Goal: Task Accomplishment & Management: Manage account settings

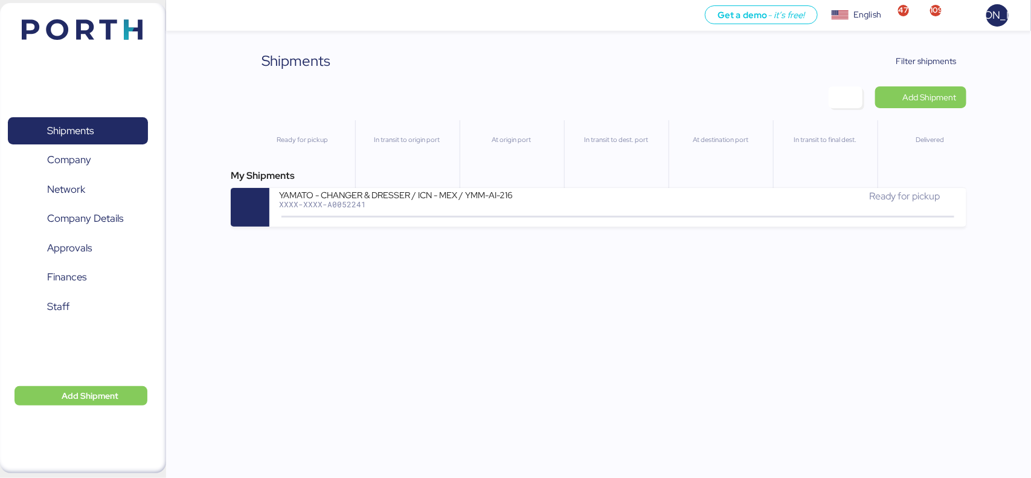
click at [932, 47] on div "Shipments Clear Filters Filter shipments Add Shipment Ready for pickup In trans…" at bounding box center [515, 113] width 1031 height 227
click at [931, 50] on span "Filter shipments" at bounding box center [919, 61] width 95 height 22
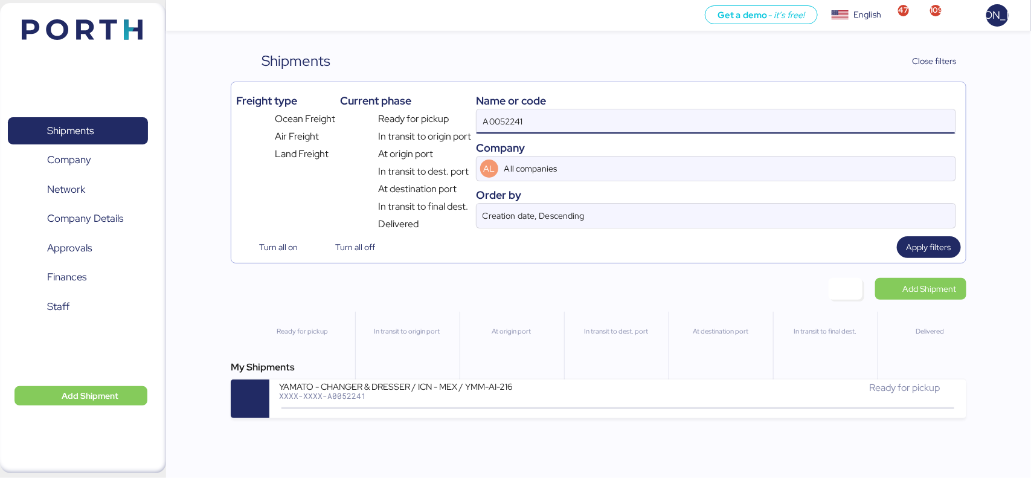
click at [532, 117] on input "A0052241" at bounding box center [716, 121] width 479 height 24
paste input
paste input "O0052250"
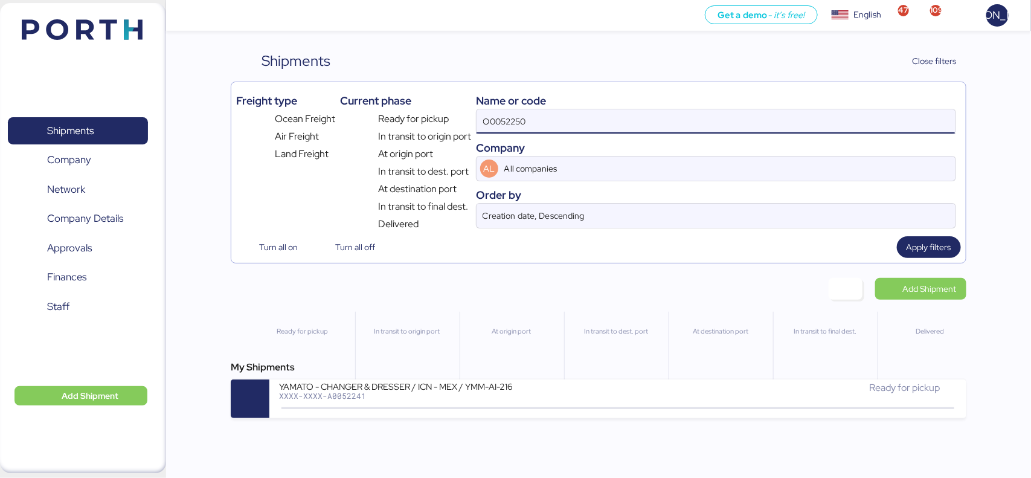
type input "O0052250"
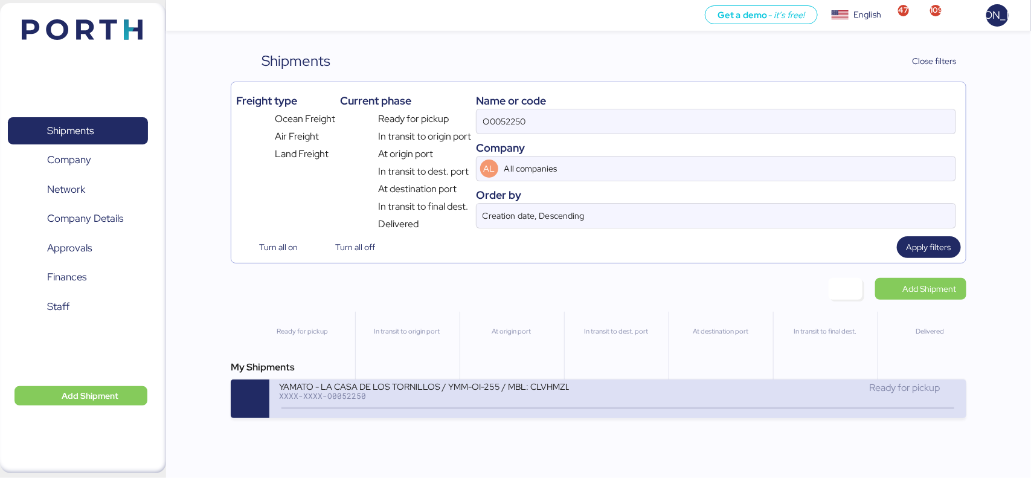
click at [509, 398] on div "XXXX-XXXX-O0052250" at bounding box center [424, 396] width 290 height 8
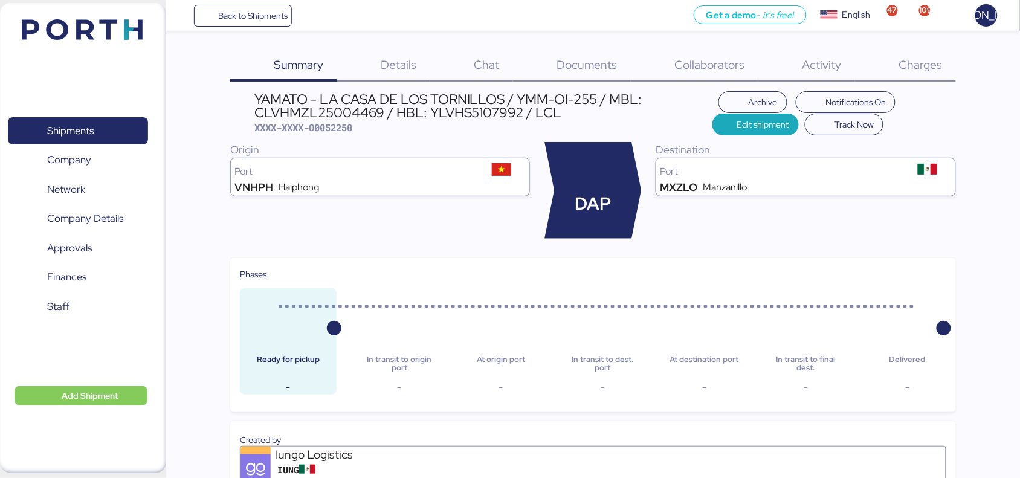
click at [592, 65] on span "Documents" at bounding box center [587, 65] width 60 height 16
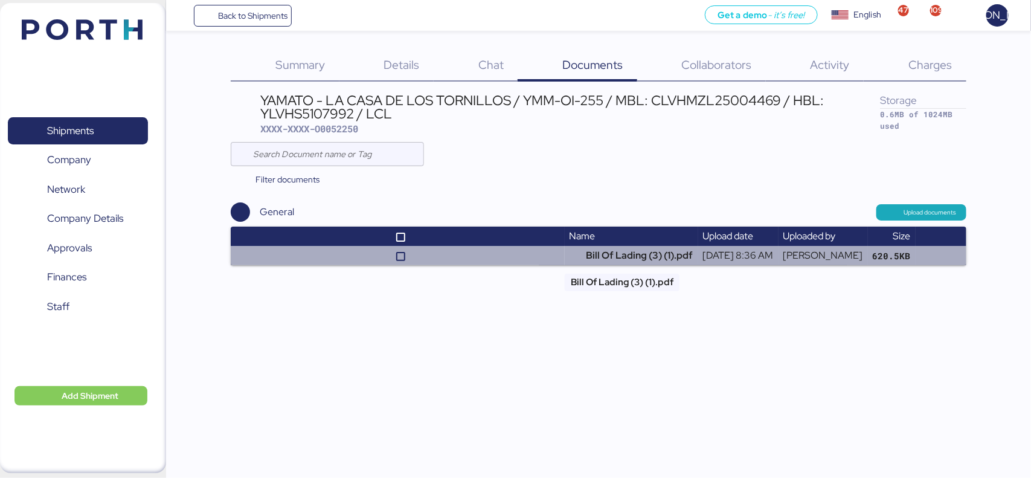
click at [611, 257] on td "Bill Of Lading (3) (1).pdf" at bounding box center [632, 255] width 134 height 19
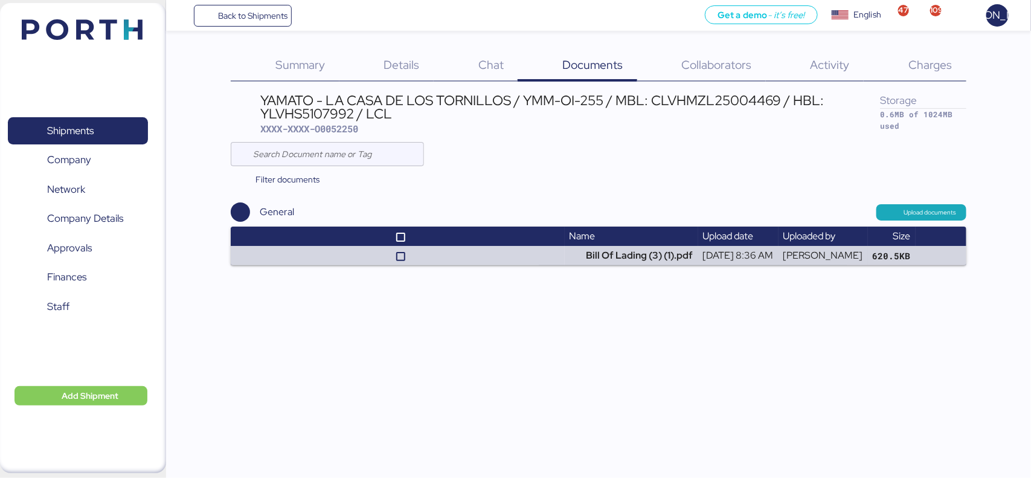
click at [532, 114] on div "YAMATO - LA CASA DE LOS TORNILLOS / YMM-OI-255 / MBL: CLVHMZL25004469 / HBL: YL…" at bounding box center [571, 107] width 620 height 27
click at [248, 12] on span "Back to Shipments" at bounding box center [252, 15] width 69 height 15
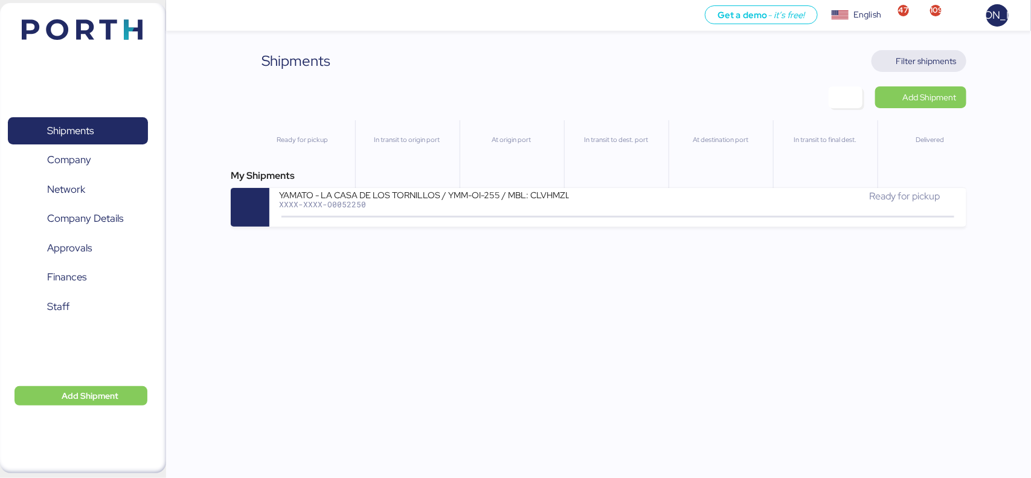
click at [926, 62] on span "Filter shipments" at bounding box center [927, 61] width 60 height 15
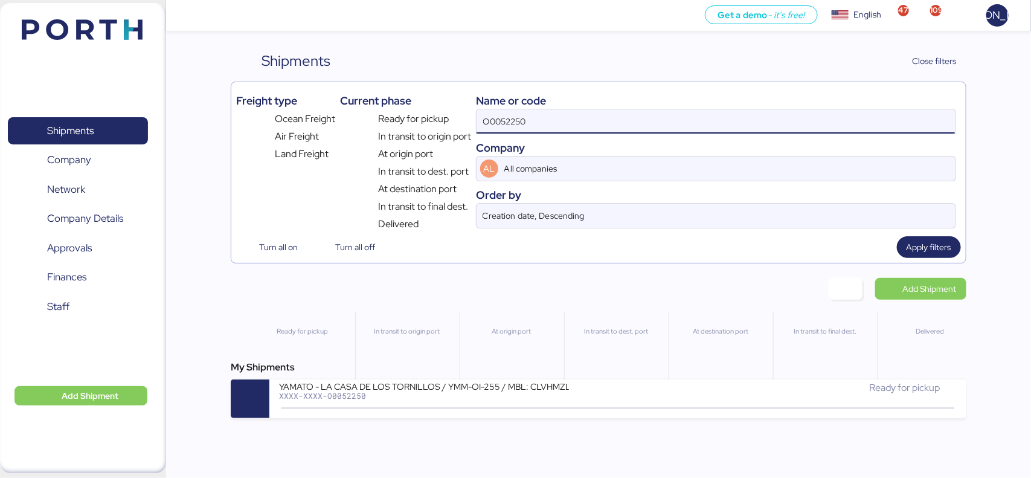
click at [605, 121] on input "O0052250" at bounding box center [716, 121] width 479 height 24
paste input "YMM-AI-216"
type input "YMM-AI-216"
click at [441, 372] on div "My Shipments" at bounding box center [598, 367] width 735 height 15
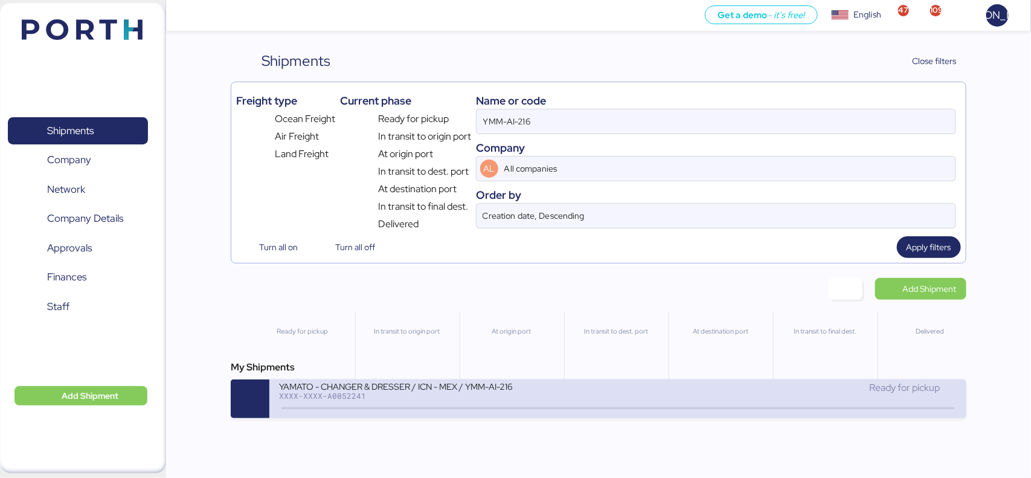
click at [430, 388] on div "YAMATO - CHANGER & DRESSER / ICN - MEX / YMM-AI-216" at bounding box center [424, 386] width 290 height 10
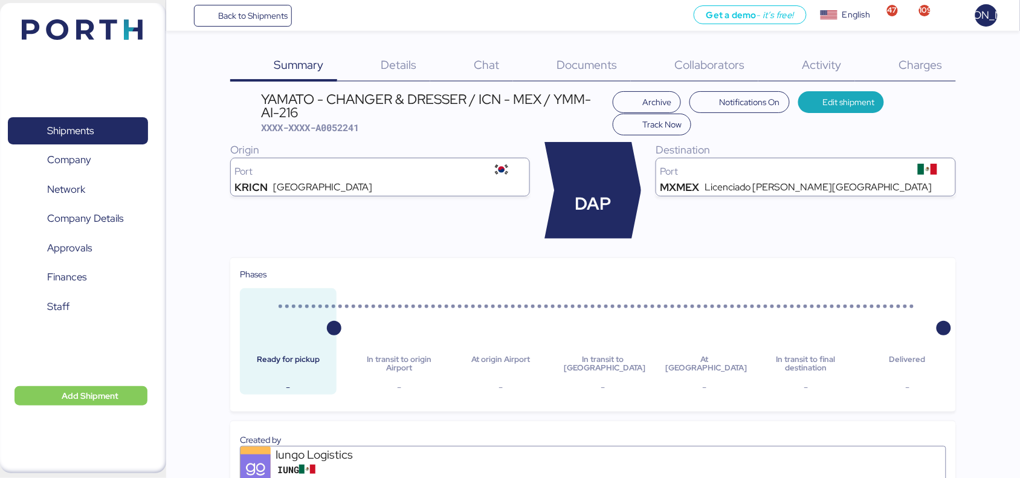
click at [601, 69] on span "Documents" at bounding box center [587, 65] width 60 height 16
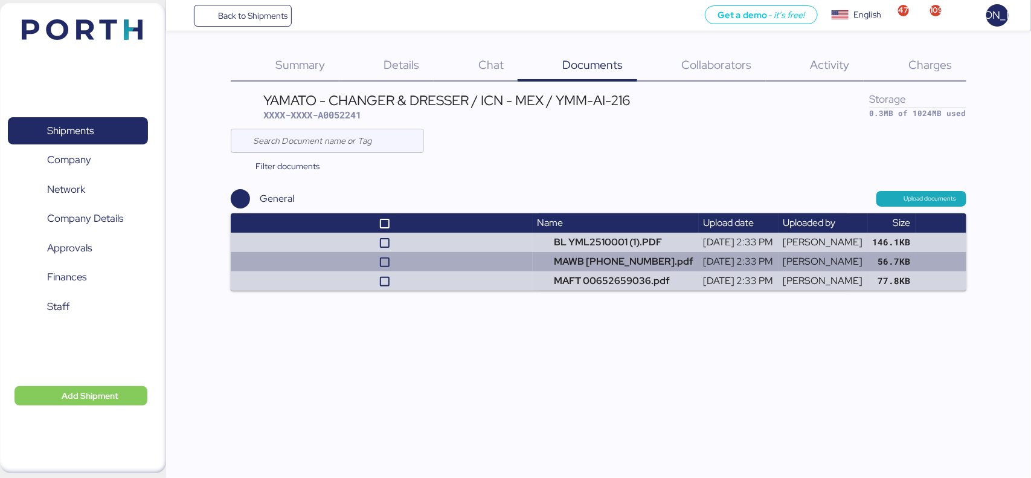
click at [453, 263] on td at bounding box center [382, 261] width 302 height 19
click at [502, 257] on td at bounding box center [382, 261] width 302 height 19
click at [467, 262] on td at bounding box center [382, 261] width 302 height 19
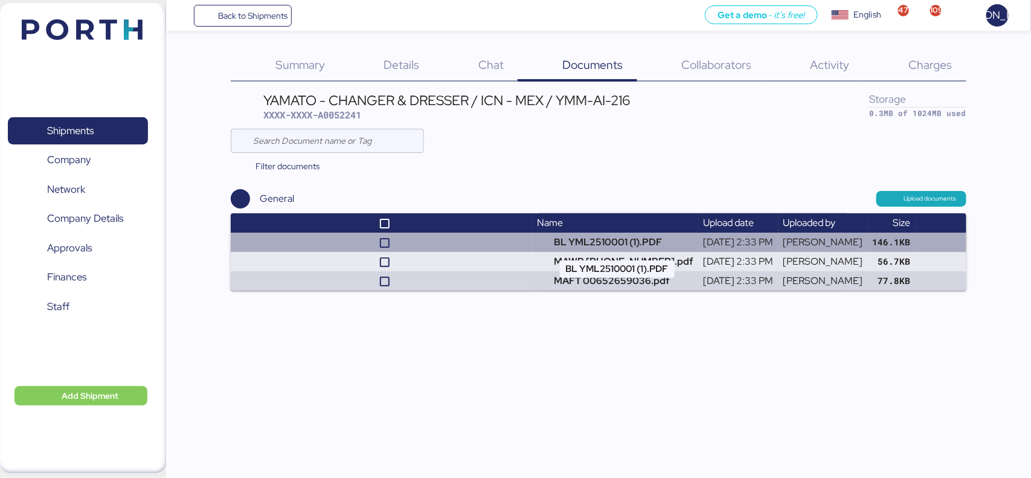
click at [614, 242] on td "BL YML2510001 (1).PDF" at bounding box center [616, 242] width 166 height 19
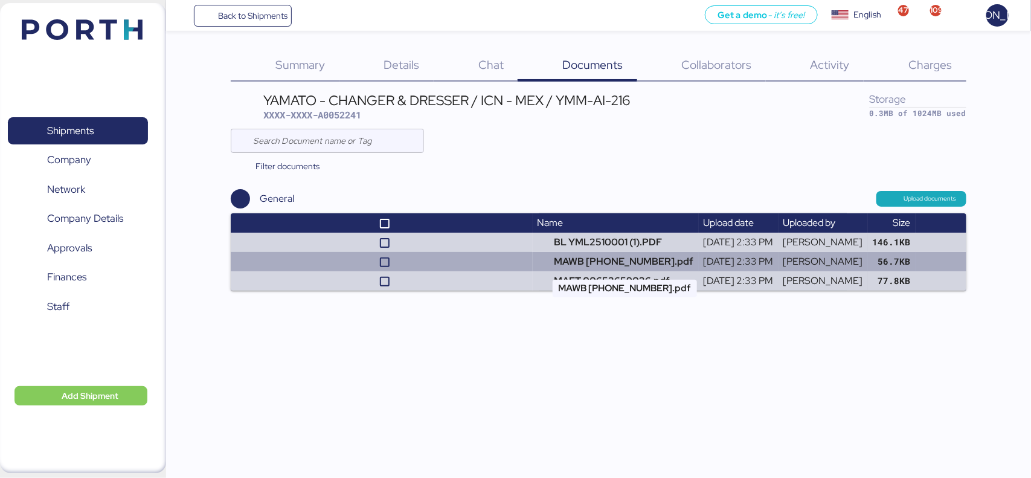
click at [611, 260] on td "MAWB [PHONE_NUMBER].pdf" at bounding box center [616, 261] width 166 height 19
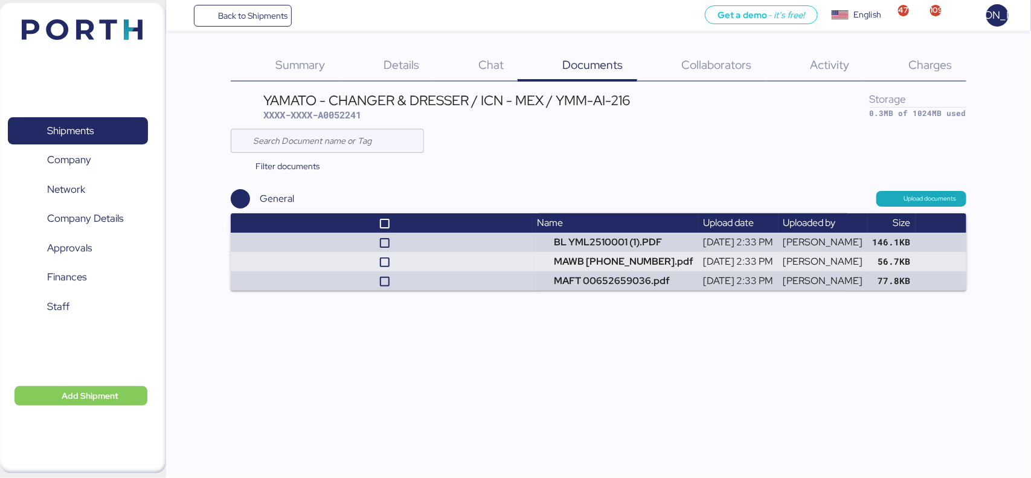
click at [919, 59] on span "Charges" at bounding box center [931, 65] width 44 height 16
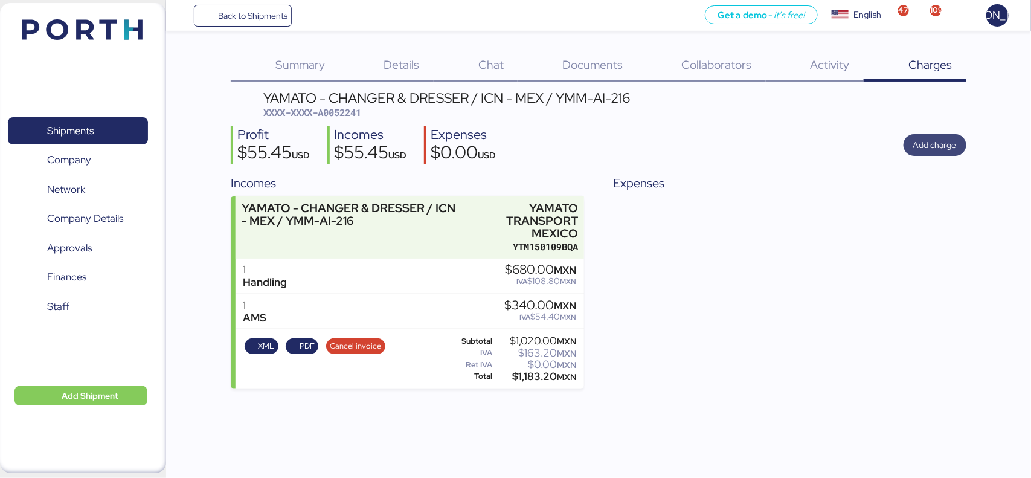
click at [922, 152] on span "Add charge" at bounding box center [936, 145] width 44 height 15
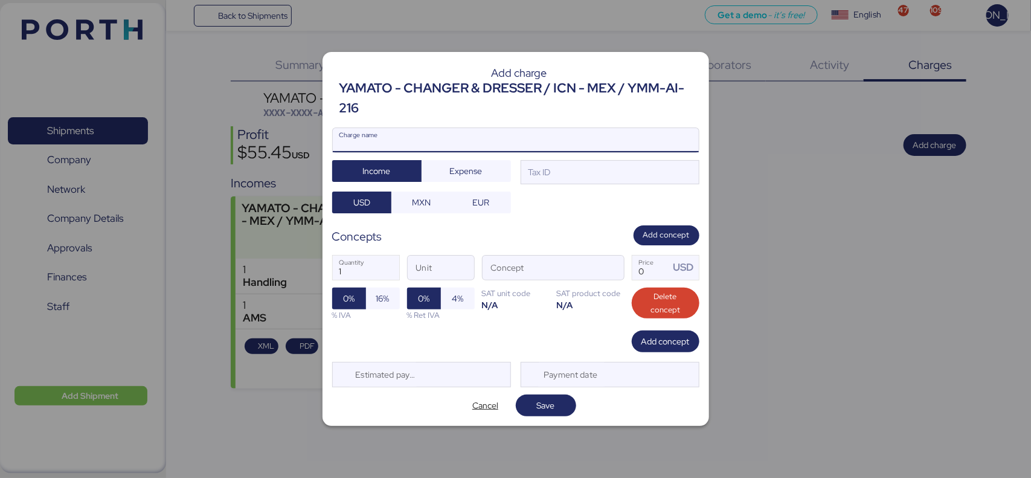
click at [584, 139] on input "Charge name" at bounding box center [516, 140] width 366 height 24
type input "AMS"
click at [455, 177] on span "Expense" at bounding box center [466, 171] width 33 height 15
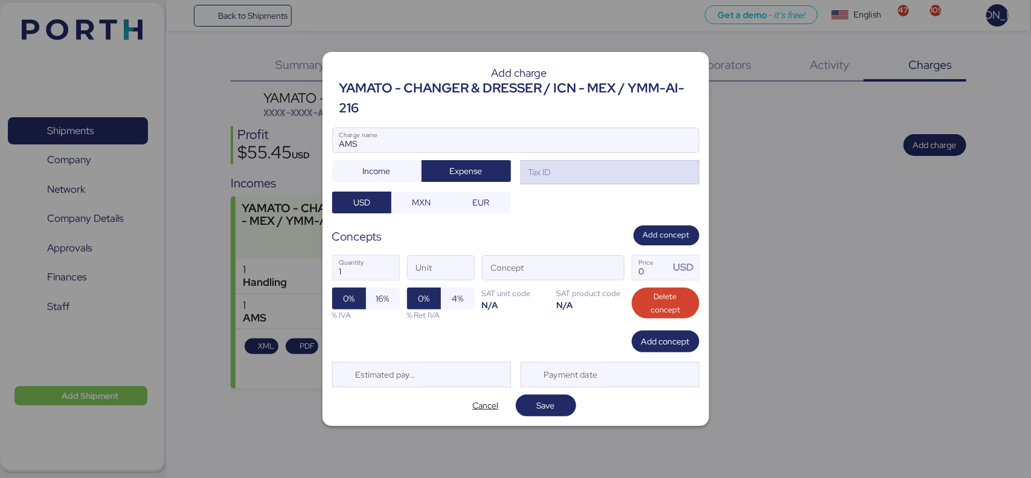
click at [565, 172] on div "Tax ID" at bounding box center [610, 172] width 179 height 24
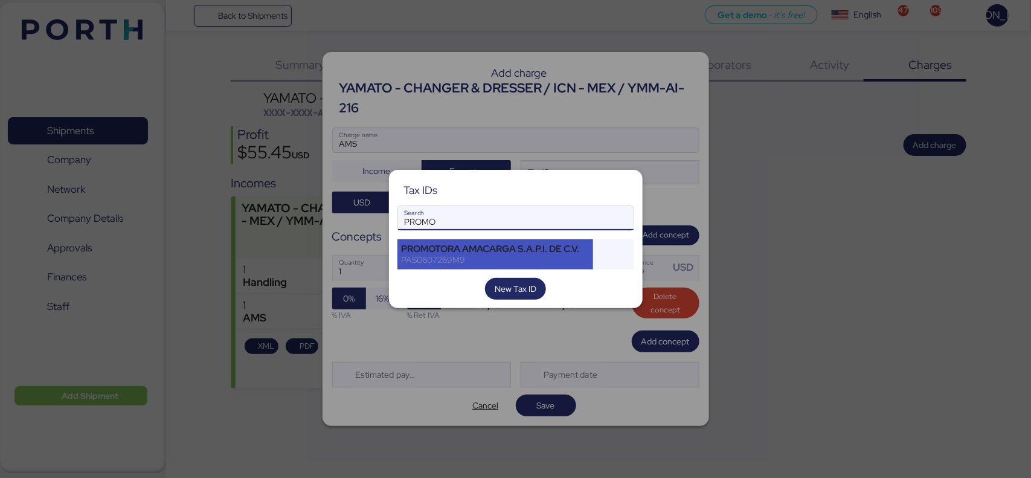
type input "PROMO"
click at [505, 244] on div "PROMOTORA AMACARGA S.A.P.I. DE C.V." at bounding box center [496, 249] width 188 height 11
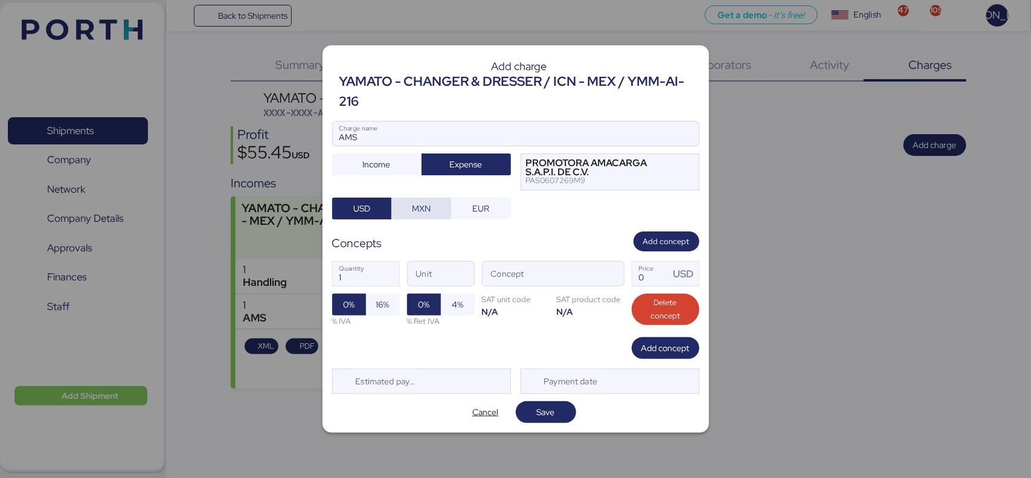
click at [410, 211] on span "MXN" at bounding box center [421, 208] width 40 height 17
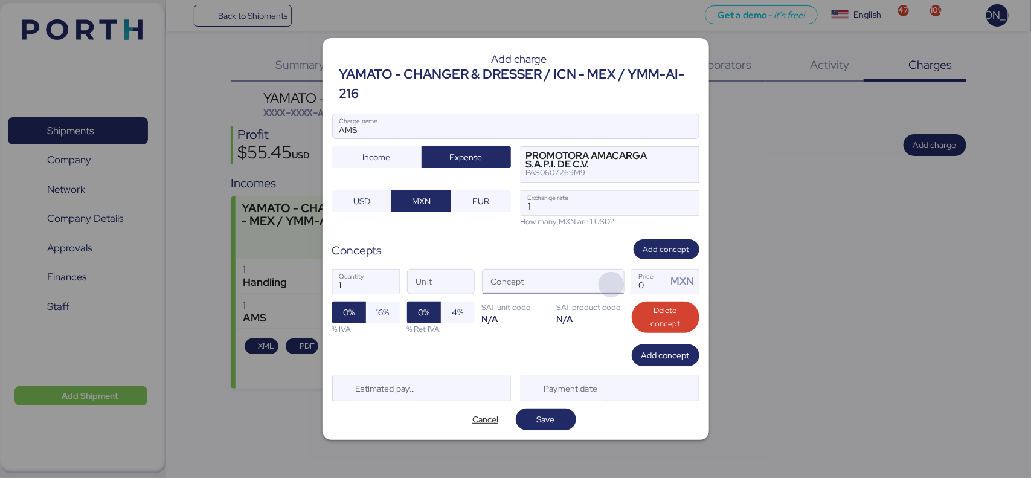
click at [611, 285] on span "button" at bounding box center [611, 284] width 25 height 25
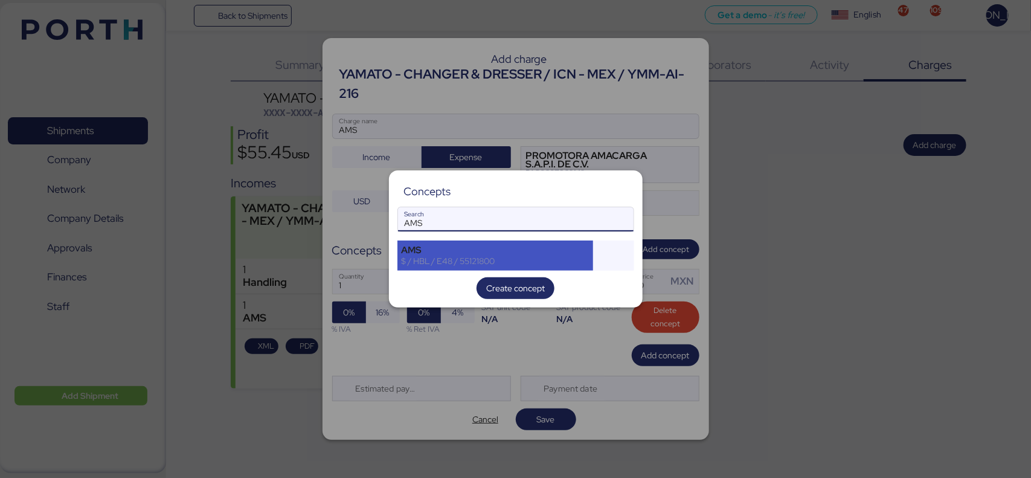
type input "AMS"
click at [565, 258] on div "$ / HBL / E48 / 55121800" at bounding box center [496, 261] width 188 height 11
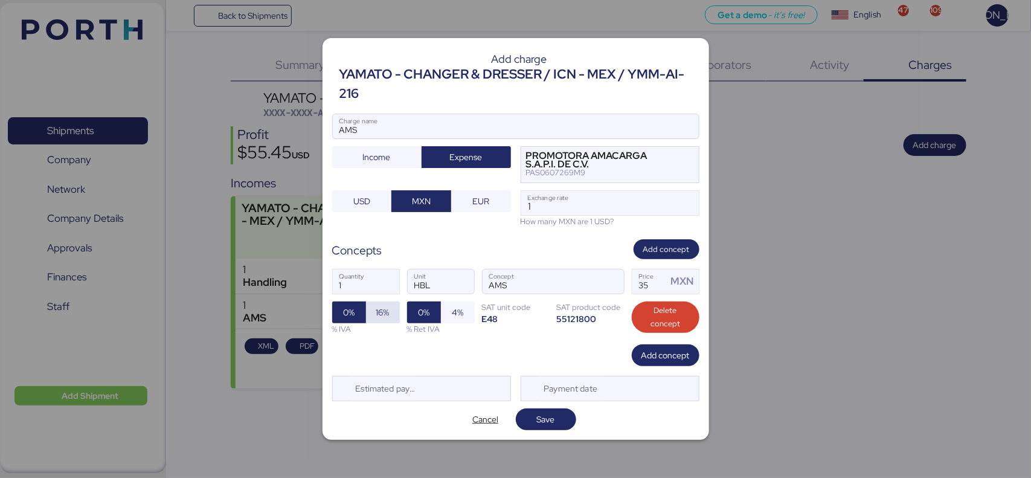
click at [379, 306] on span "16%" at bounding box center [382, 312] width 13 height 15
click at [549, 422] on span "Save" at bounding box center [546, 419] width 18 height 15
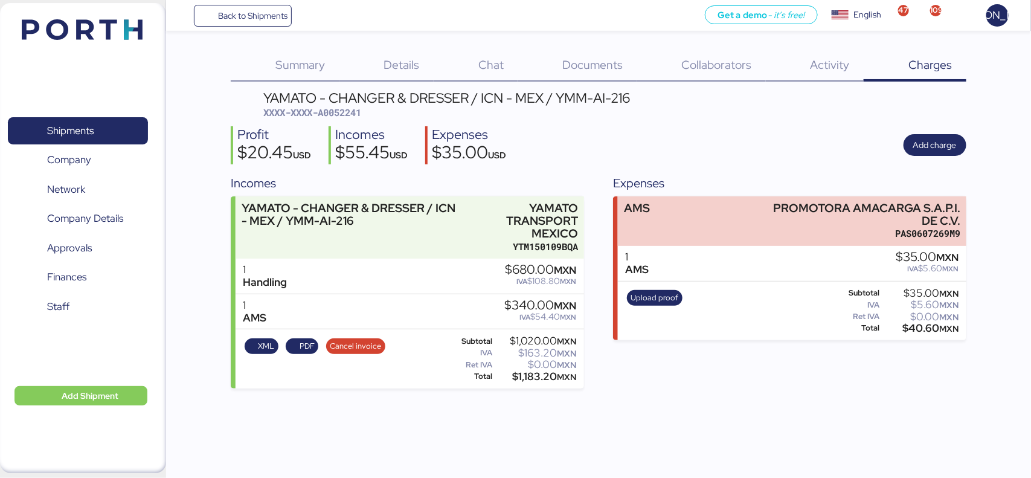
click at [693, 406] on div "Back to Shipments Get a demo - it’s free! Get a demo English Inglés English 47 …" at bounding box center [515, 239] width 1031 height 478
click at [268, 17] on span "Back to Shipments" at bounding box center [252, 15] width 69 height 15
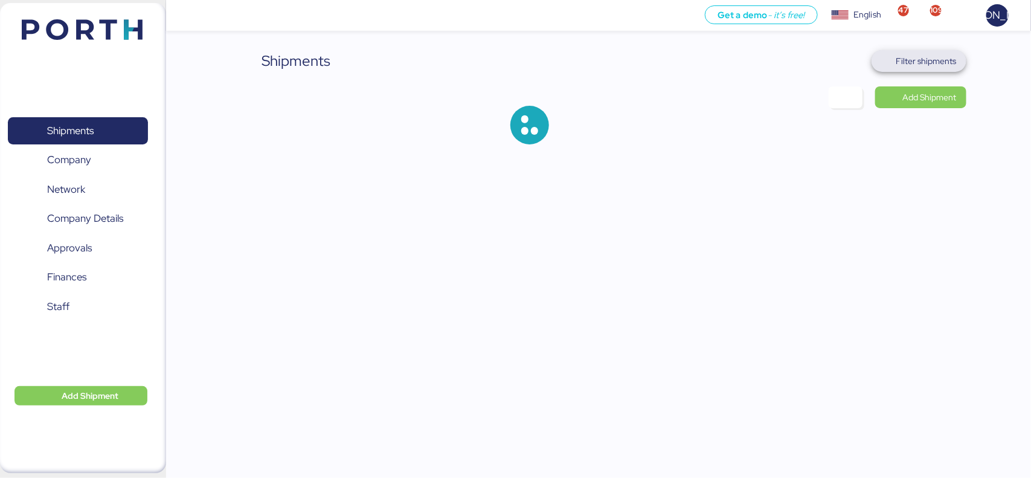
click at [935, 64] on span "Filter shipments" at bounding box center [927, 61] width 60 height 15
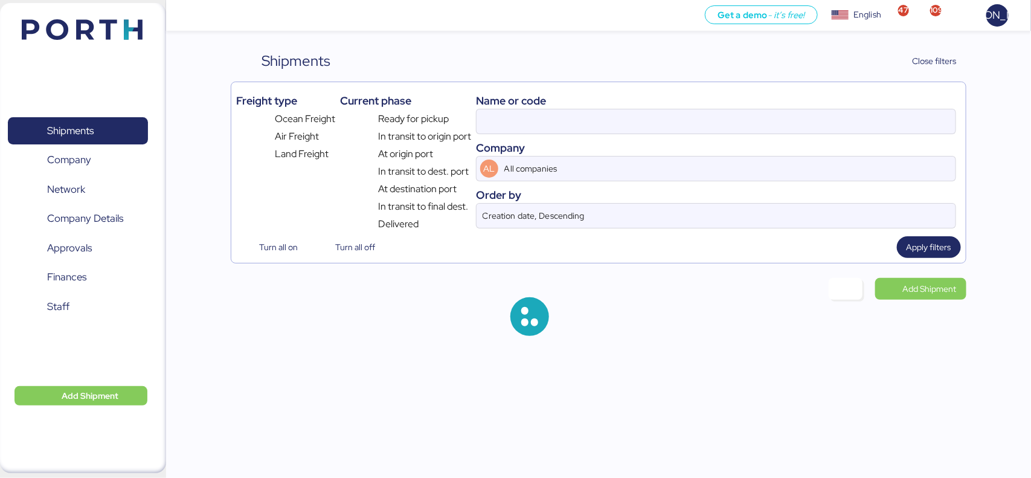
click at [590, 137] on div "Name or code Company AL All companies Order by Creation date, Descending" at bounding box center [716, 159] width 480 height 144
click at [596, 121] on input at bounding box center [716, 121] width 479 height 24
paste input "YTJNUM100149"
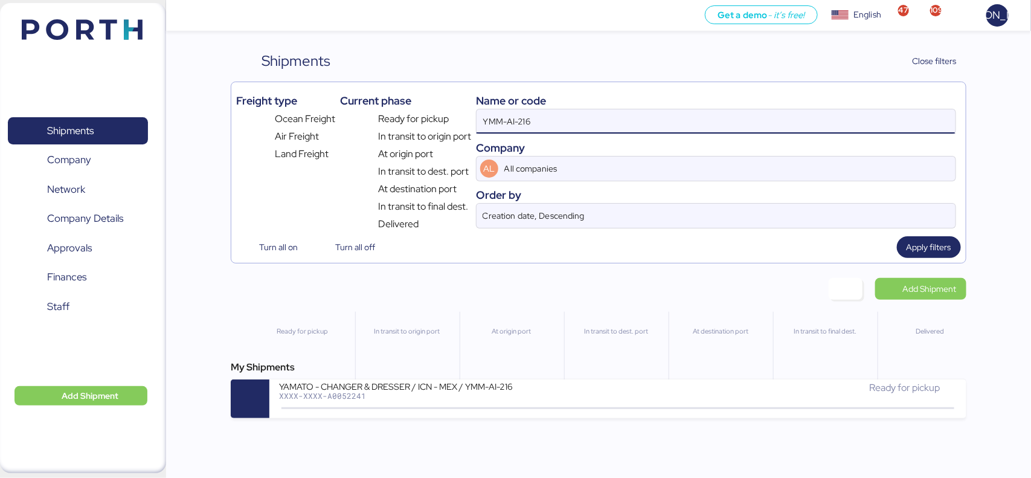
click at [562, 122] on input "YMM-AI-216" at bounding box center [716, 121] width 479 height 24
paste input "TJNUM100149"
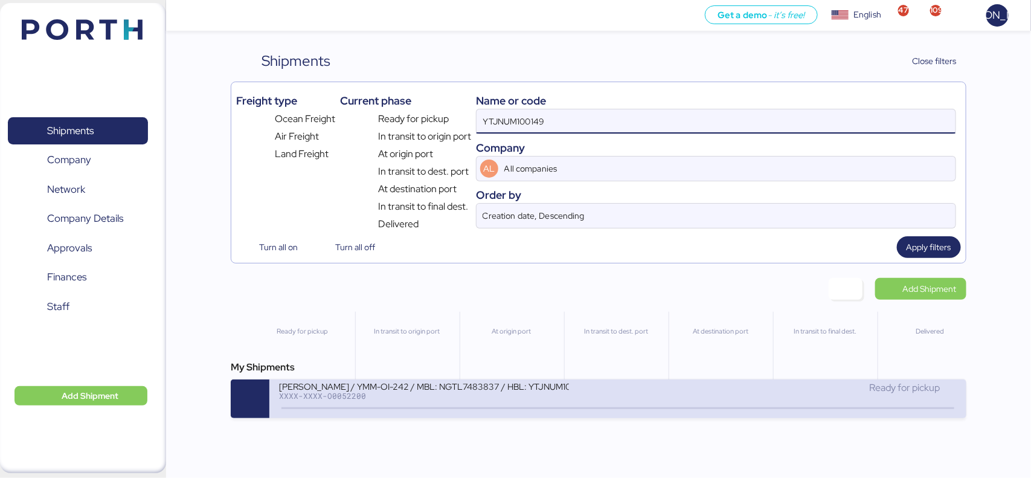
type input "YTJNUM100149"
click at [542, 416] on div "[PERSON_NAME] / YMM-OI-242 / MBL: NGTL7483837 / HBL: YTJNUM100149 / LCL XXXX-XX…" at bounding box center [617, 398] width 697 height 39
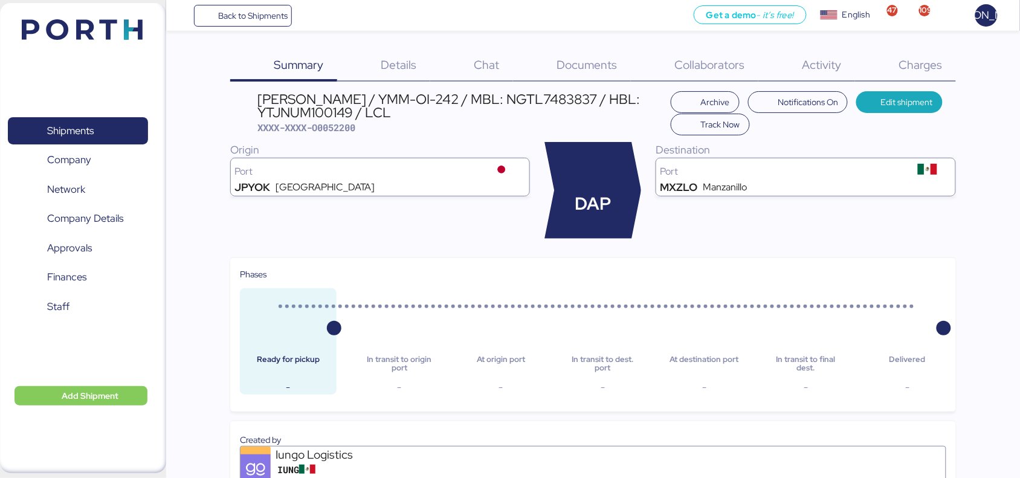
click at [338, 125] on span "XXXX-XXXX-O0052200" at bounding box center [306, 127] width 98 height 12
copy span "O0052200"
click at [924, 59] on span "Charges" at bounding box center [921, 65] width 44 height 16
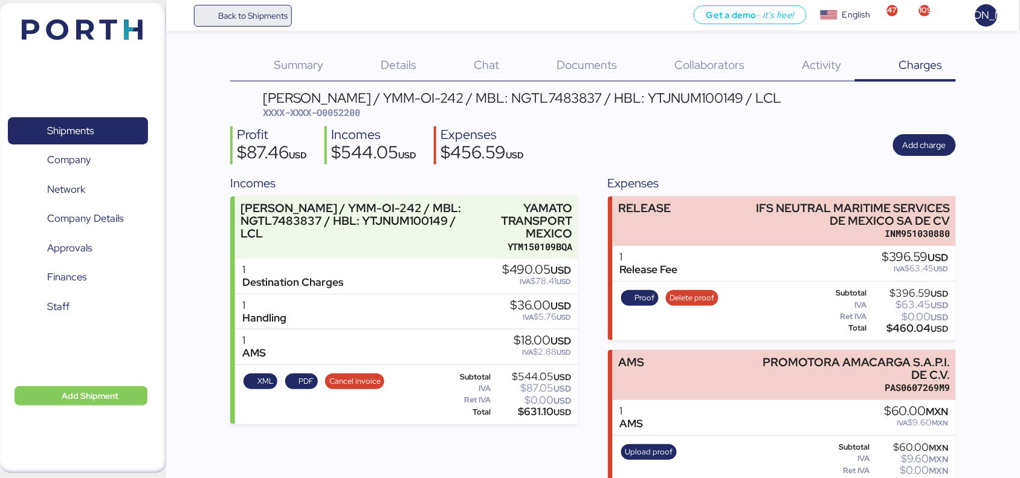
click at [262, 13] on span "Back to Shipments" at bounding box center [252, 15] width 69 height 15
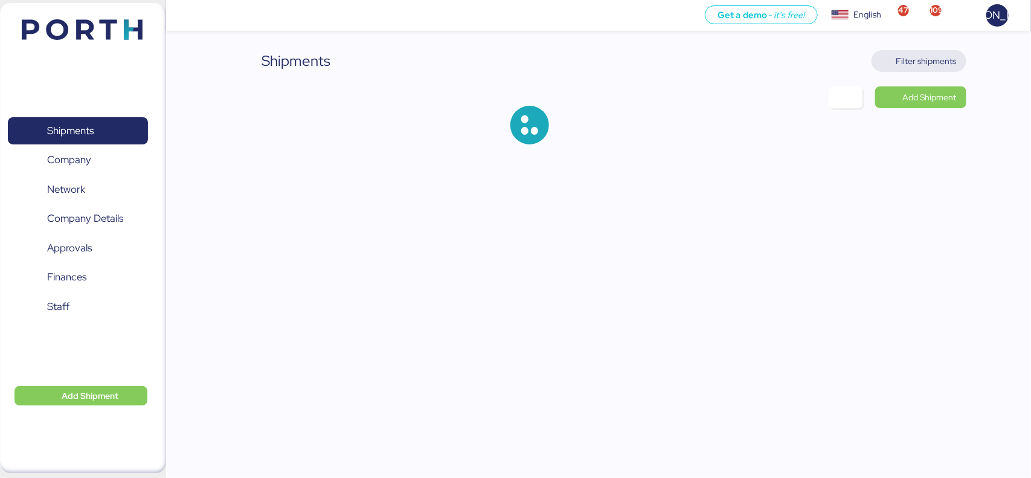
click at [904, 68] on span "Filter shipments" at bounding box center [927, 61] width 60 height 15
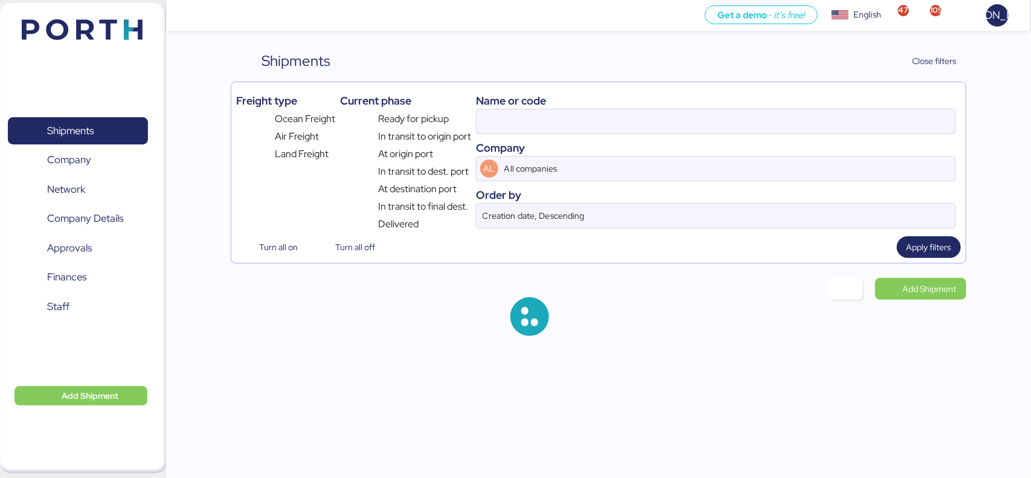
click at [473, 121] on div "Freight type Ocean Freight Air Freight Land Freight Current phase Ready for pic…" at bounding box center [598, 159] width 724 height 144
click at [495, 121] on input at bounding box center [716, 121] width 479 height 24
paste input "O0052083"
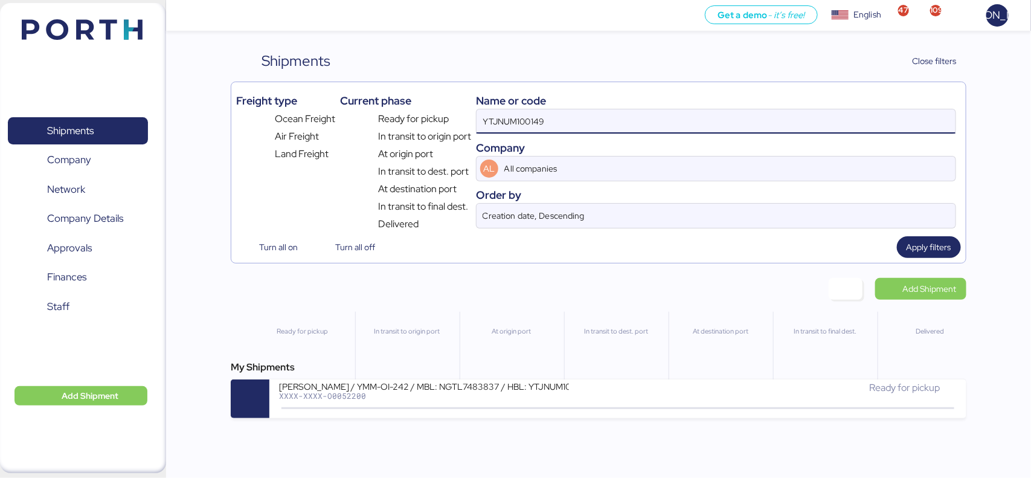
click at [547, 127] on input "YTJNUM100149" at bounding box center [716, 121] width 479 height 24
paste input "O0052083"
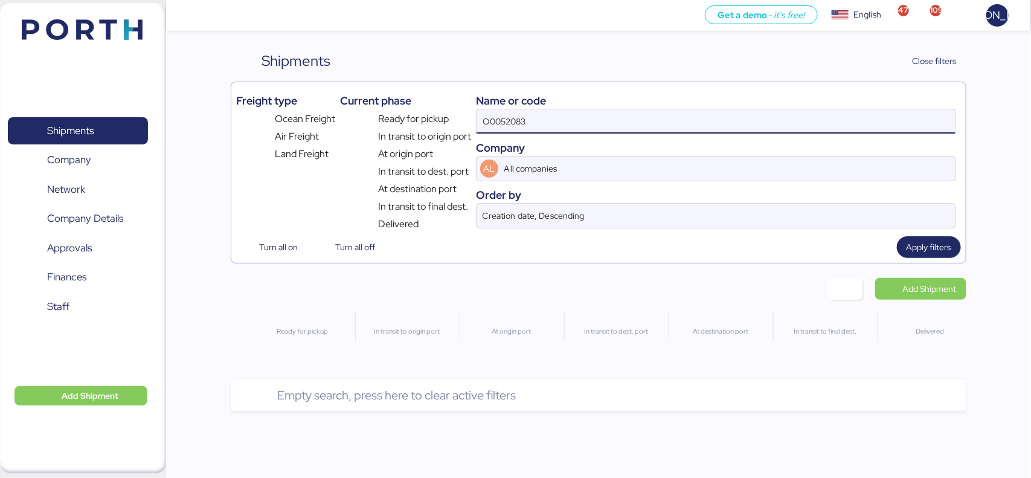
type input "O0052083"
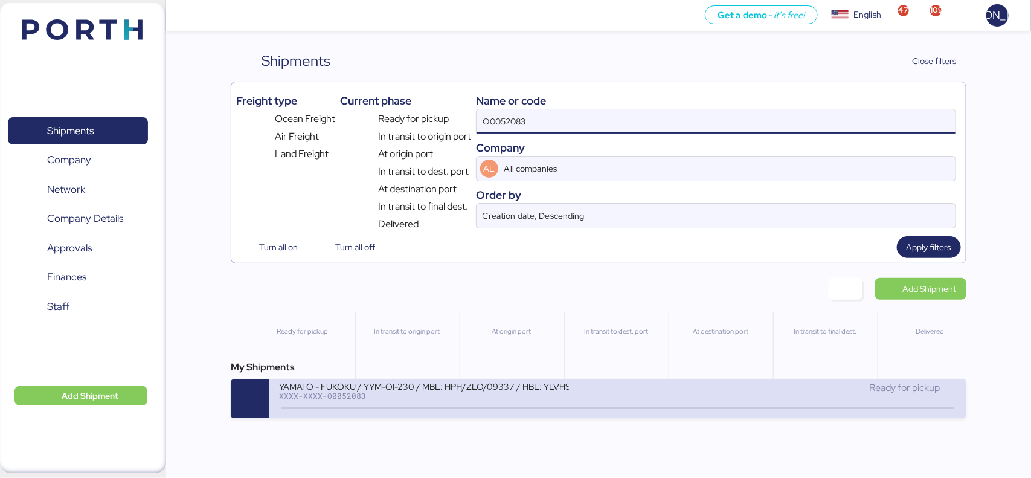
click at [346, 395] on div "XXXX-XXXX-O0052083" at bounding box center [424, 396] width 290 height 8
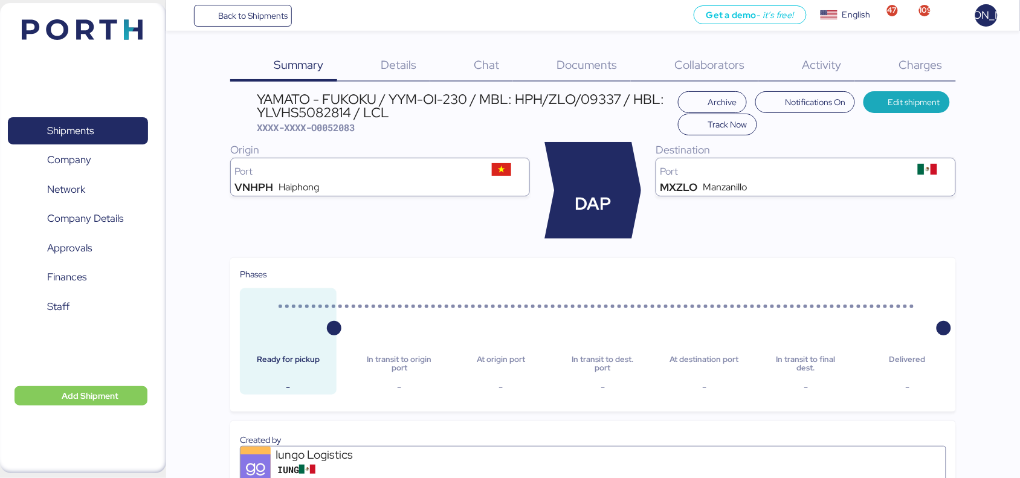
click at [934, 59] on span "Charges" at bounding box center [921, 65] width 44 height 16
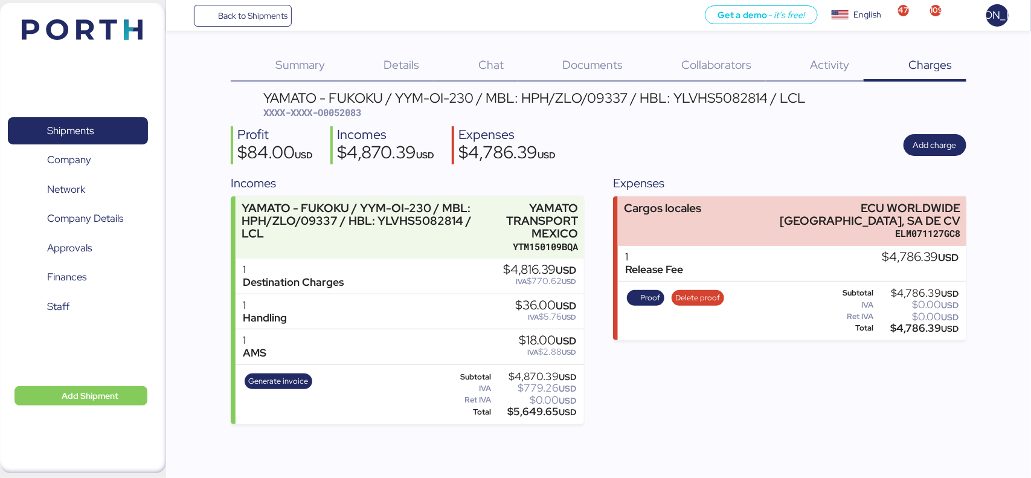
click at [754, 195] on div "Expenses Cargos locales ECU WORLDWIDE [GEOGRAPHIC_DATA], SA DE CV ELM071127GC8 …" at bounding box center [789, 299] width 353 height 250
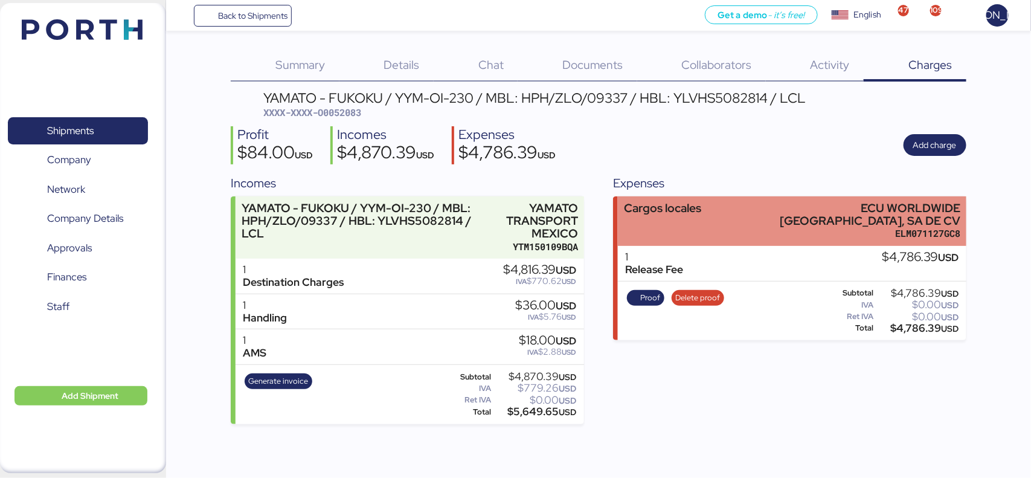
click at [721, 212] on div "Cargos locales ECU WORLDWIDE [GEOGRAPHIC_DATA], SA DE CV ELM071127GC8" at bounding box center [792, 221] width 348 height 50
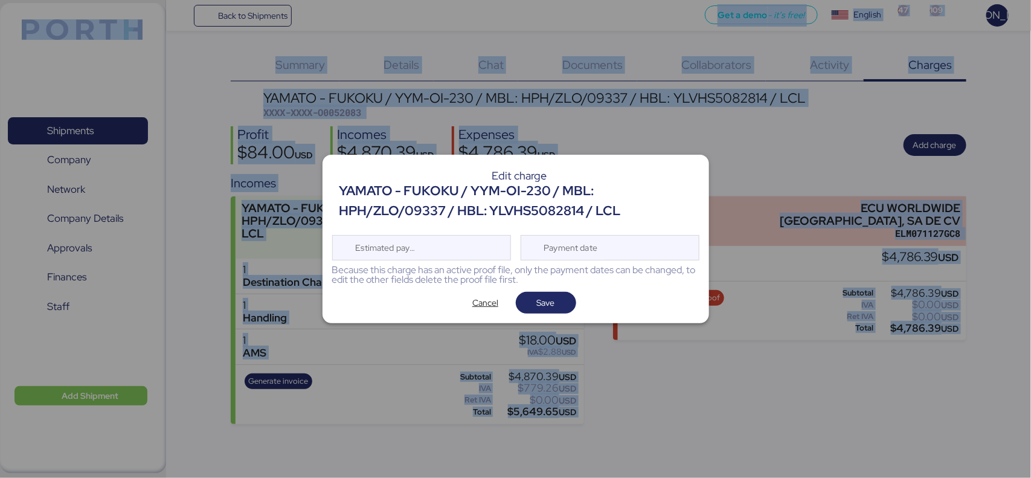
click at [656, 88] on div at bounding box center [515, 239] width 1031 height 478
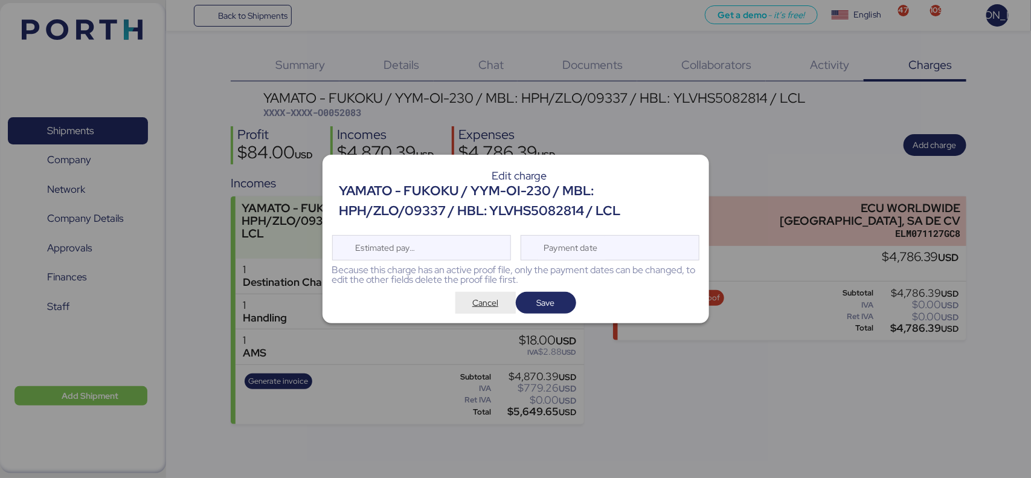
click at [483, 303] on span "Cancel" at bounding box center [486, 302] width 26 height 15
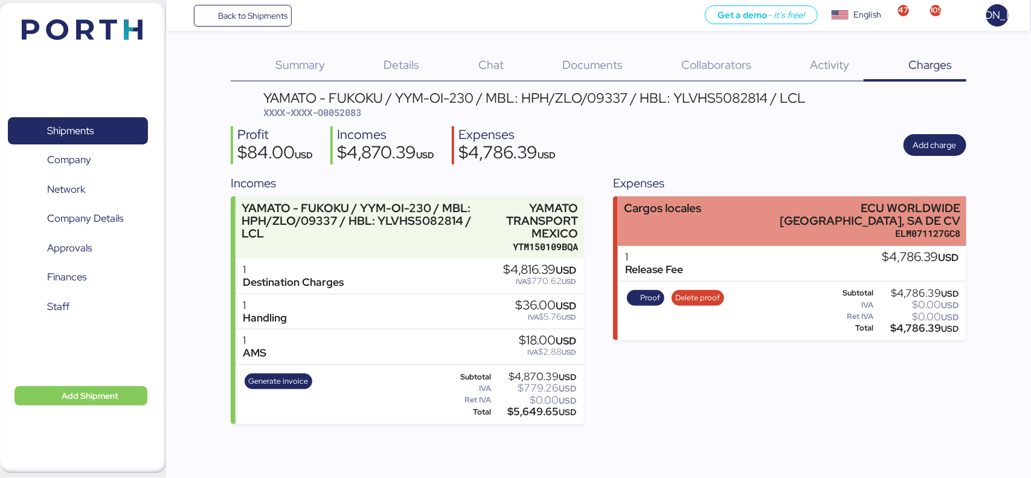
click at [864, 244] on div "Cargos locales ECU WORLDWIDE [GEOGRAPHIC_DATA], SA DE CV ELM071127GC8" at bounding box center [792, 221] width 348 height 50
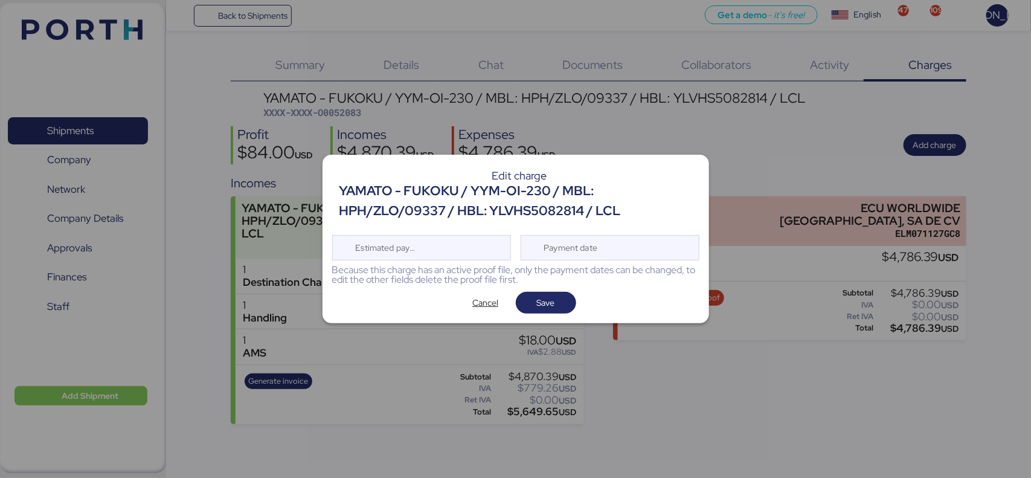
click at [741, 331] on div at bounding box center [515, 239] width 1031 height 478
click at [541, 290] on div "Edit charge YAMATO - FUKOKU / YYM-OI-230 / MBL: HPH/ZLO/09337 / HBL: YLVHS50828…" at bounding box center [516, 239] width 387 height 169
click at [470, 300] on span "Cancel" at bounding box center [485, 302] width 41 height 17
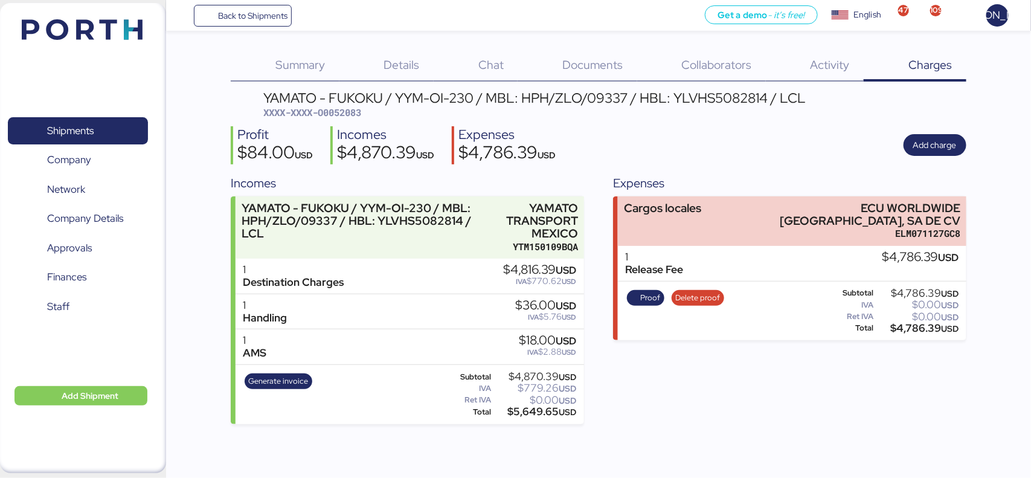
click at [665, 269] on div "Release Fee" at bounding box center [654, 269] width 58 height 13
click at [615, 260] on div "Cargos locales ECU WORLDWIDE [GEOGRAPHIC_DATA], SA DE CV ELM071127GC8 1 Release…" at bounding box center [789, 268] width 353 height 144
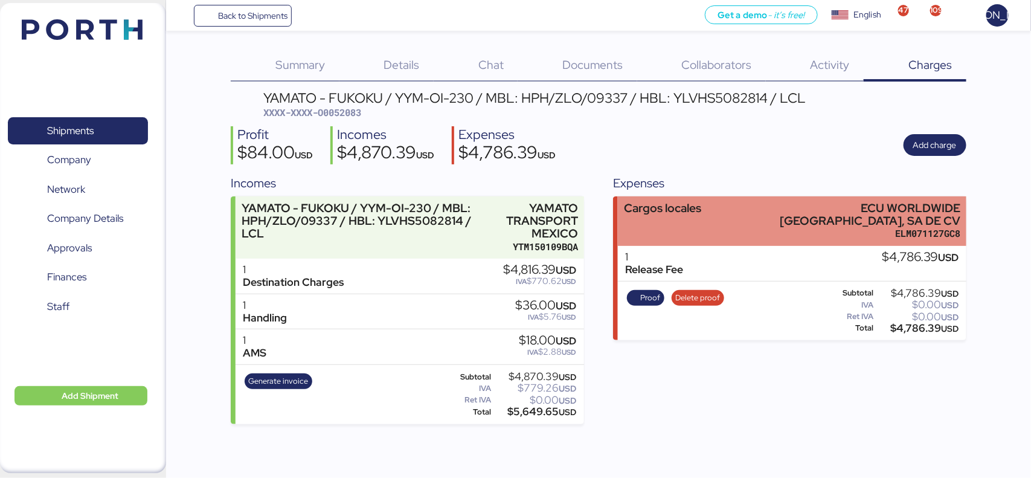
click at [890, 240] on div "ELM071127GC8" at bounding box center [860, 233] width 202 height 13
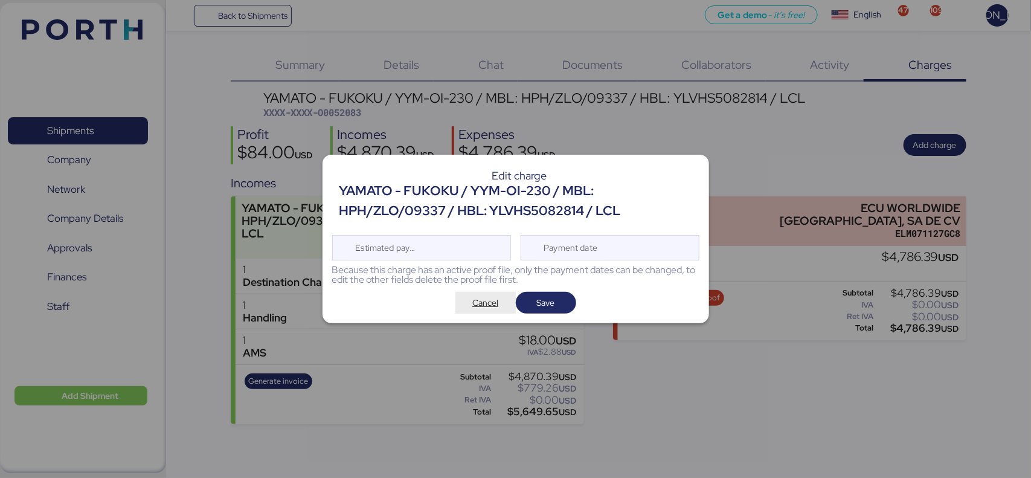
click at [482, 300] on span "Cancel" at bounding box center [486, 302] width 26 height 15
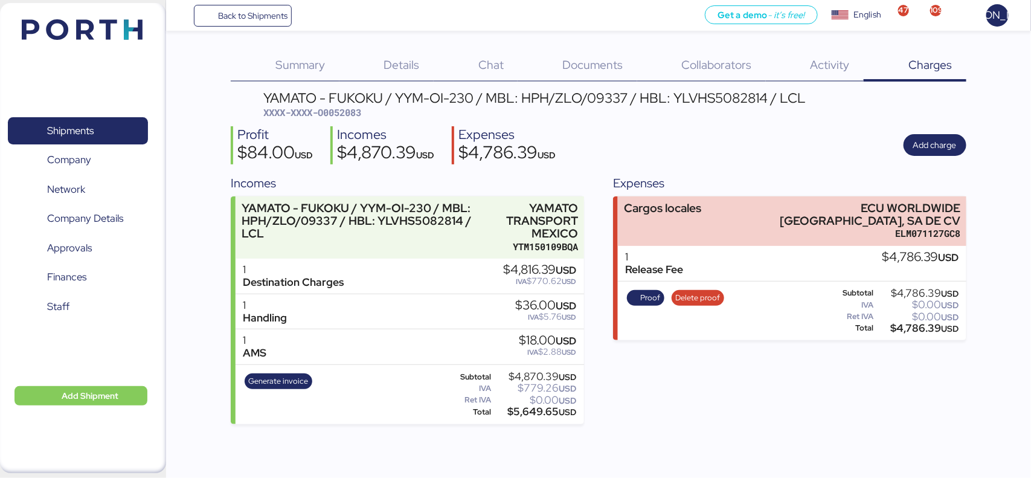
click at [805, 266] on div "1 Release Fee $4,786.39 USD" at bounding box center [792, 264] width 348 height 36
click at [647, 267] on div "Release Fee" at bounding box center [654, 269] width 58 height 13
click at [233, 12] on span "Back to Shipments" at bounding box center [252, 15] width 69 height 15
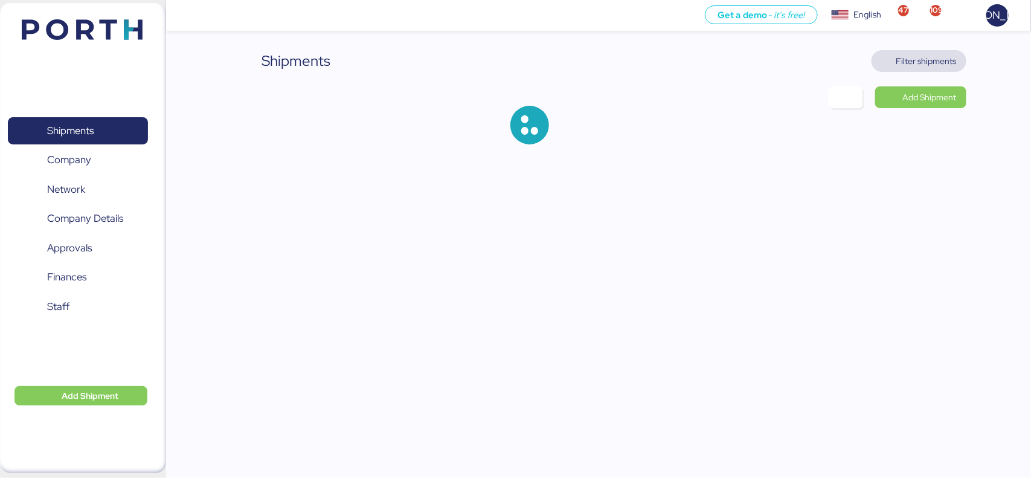
click at [920, 65] on span "Filter shipments" at bounding box center [927, 61] width 60 height 15
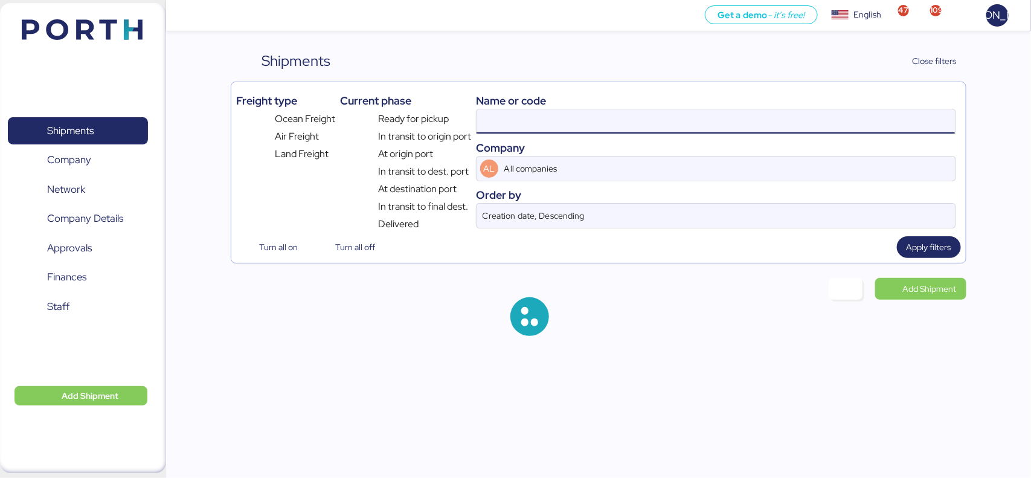
click at [628, 113] on input at bounding box center [716, 121] width 479 height 24
paste input "O0052216"
type input "O0052216"
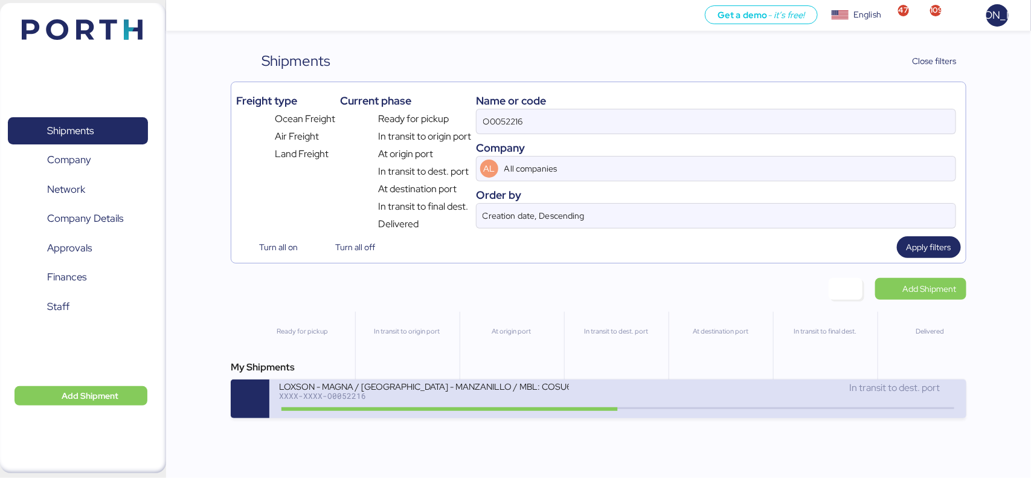
click at [468, 400] on div "XXXX-XXXX-O0052216" at bounding box center [424, 396] width 290 height 8
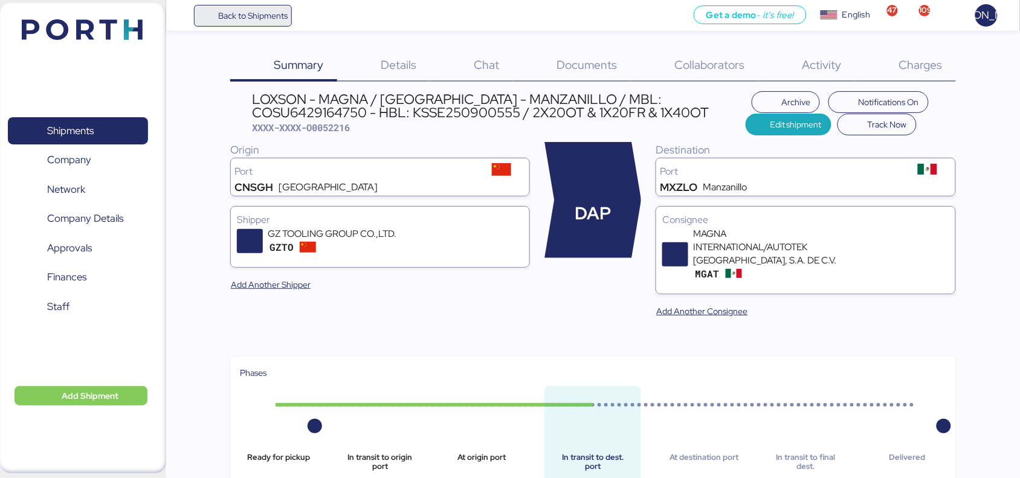
click at [278, 15] on span "Back to Shipments" at bounding box center [252, 15] width 69 height 15
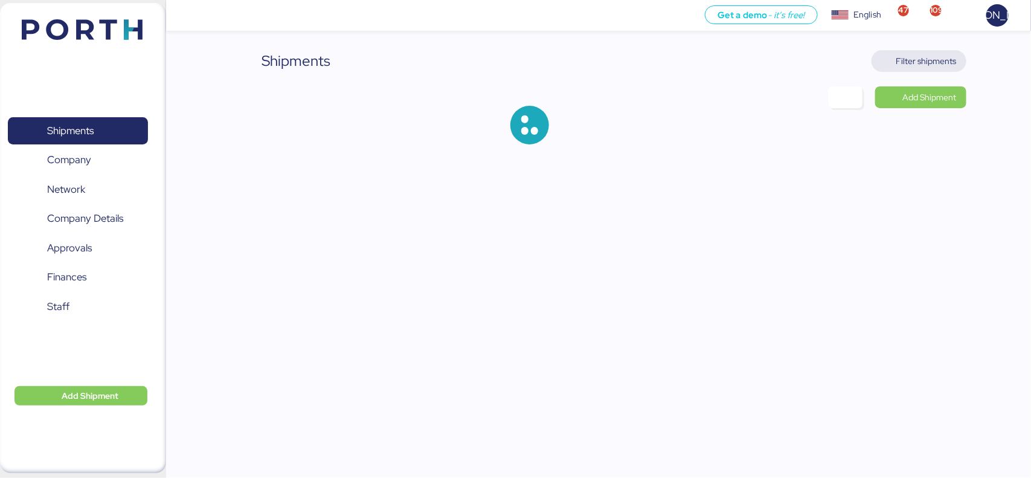
click at [916, 65] on span "Filter shipments" at bounding box center [927, 61] width 60 height 15
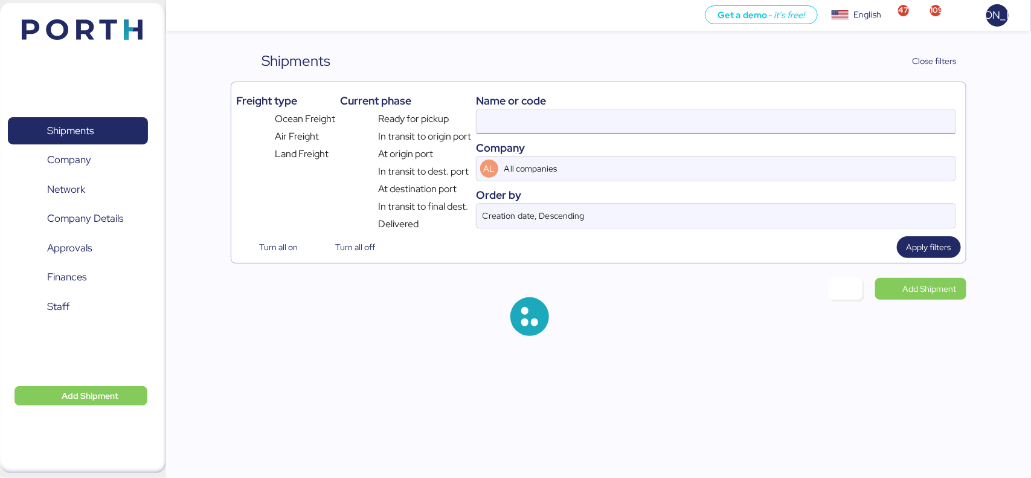
click at [556, 128] on input at bounding box center [716, 121] width 479 height 24
paste input "O0052097"
type input "O0052097"
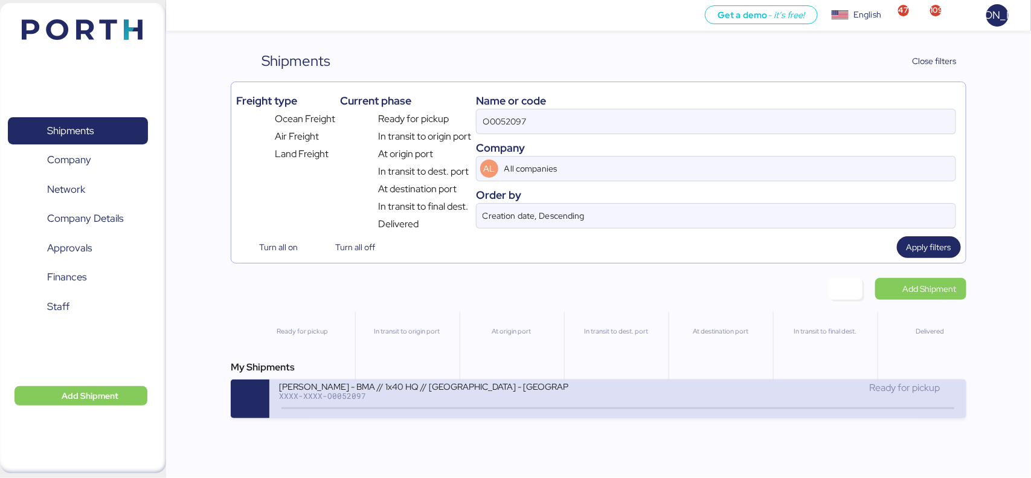
click at [393, 384] on div "[PERSON_NAME] - BMA // 1x40 HQ // [GEOGRAPHIC_DATA] - [GEOGRAPHIC_DATA] // MBL:…" at bounding box center [424, 386] width 290 height 10
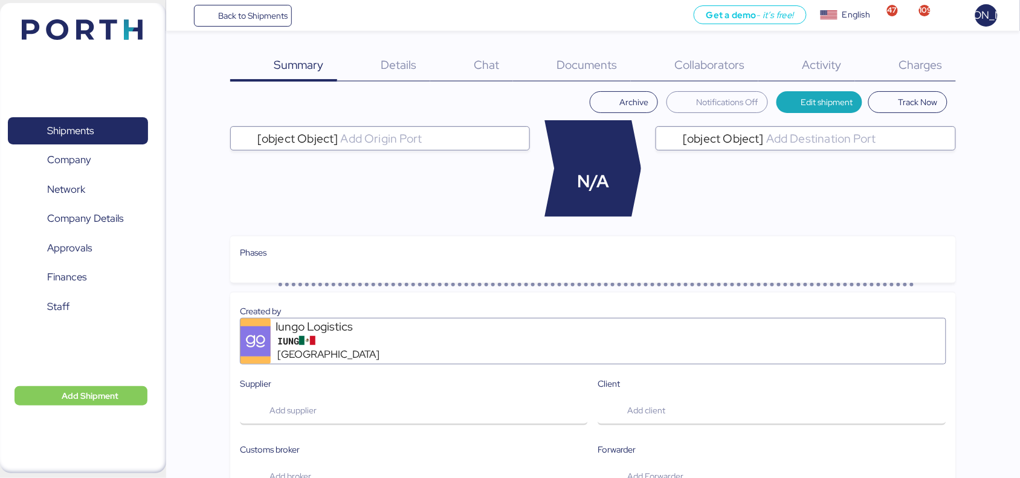
click at [931, 61] on span "Charges" at bounding box center [921, 65] width 44 height 16
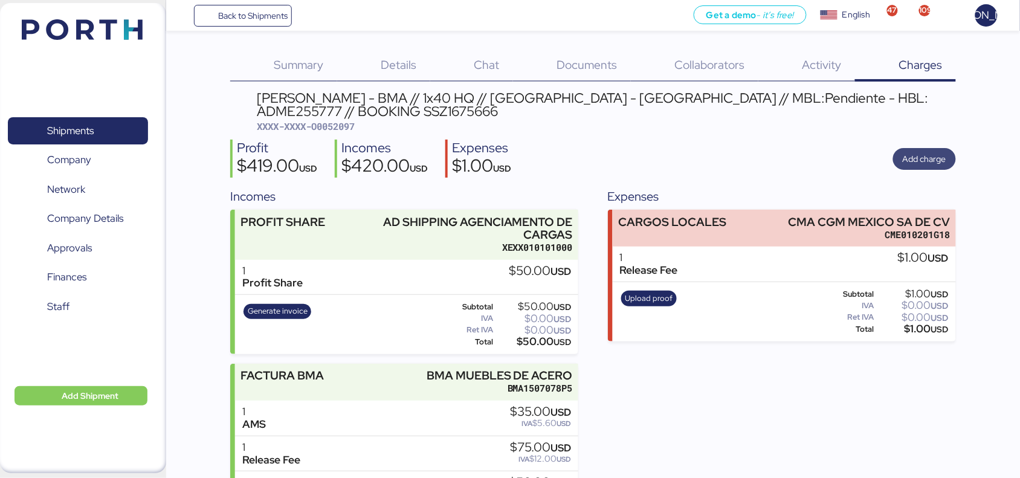
click at [898, 157] on span "Add charge" at bounding box center [924, 159] width 63 height 22
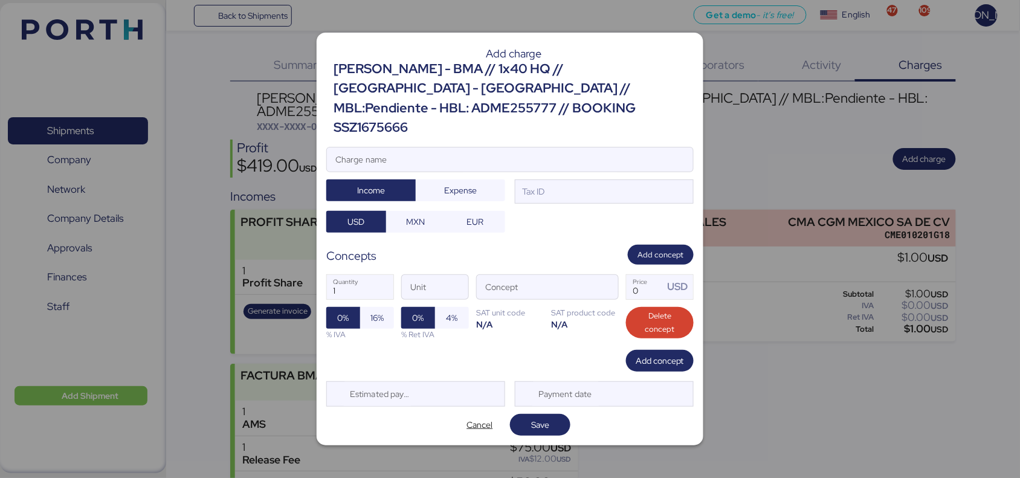
click at [842, 355] on div at bounding box center [510, 239] width 1020 height 478
click at [472, 423] on span "Cancel" at bounding box center [480, 425] width 26 height 15
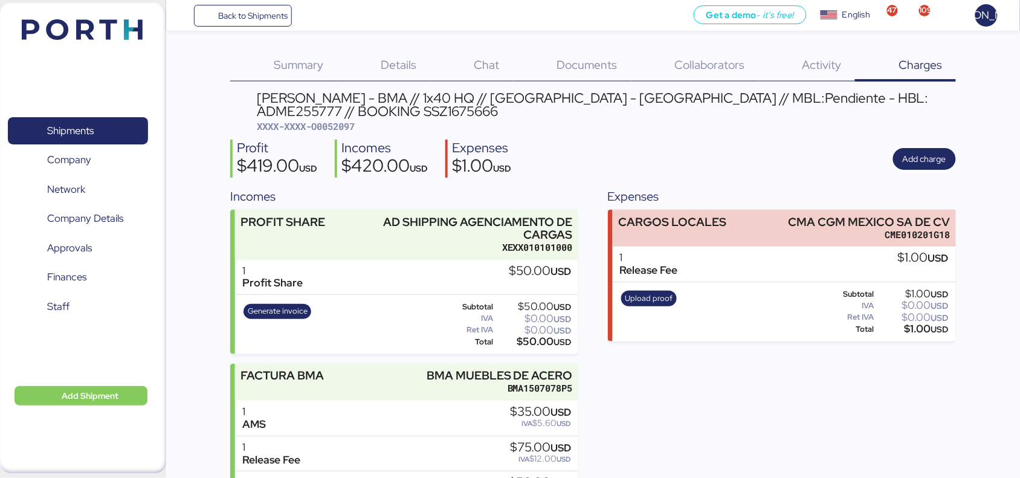
click at [732, 264] on div "1 Release Fee $1.00 USD" at bounding box center [785, 265] width 344 height 36
click at [629, 269] on div "Release Fee" at bounding box center [649, 270] width 58 height 13
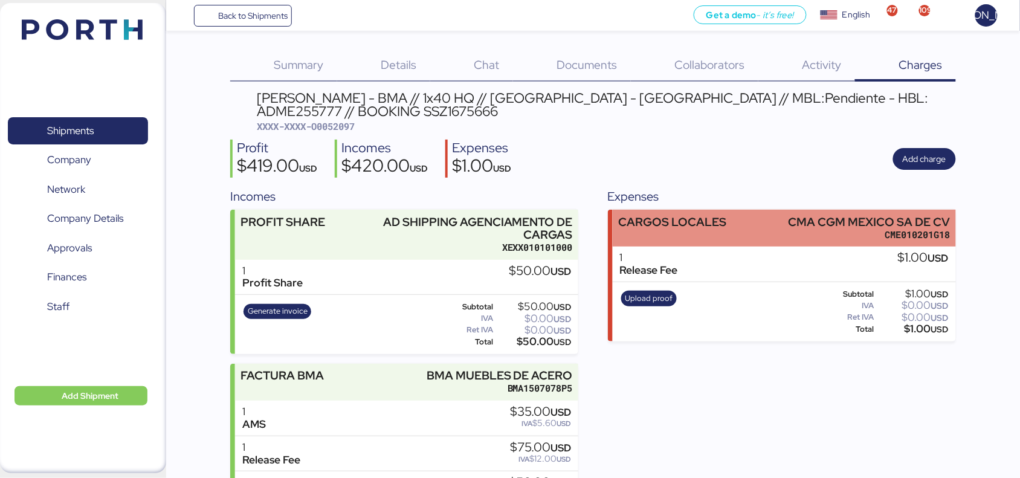
click at [714, 210] on div "CARGOS LOCALES CMA CGM [GEOGRAPHIC_DATA] SA DE CV CME010201G18" at bounding box center [785, 228] width 344 height 37
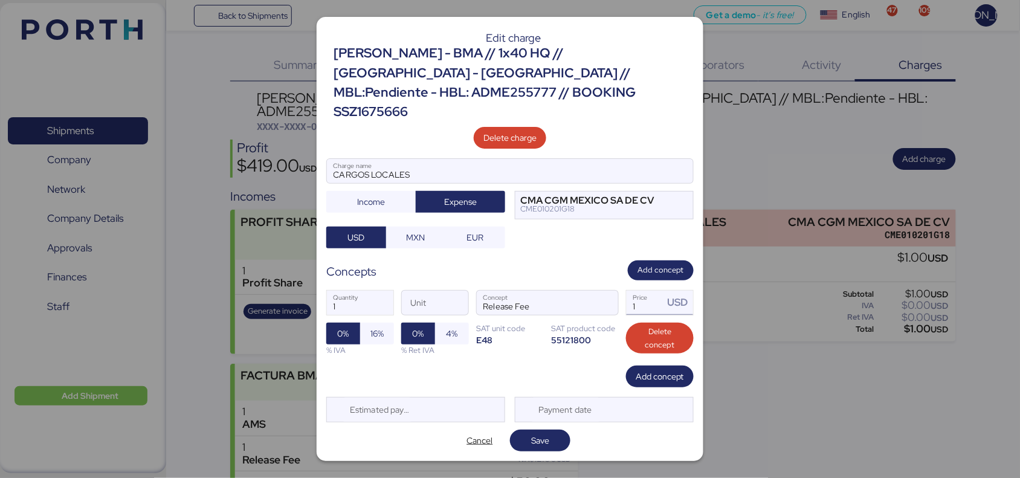
click at [644, 295] on input "1" at bounding box center [645, 303] width 37 height 24
click at [572, 300] on input "Release Fee" at bounding box center [533, 303] width 112 height 24
click at [645, 297] on input "1" at bounding box center [645, 303] width 37 height 24
type input "85"
click at [662, 370] on span "Add concept" at bounding box center [660, 376] width 48 height 15
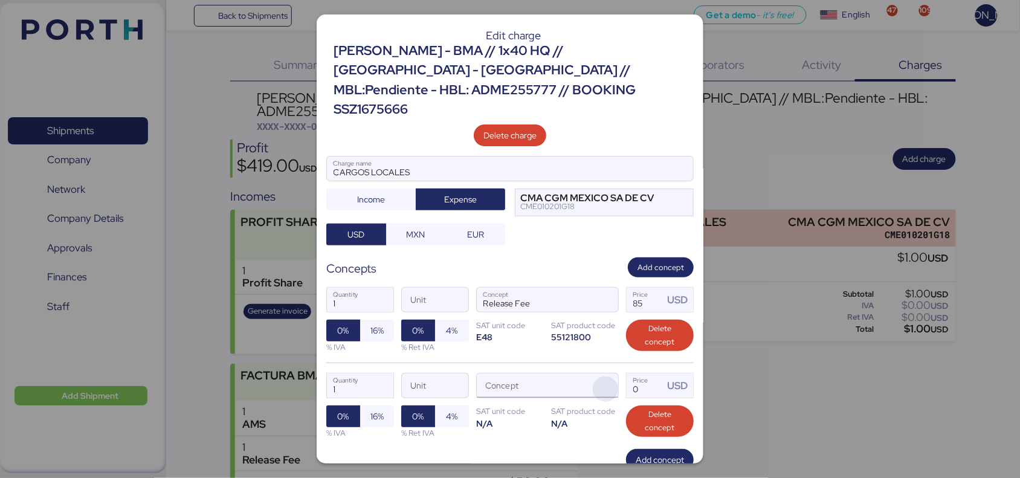
click at [594, 376] on span "button" at bounding box center [605, 388] width 25 height 25
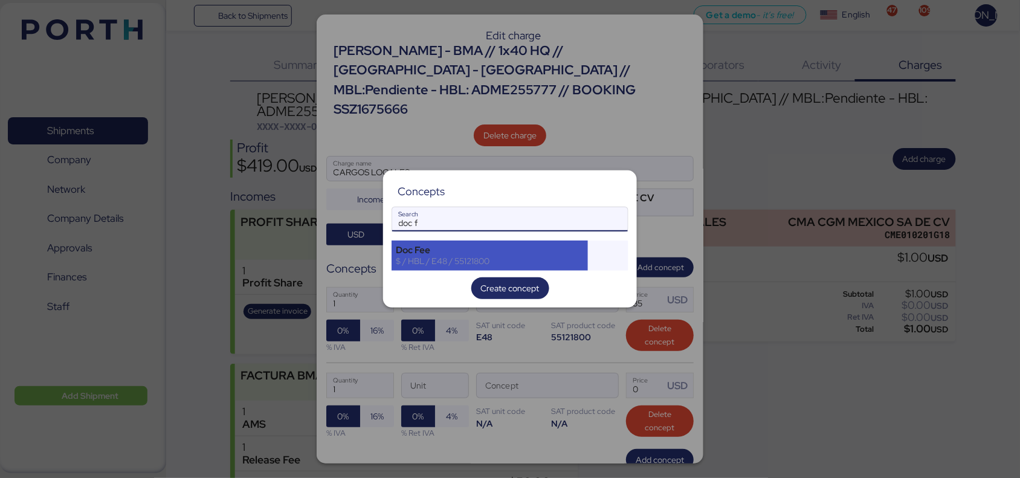
type input "doc f"
click at [455, 266] on div "$ / HBL / E48 / 55121800" at bounding box center [490, 261] width 188 height 11
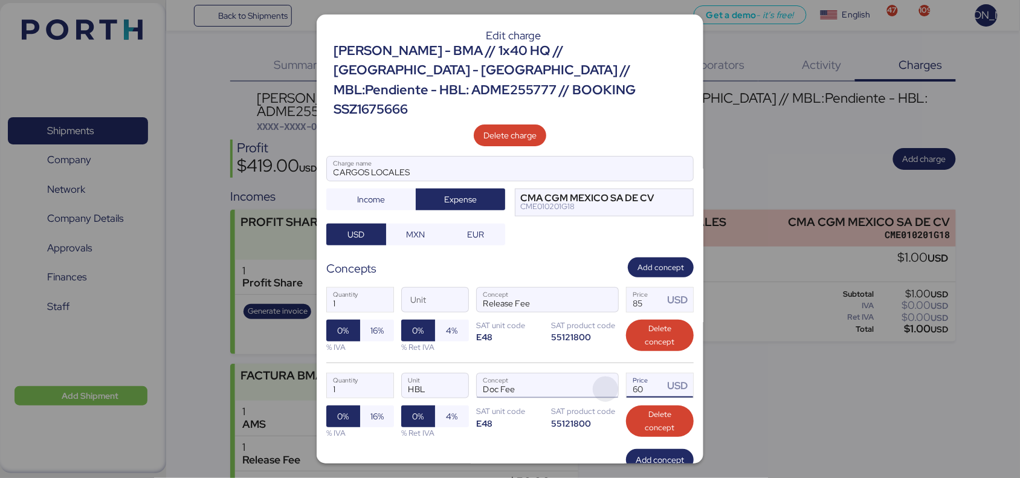
drag, startPoint x: 642, startPoint y: 369, endPoint x: 608, endPoint y: 370, distance: 33.8
click at [608, 370] on div "1 Quantity HBL Unit Doc Fee Concept 60 Price USD 0% 16% % IVA 0% 4% % Ret IVA S…" at bounding box center [509, 406] width 367 height 86
type input "45"
click at [647, 453] on span "Add concept" at bounding box center [660, 460] width 48 height 15
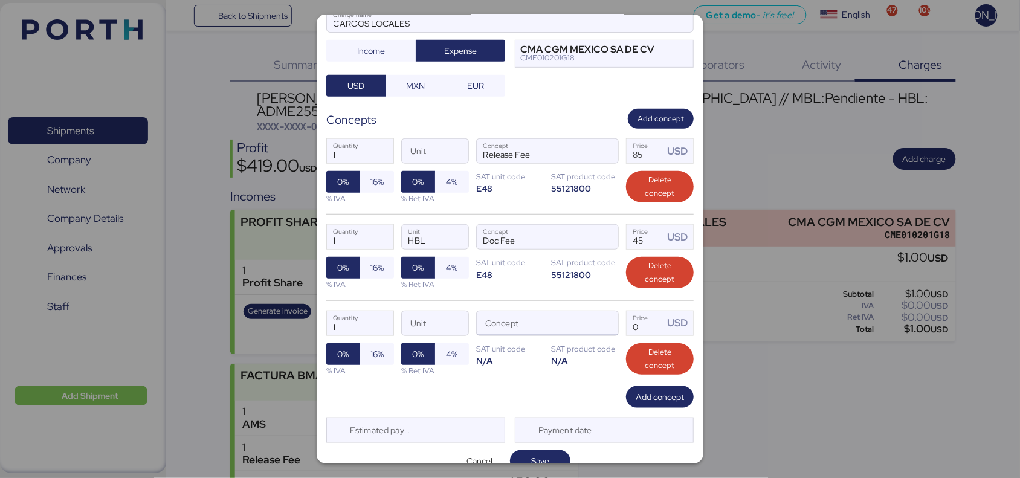
click at [502, 311] on input "Concept" at bounding box center [533, 323] width 112 height 24
click at [604, 314] on span "button" at bounding box center [605, 326] width 25 height 25
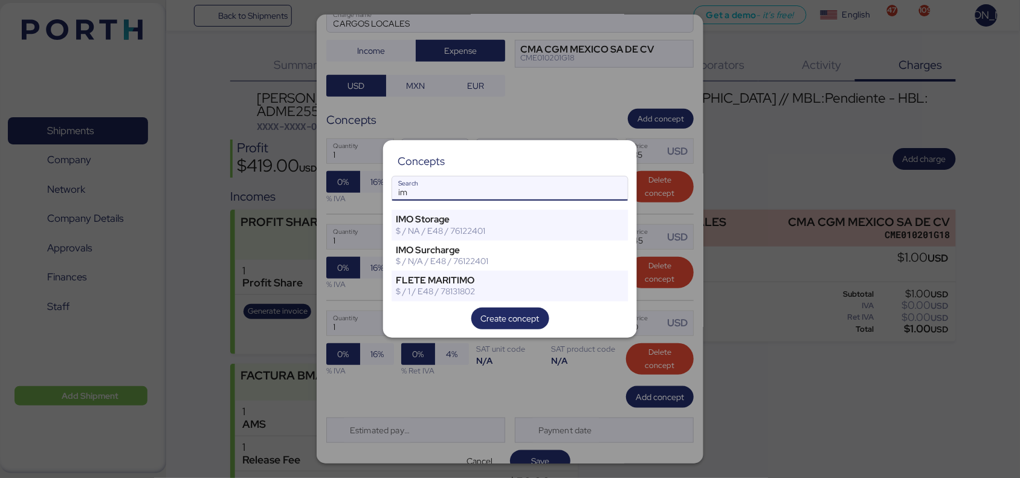
type input "i"
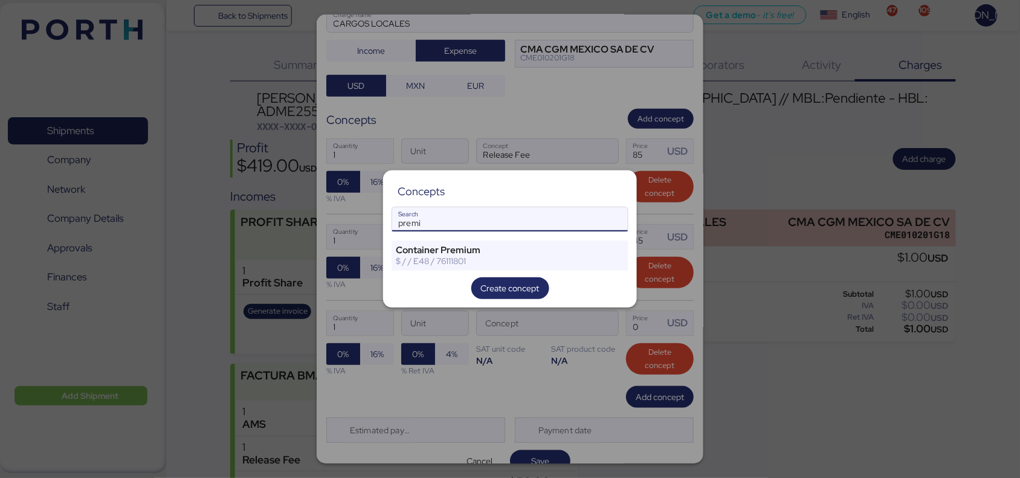
type input "premi"
click at [560, 318] on div at bounding box center [510, 239] width 1020 height 478
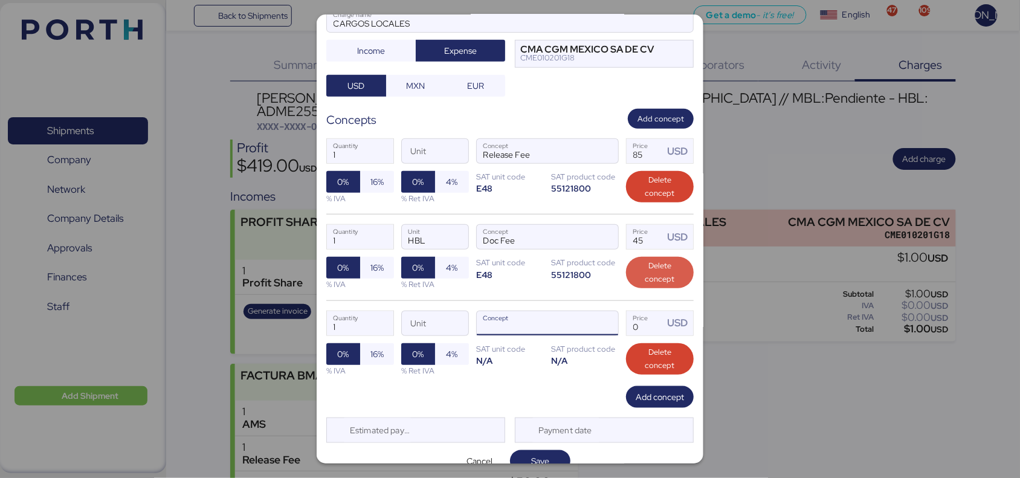
click at [647, 259] on span "Delete concept" at bounding box center [660, 272] width 48 height 27
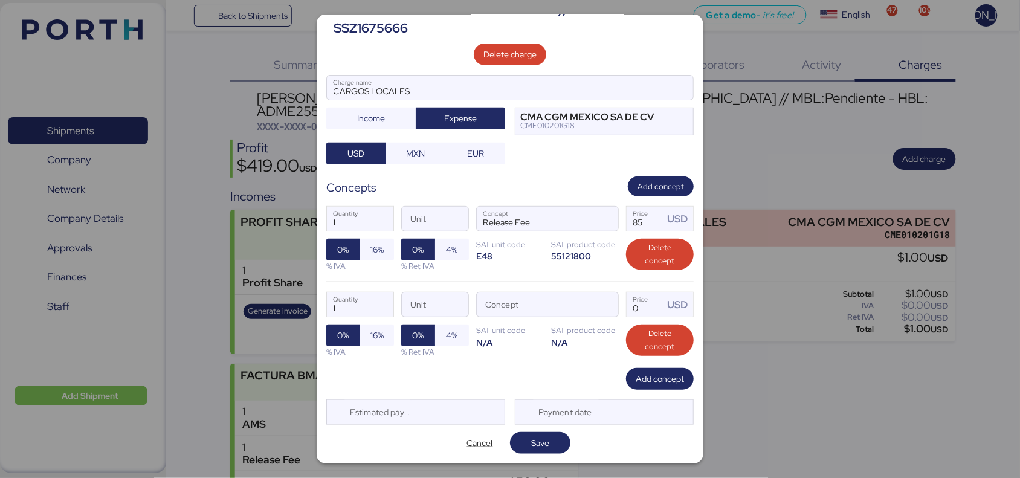
scroll to position [62, 0]
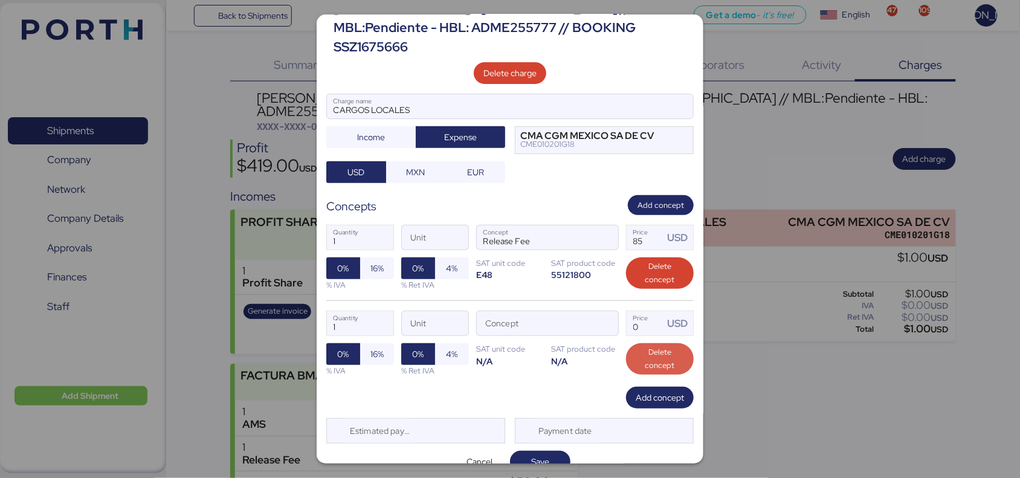
click at [656, 346] on span "Delete concept" at bounding box center [660, 359] width 48 height 27
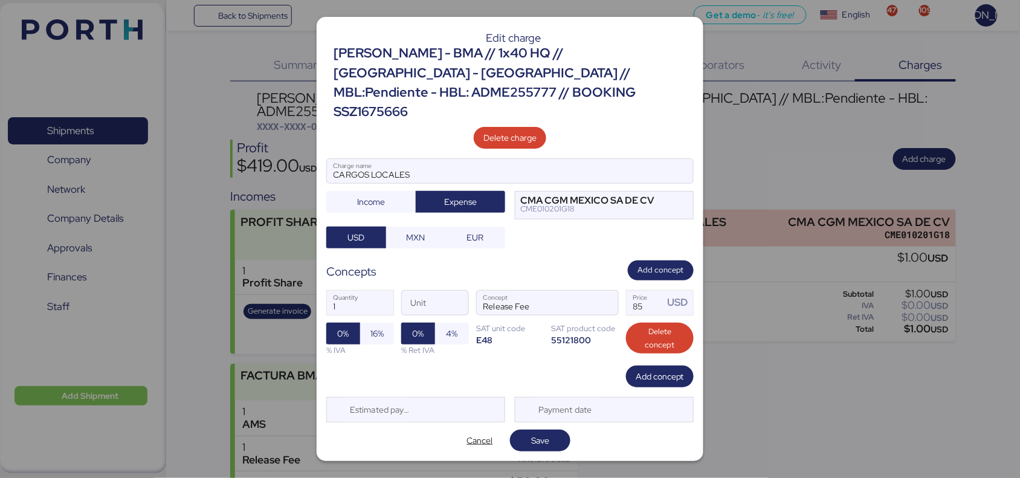
scroll to position [0, 0]
drag, startPoint x: 647, startPoint y: 299, endPoint x: 622, endPoint y: 301, distance: 24.8
click at [622, 301] on div "1 Quantity Unit Release Fee Concept 85 Price USD 0% 16% % IVA 0% 4% % Ret IVA S…" at bounding box center [509, 322] width 367 height 85
type input "169"
click at [547, 433] on span "Save" at bounding box center [540, 440] width 18 height 15
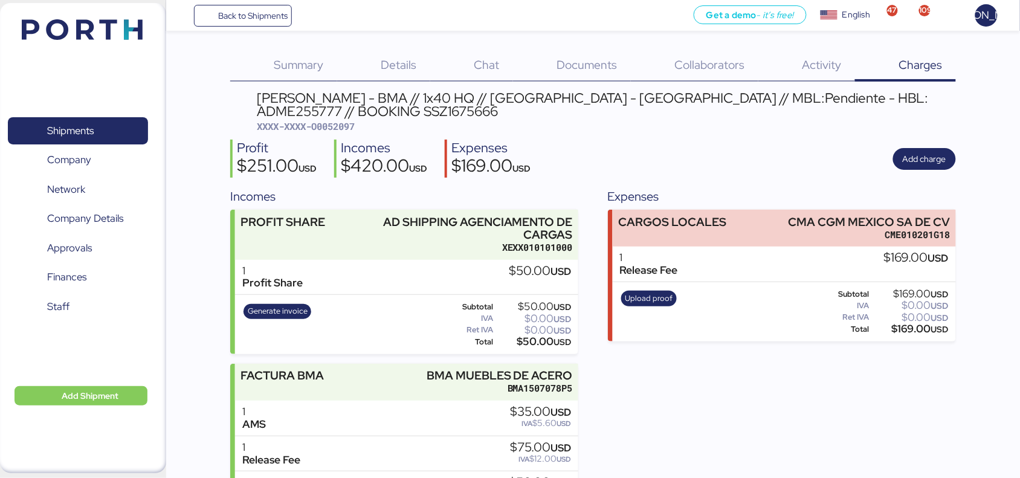
click at [355, 125] on span "XXXX-XXXX-O0052097" at bounding box center [306, 126] width 98 height 12
copy span "O0052097"
click at [721, 398] on div "Expenses CARGOS LOCALES CMA CGM [GEOGRAPHIC_DATA] SA DE CV CME010201G18 1 Relea…" at bounding box center [782, 429] width 349 height 485
click at [892, 258] on div "$169.00 USD" at bounding box center [916, 257] width 65 height 13
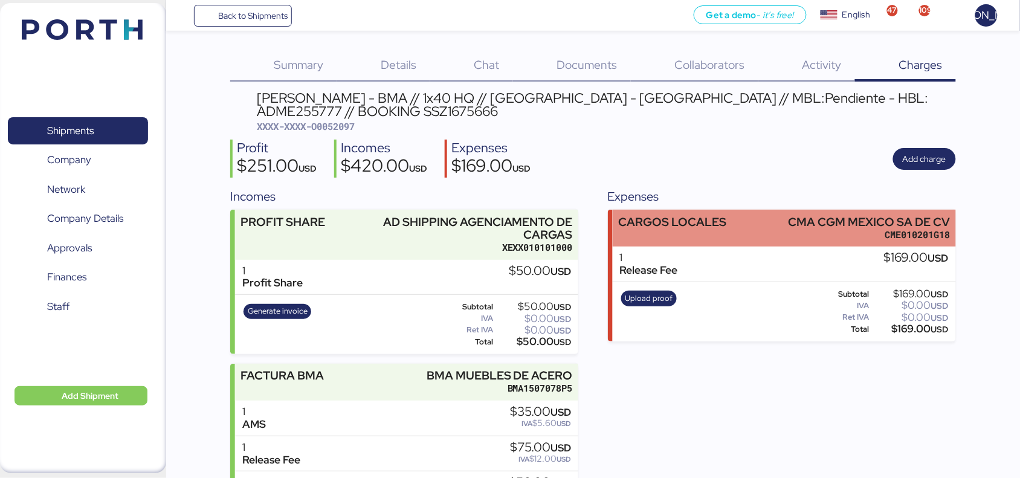
click at [874, 236] on div "CME010201G18" at bounding box center [869, 234] width 162 height 13
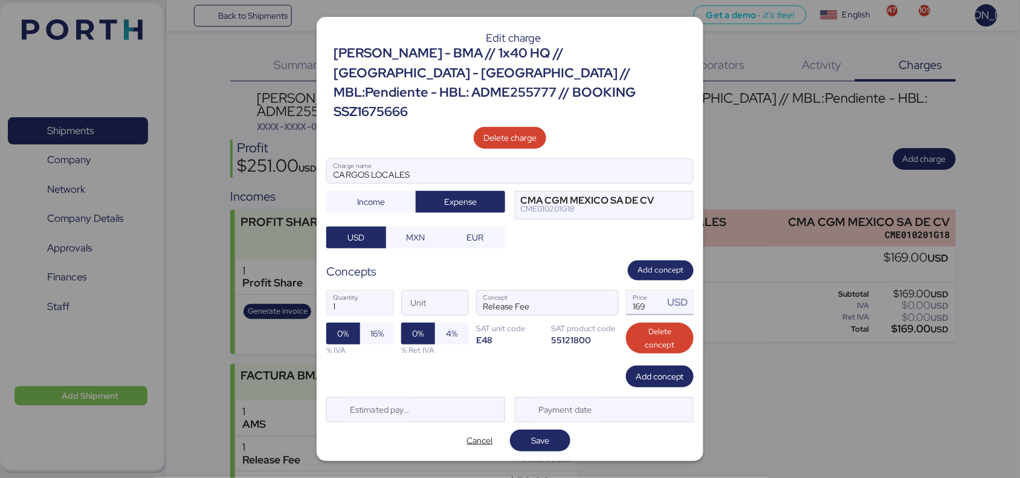
click at [645, 298] on input "169" at bounding box center [645, 303] width 37 height 24
type input "1"
type input "289"
click at [547, 430] on span "Save" at bounding box center [540, 441] width 60 height 22
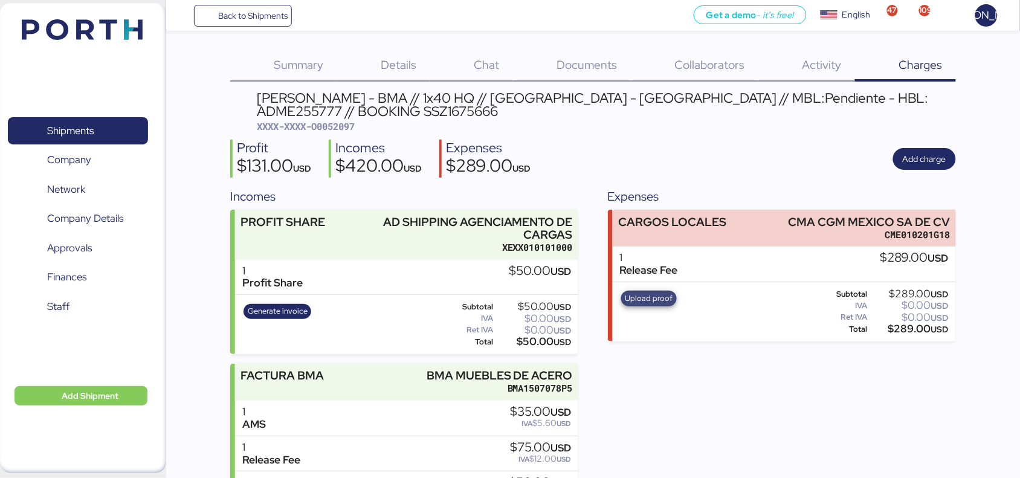
click at [648, 296] on span "Upload proof" at bounding box center [649, 298] width 48 height 13
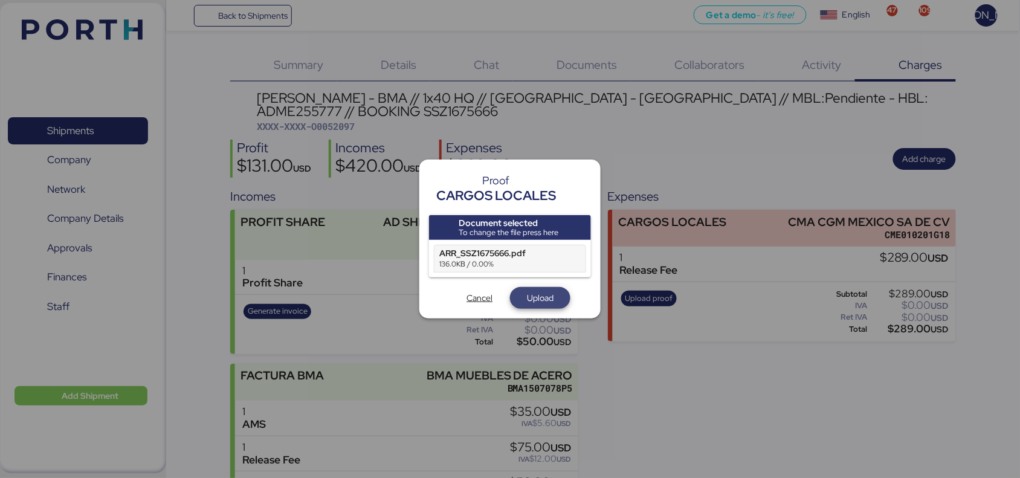
click at [541, 304] on span "Upload" at bounding box center [540, 298] width 27 height 15
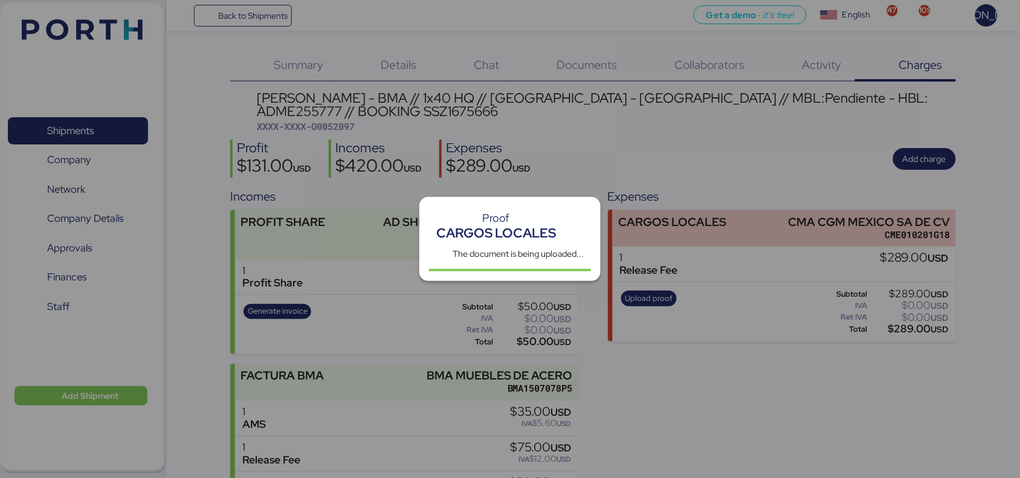
click at [541, 304] on div at bounding box center [510, 239] width 1020 height 478
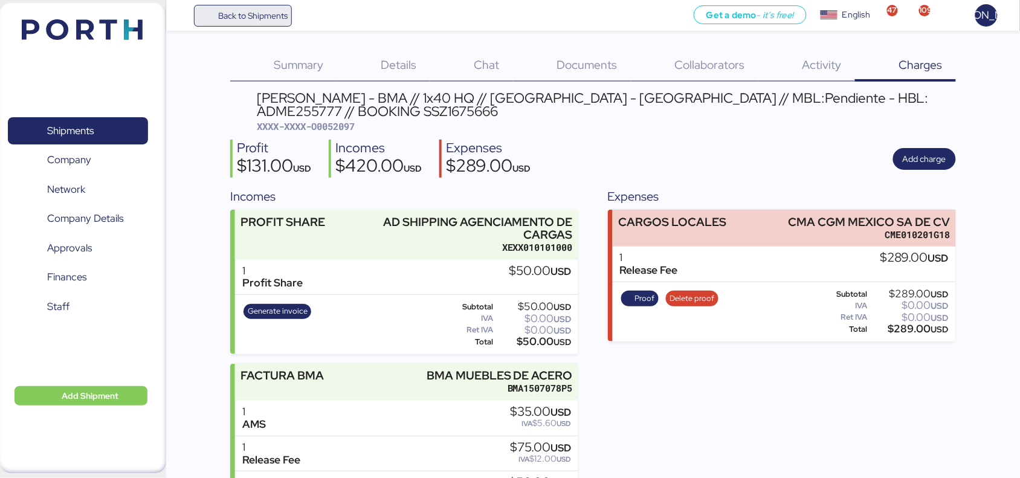
click at [266, 13] on span "Back to Shipments" at bounding box center [252, 15] width 69 height 15
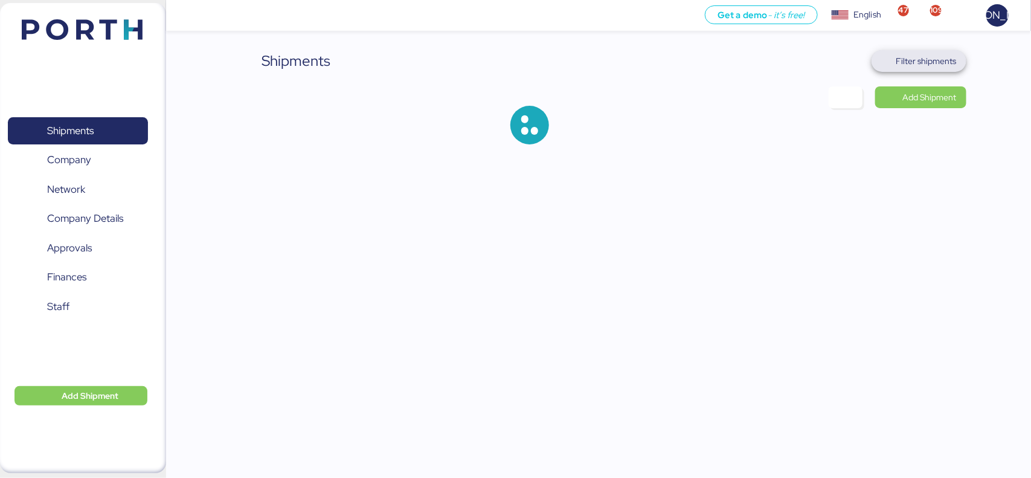
click at [921, 68] on span "Filter shipments" at bounding box center [920, 61] width 76 height 17
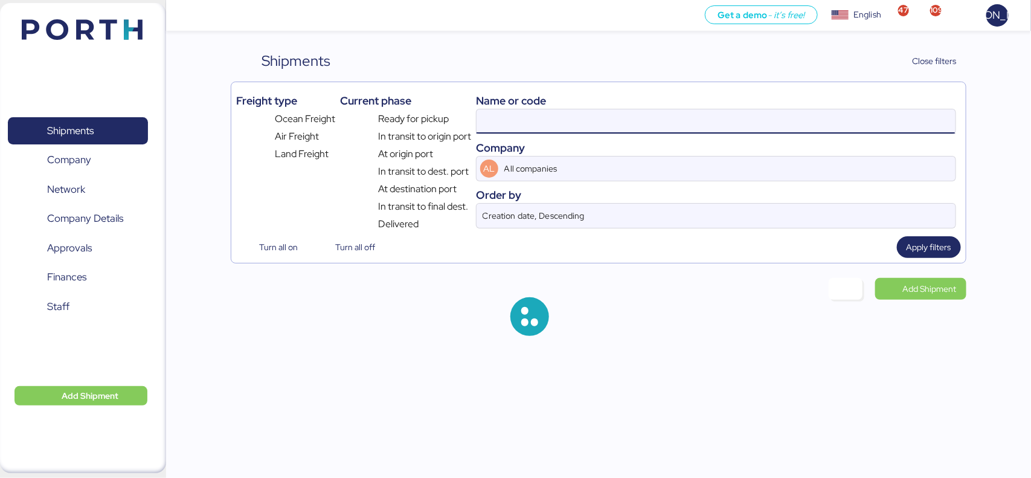
click at [544, 115] on input at bounding box center [716, 121] width 479 height 24
paste input "O0052070"
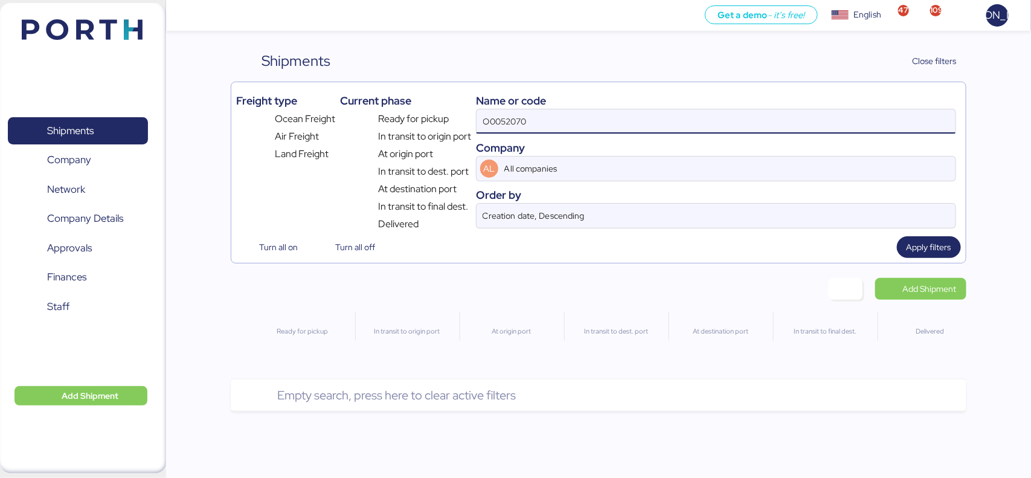
type input "O0052070"
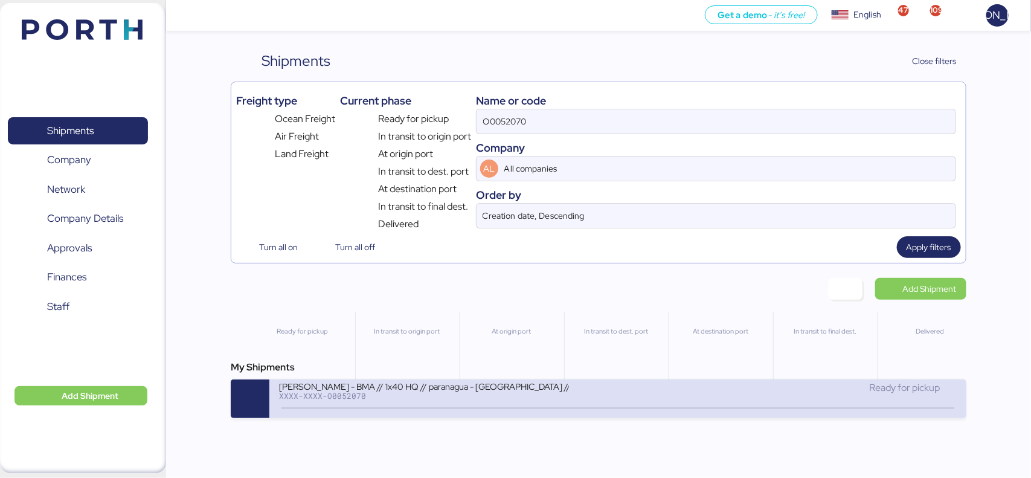
click at [439, 399] on div "XXXX-XXXX-O0052070" at bounding box center [424, 396] width 290 height 8
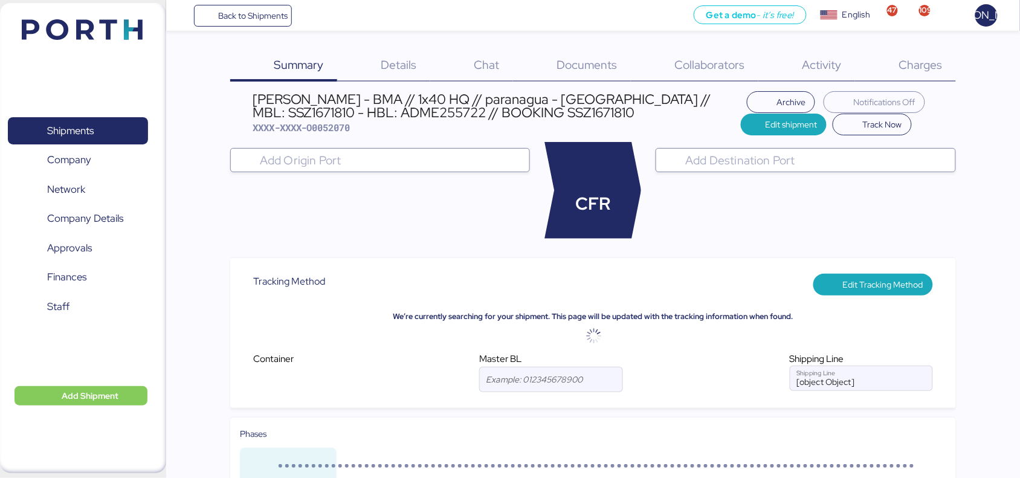
click at [906, 66] on span "Charges" at bounding box center [921, 65] width 44 height 16
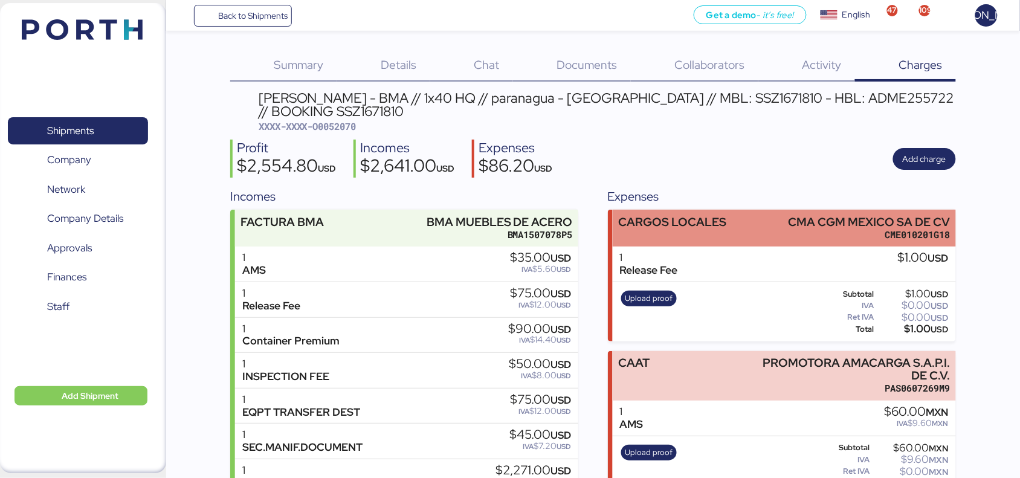
click at [823, 237] on div "CME010201G18" at bounding box center [869, 234] width 162 height 13
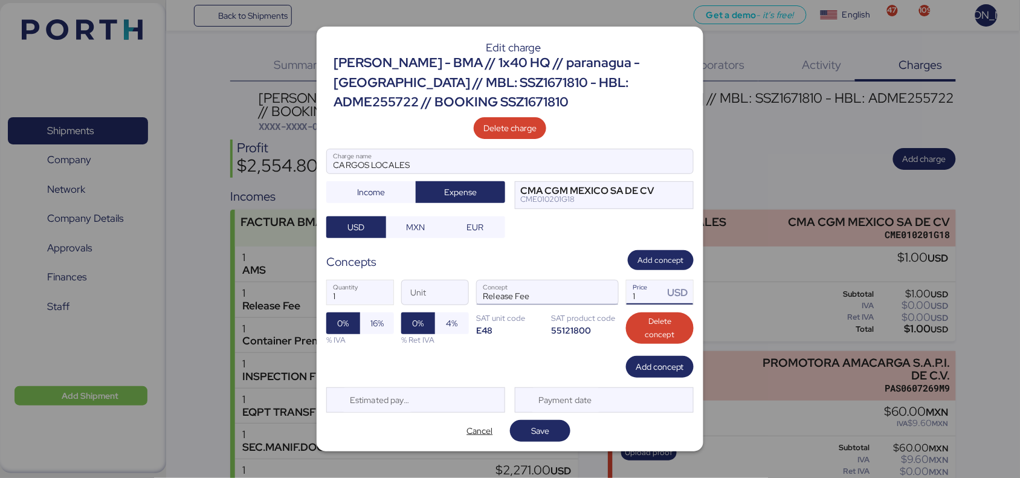
drag, startPoint x: 642, startPoint y: 295, endPoint x: 589, endPoint y: 300, distance: 53.5
click at [589, 300] on div "1 Quantity Unit Release Fee Concept 1 Price USD 0% 16% % IVA 0% 4% % Ret IVA SA…" at bounding box center [509, 312] width 367 height 85
type input "289"
click at [536, 436] on span "Save" at bounding box center [540, 431] width 18 height 15
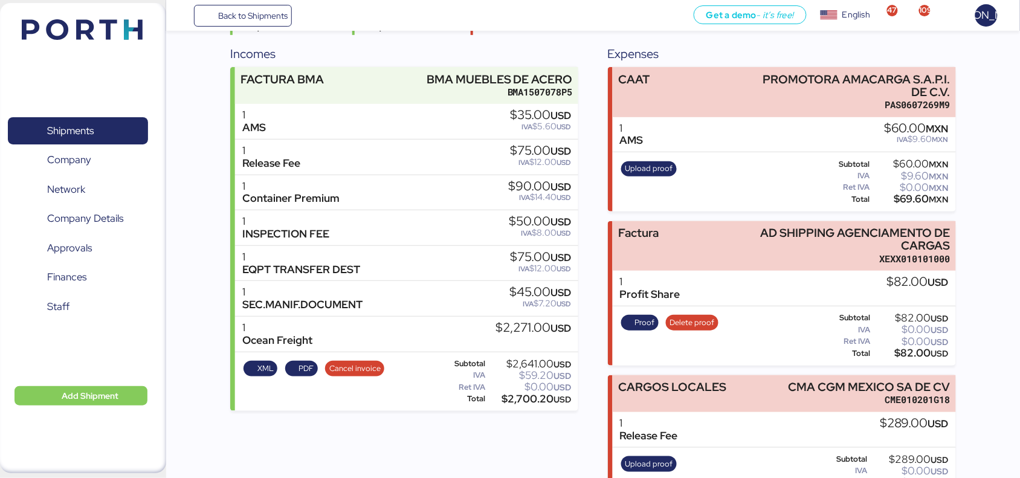
scroll to position [182, 0]
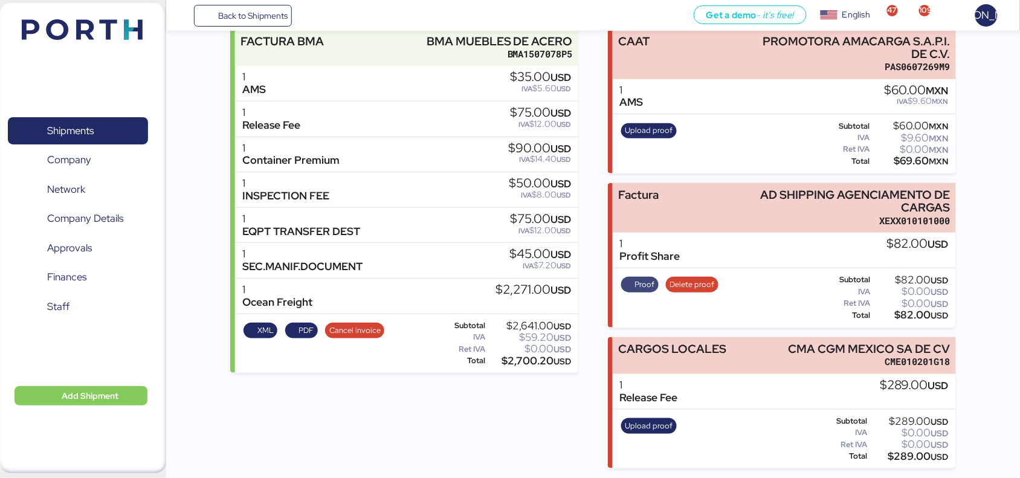
click at [645, 288] on span "Proof" at bounding box center [644, 284] width 20 height 13
click at [648, 421] on span "Upload proof" at bounding box center [649, 425] width 48 height 13
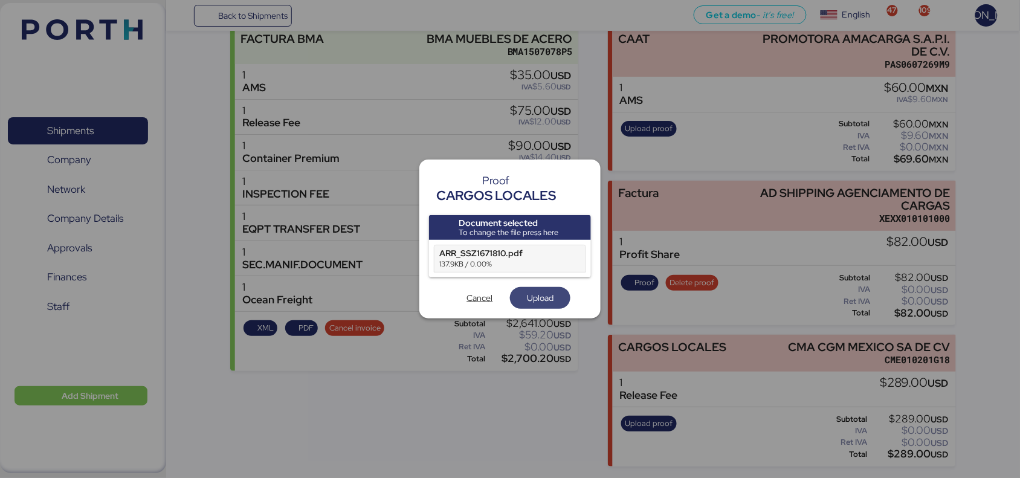
click at [549, 299] on span "Upload" at bounding box center [540, 298] width 27 height 15
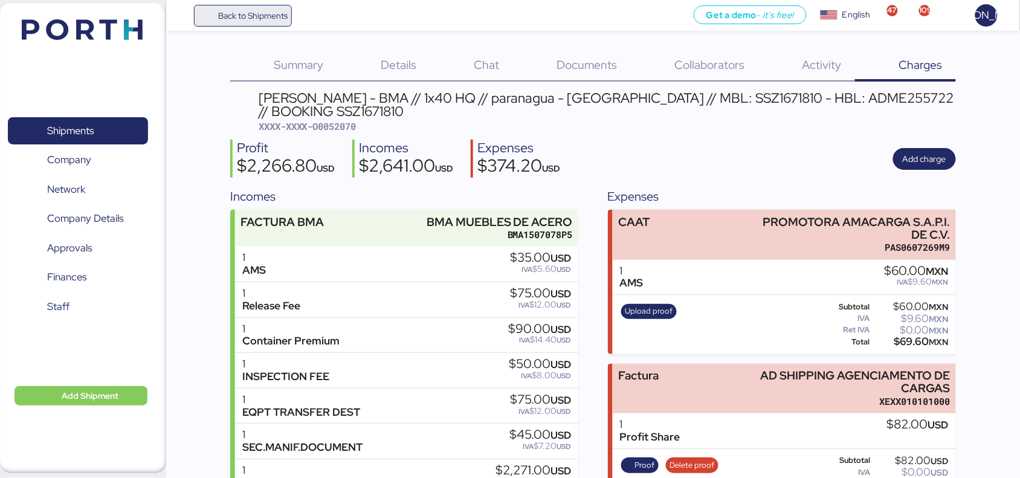
click at [251, 9] on span "Back to Shipments" at bounding box center [252, 15] width 69 height 15
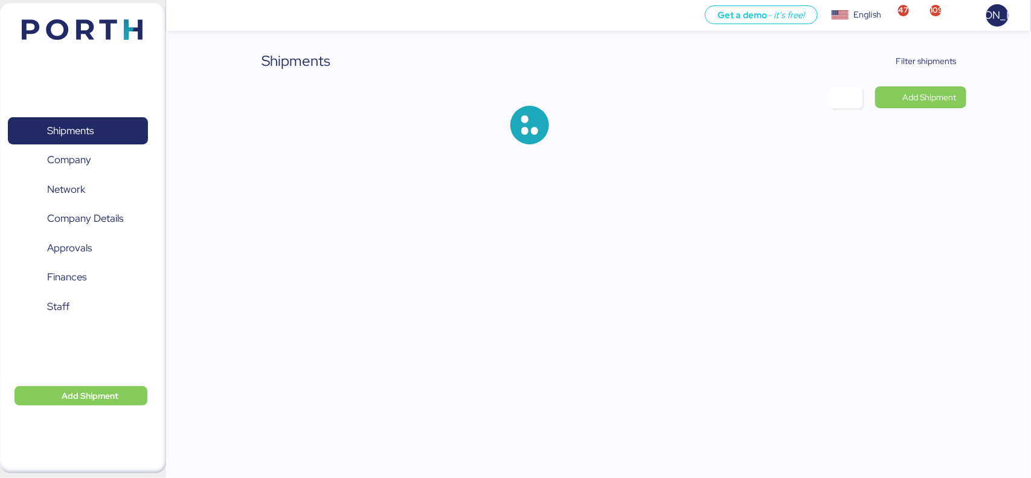
click at [967, 56] on div "Filter shipments" at bounding box center [919, 61] width 95 height 22
click at [929, 54] on span "Filter shipments" at bounding box center [927, 61] width 60 height 15
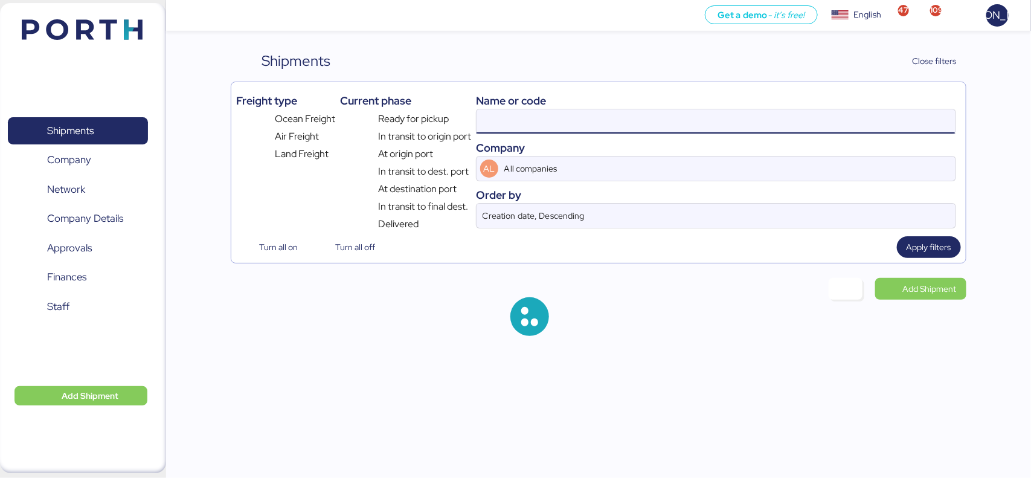
click at [575, 129] on input at bounding box center [716, 121] width 479 height 24
paste input "SSZ1675730"
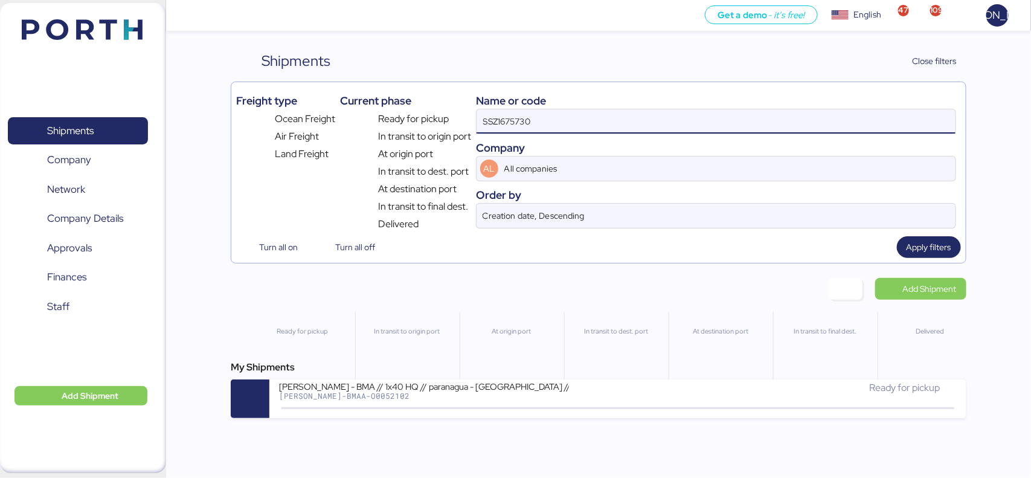
type input "SSZ1675730"
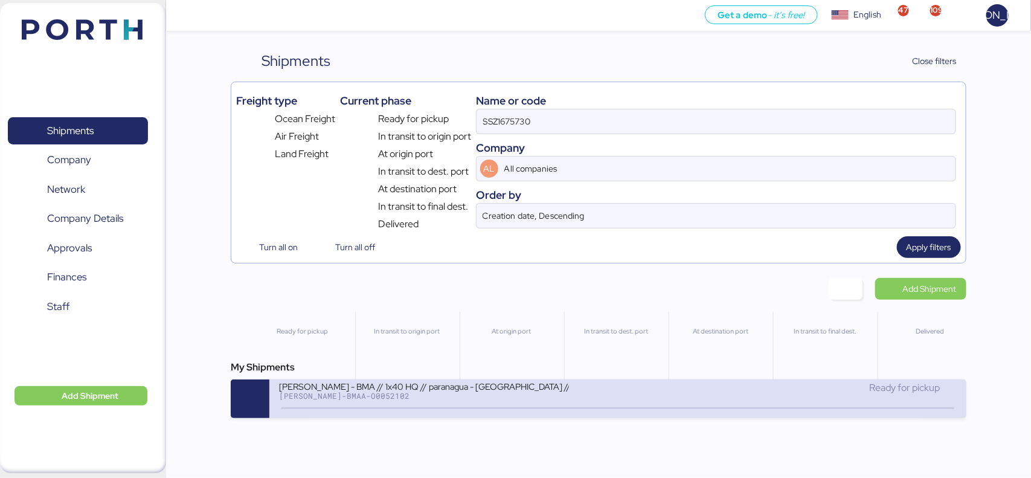
click at [488, 385] on div "[PERSON_NAME] - BMA // 1x40 HQ // paranagua - [GEOGRAPHIC_DATA] // MBL: PENDIEN…" at bounding box center [424, 386] width 290 height 10
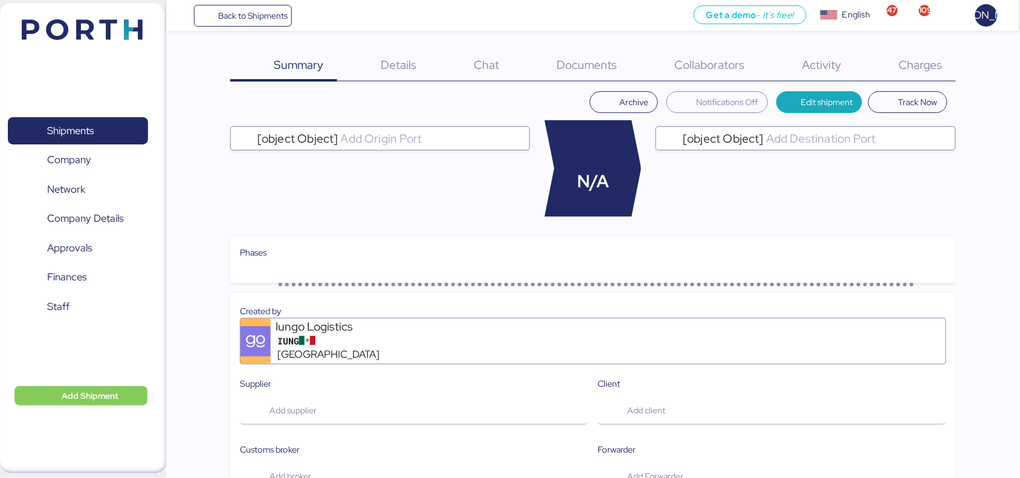
click at [906, 59] on span "Charges" at bounding box center [921, 65] width 44 height 16
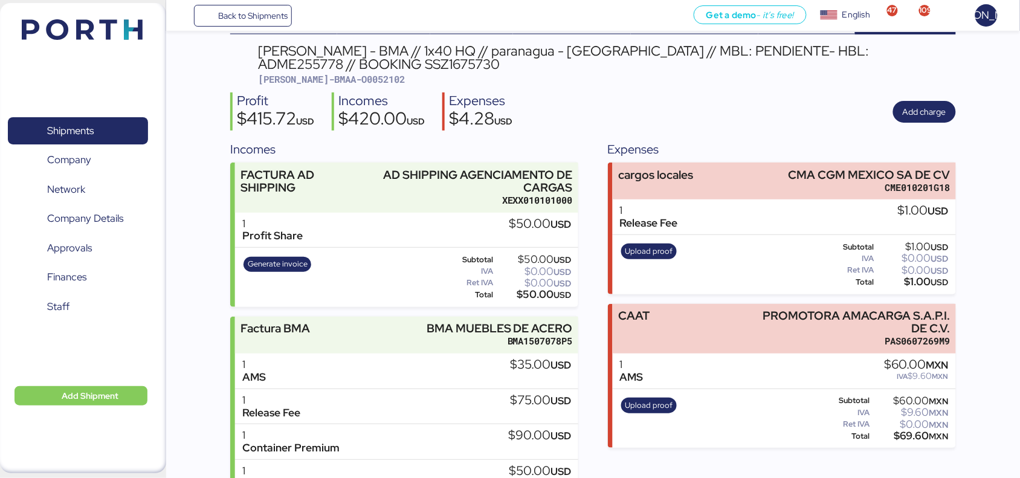
scroll to position [46, 0]
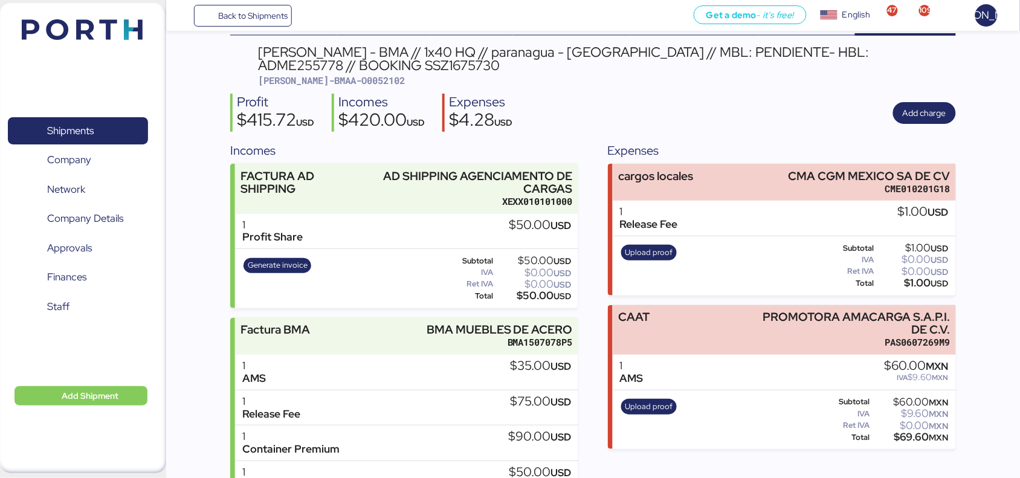
click at [843, 201] on div "1 Release Fee $1.00 USD" at bounding box center [785, 219] width 344 height 36
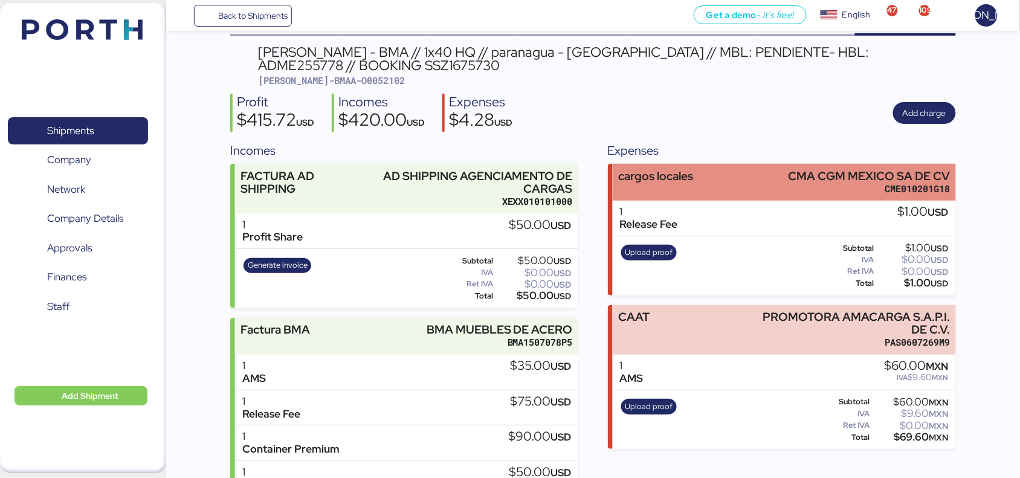
click at [712, 196] on div "cargos locales CMA CGM [GEOGRAPHIC_DATA] SA DE CV CME010201G18" at bounding box center [785, 182] width 344 height 37
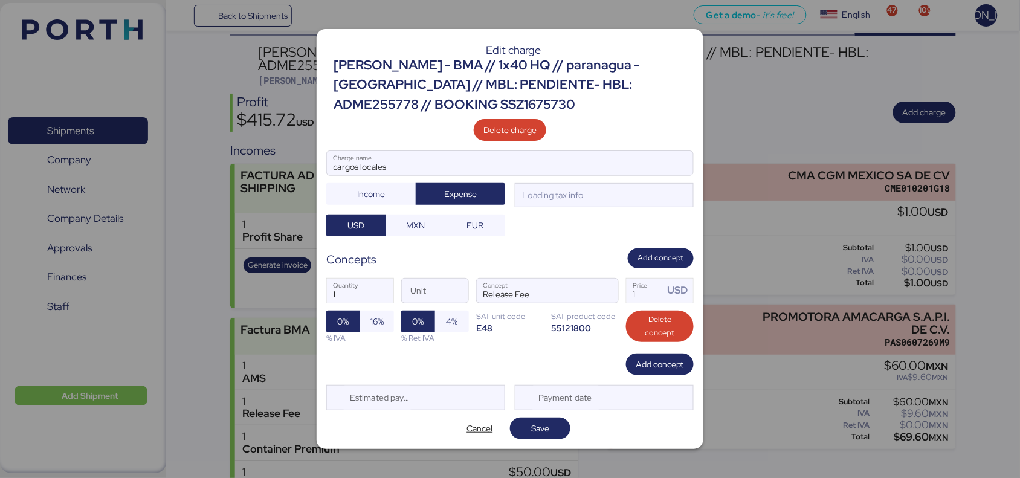
scroll to position [0, 0]
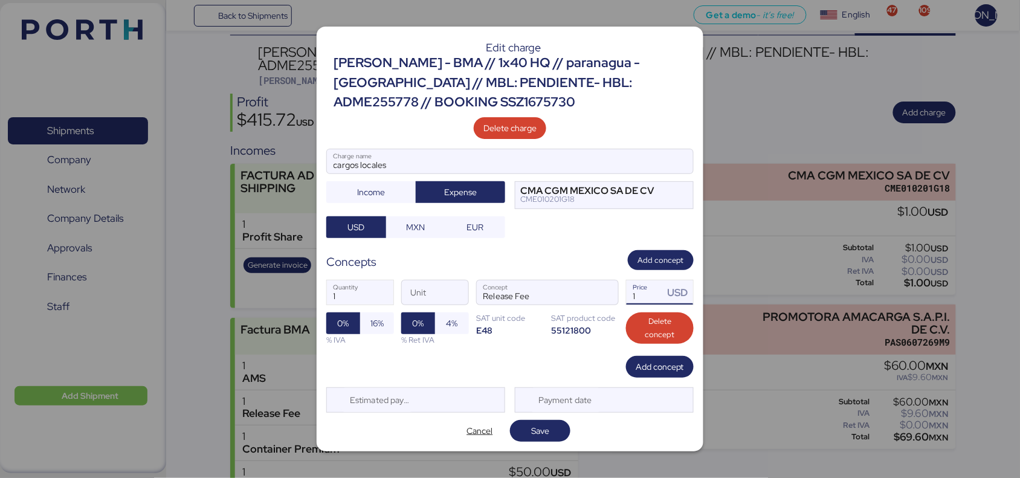
click at [641, 292] on input "1" at bounding box center [645, 292] width 37 height 24
type input "289"
click at [538, 427] on span "Save" at bounding box center [540, 431] width 18 height 15
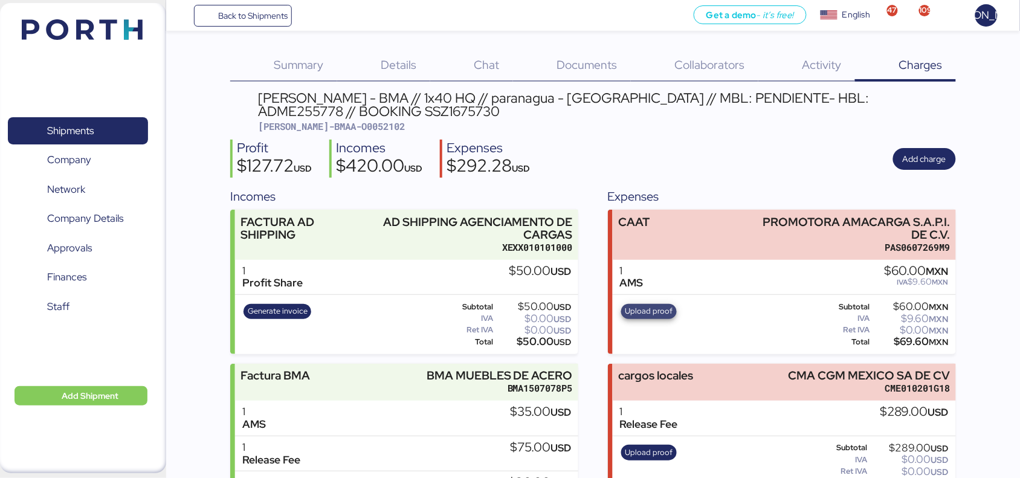
click at [669, 312] on span "Upload proof" at bounding box center [649, 311] width 48 height 13
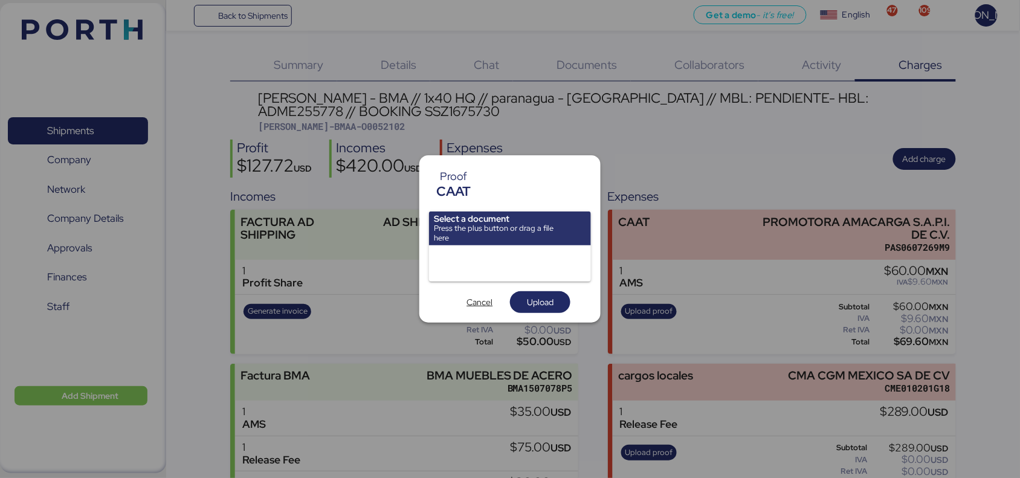
click at [722, 300] on div at bounding box center [510, 239] width 1020 height 478
click at [466, 298] on span "Cancel" at bounding box center [479, 302] width 41 height 17
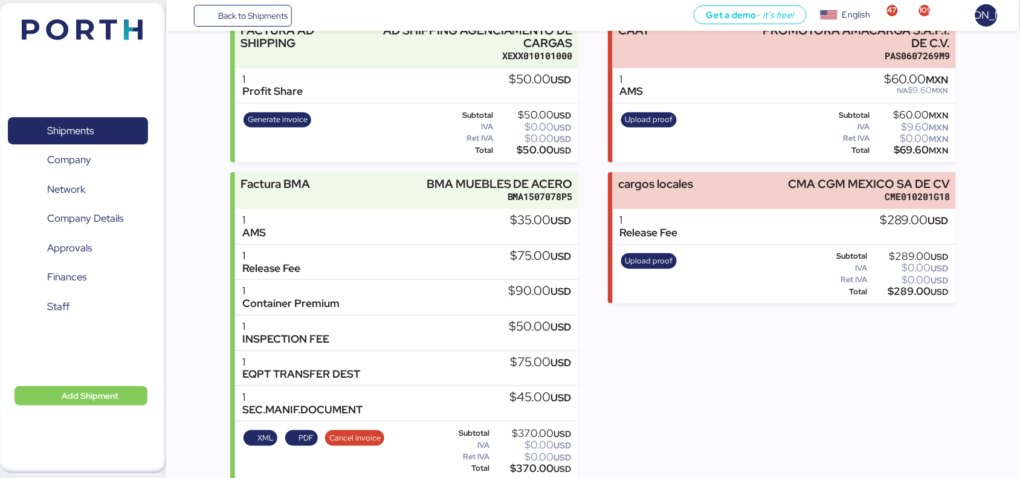
scroll to position [192, 0]
click at [654, 263] on span "Upload proof" at bounding box center [649, 260] width 48 height 13
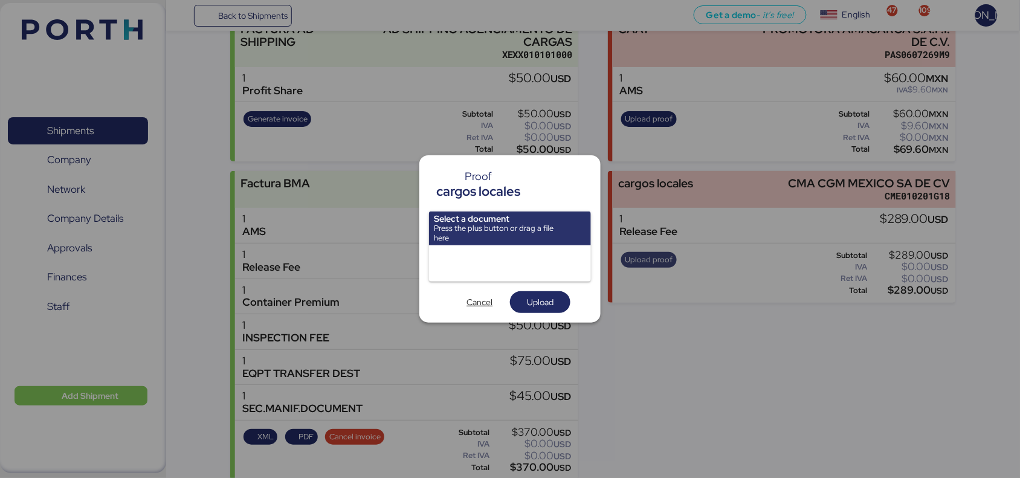
scroll to position [0, 0]
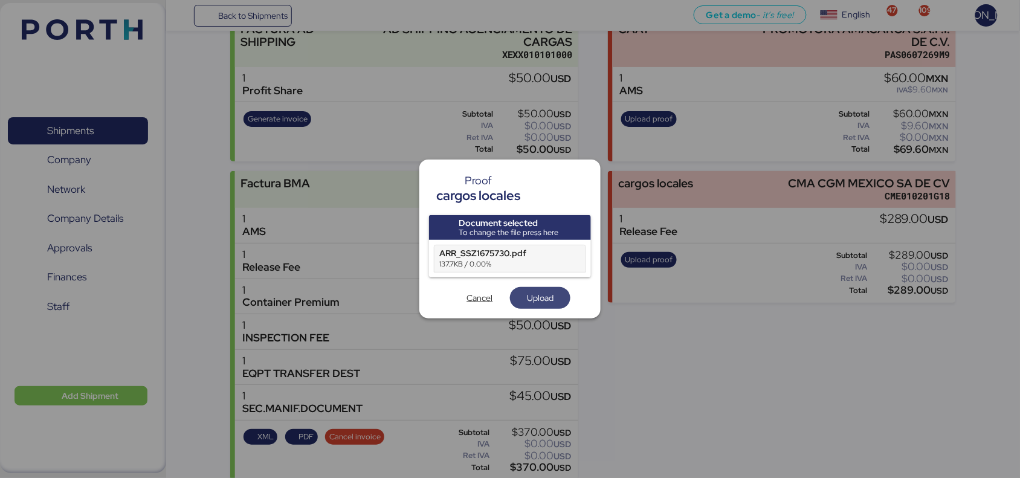
click at [543, 296] on span "Upload" at bounding box center [540, 298] width 27 height 15
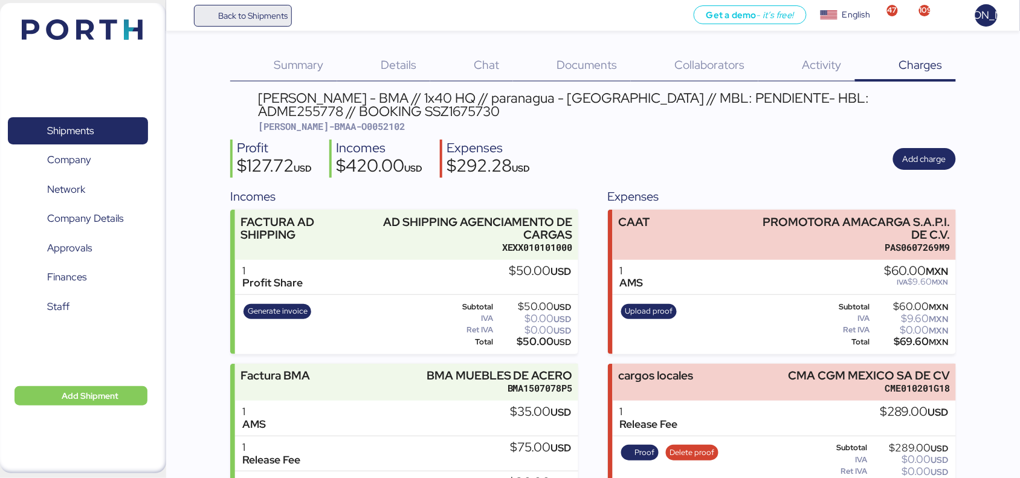
click at [275, 16] on span "Back to Shipments" at bounding box center [252, 15] width 69 height 15
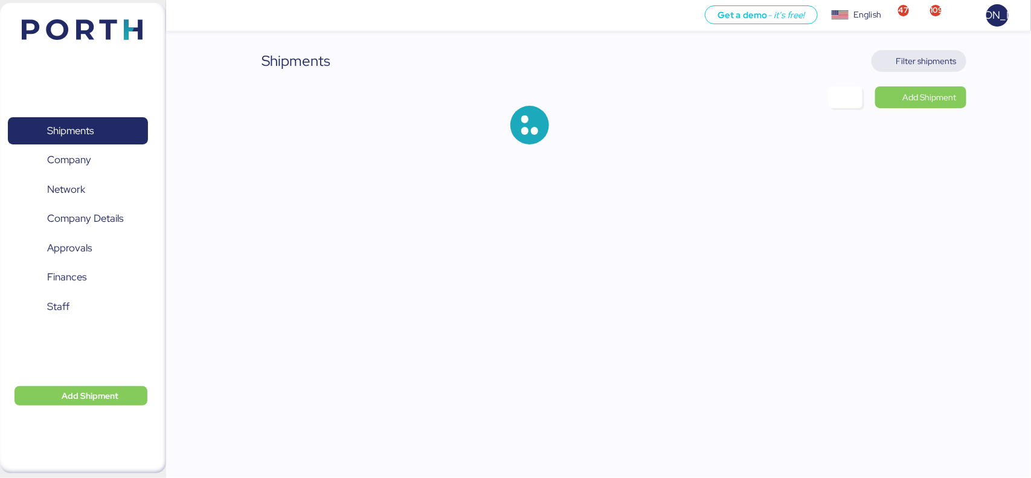
click at [932, 59] on span "Filter shipments" at bounding box center [927, 61] width 60 height 15
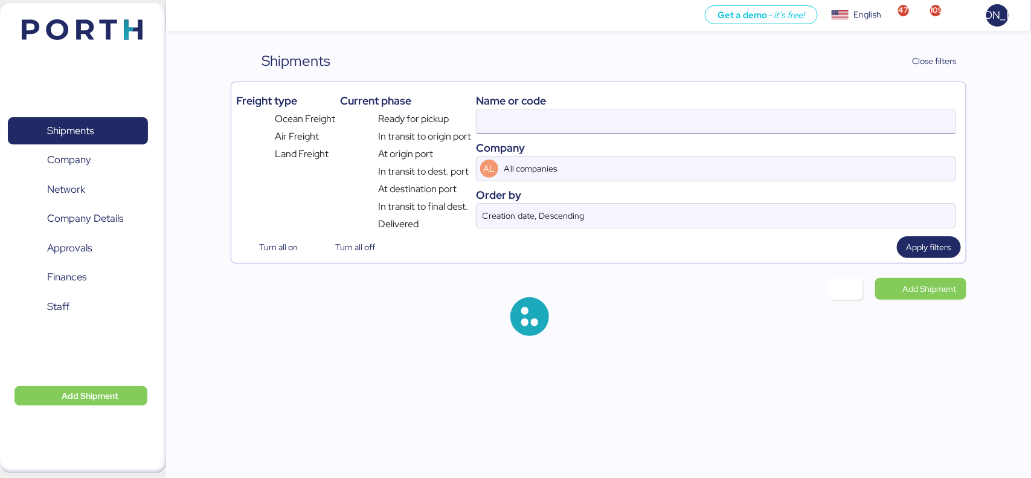
click at [523, 121] on input at bounding box center [716, 121] width 479 height 24
paste input "ONEYTYOFH2085700"
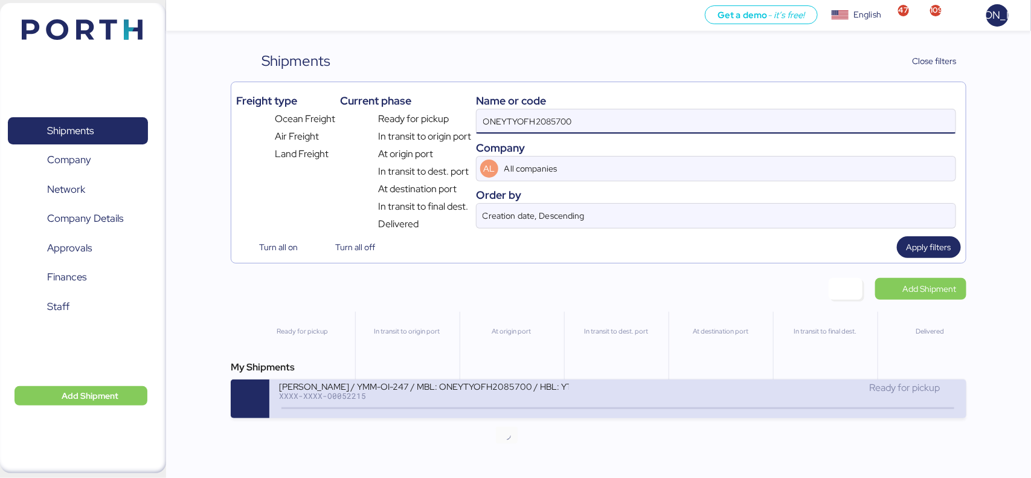
type input "ONEYTYOFH2085700"
click at [508, 411] on icon at bounding box center [507, 408] width 58 height 13
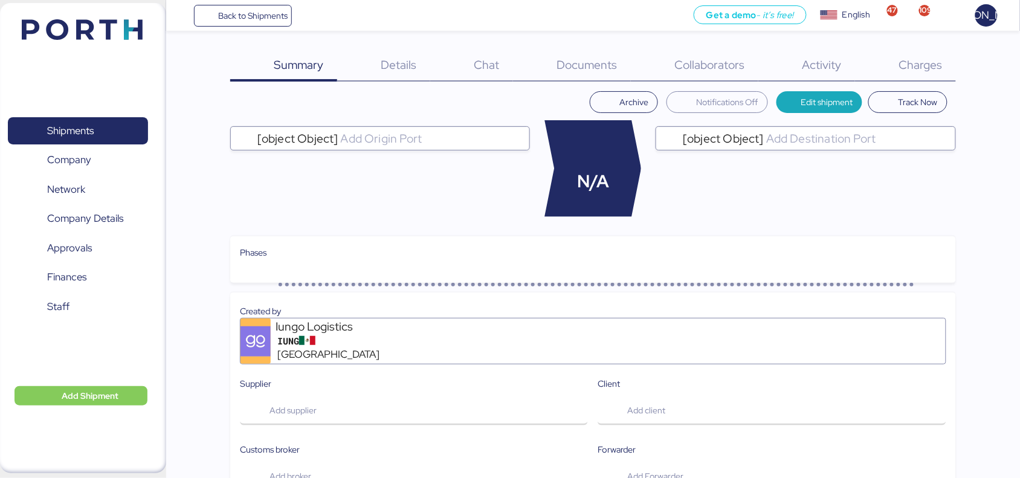
click at [909, 55] on div "Charges 0" at bounding box center [905, 65] width 101 height 31
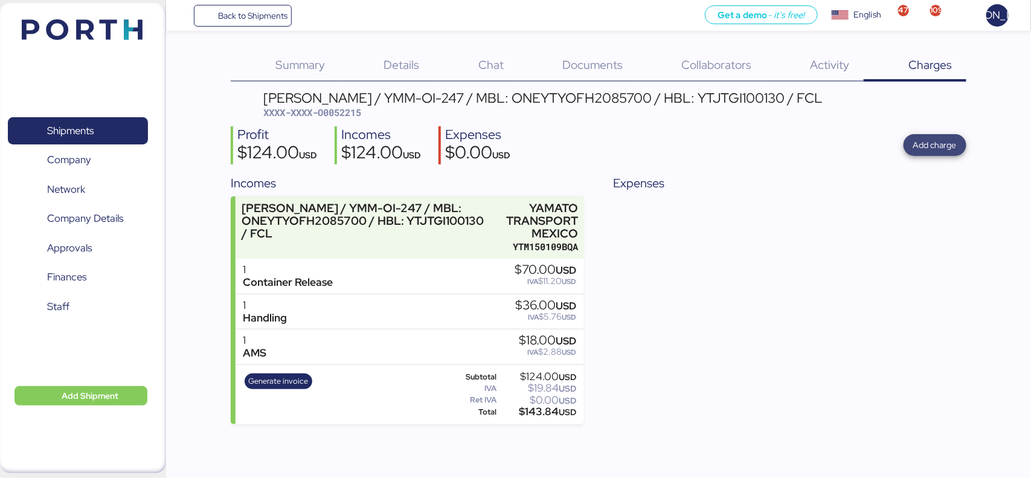
click at [953, 151] on span "Add charge" at bounding box center [936, 145] width 44 height 15
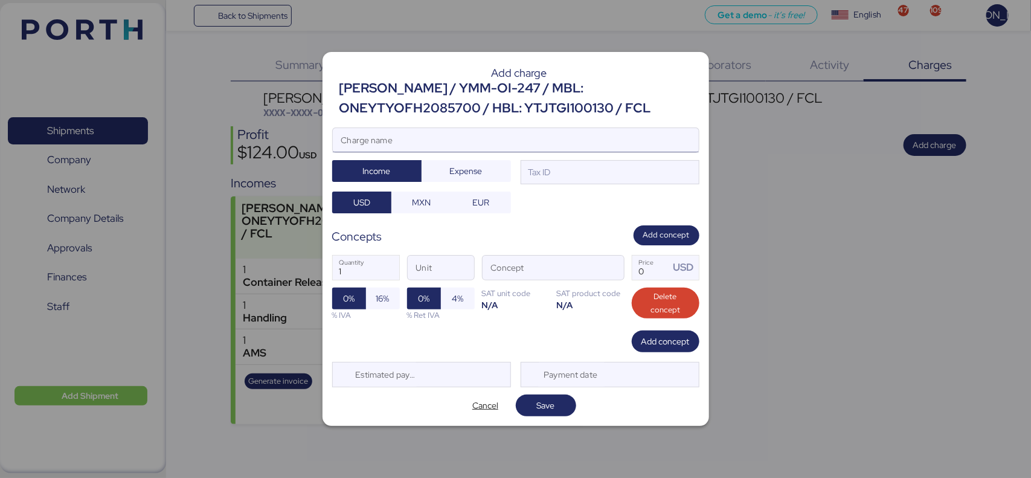
click at [455, 129] on input "Charge name" at bounding box center [516, 140] width 366 height 24
type input "r"
type input "RELEASE"
click at [468, 166] on span "Expense" at bounding box center [466, 171] width 33 height 15
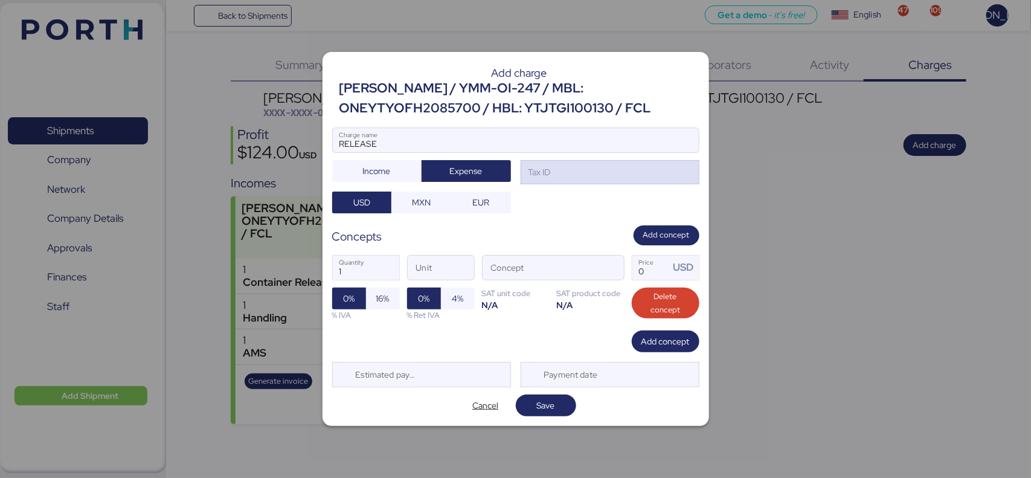
click at [689, 175] on div "Tax ID" at bounding box center [610, 172] width 179 height 24
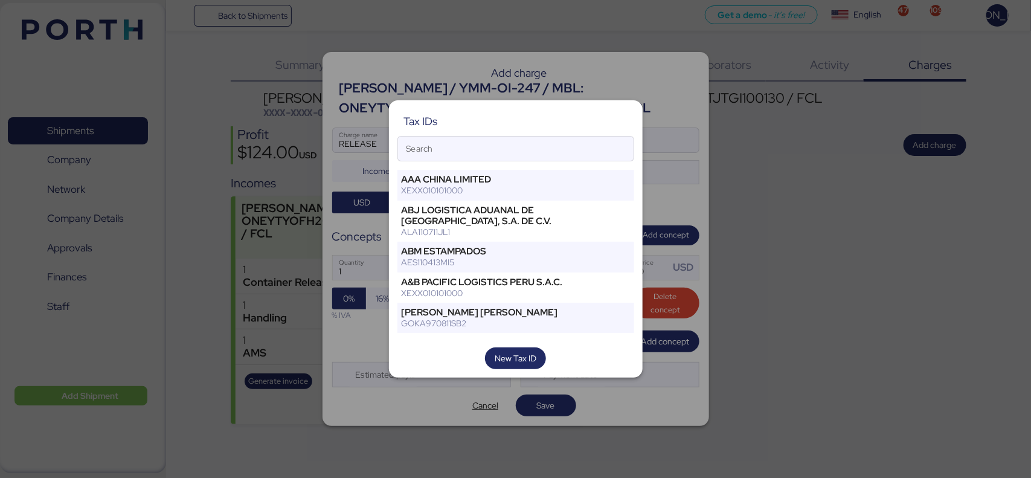
click at [521, 195] on div "XEXX010101000" at bounding box center [496, 190] width 188 height 11
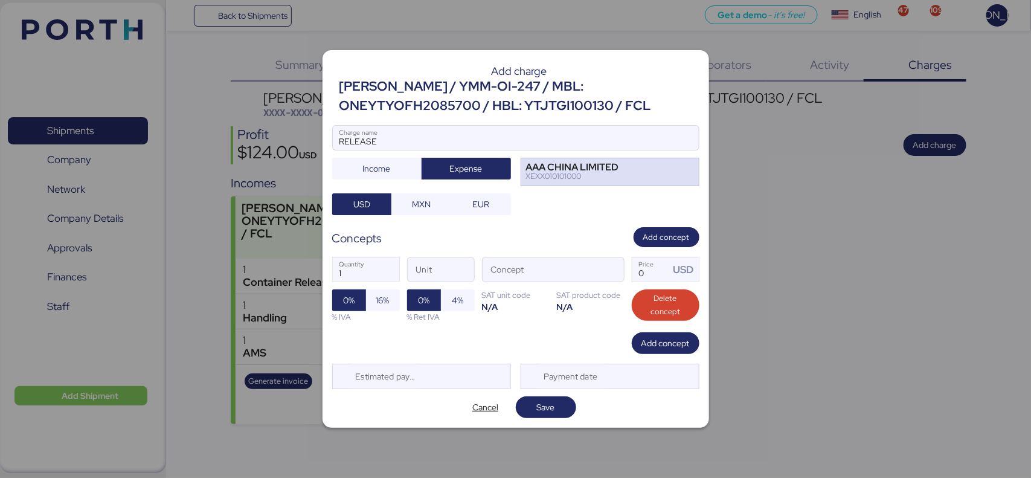
click at [544, 173] on div "XEXX010101000" at bounding box center [572, 176] width 93 height 8
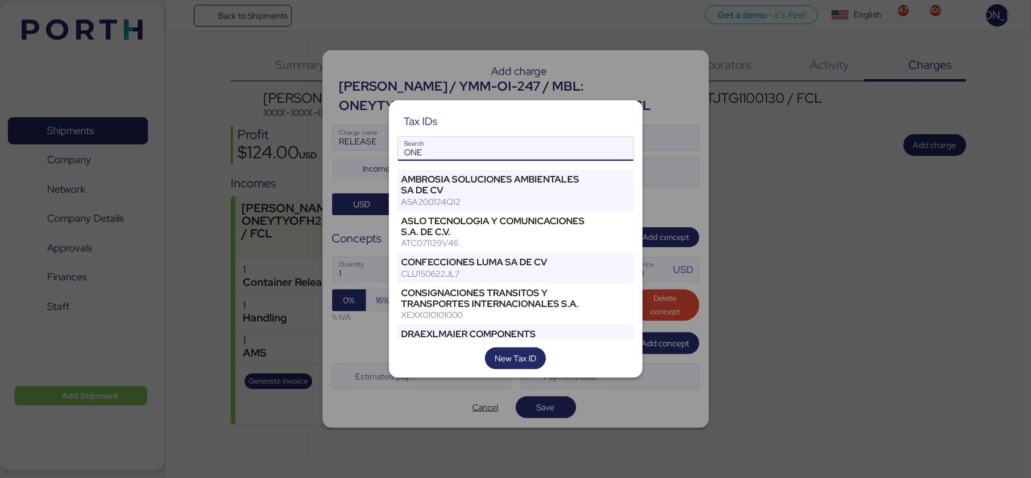
click at [526, 149] on input "ONE" at bounding box center [516, 149] width 236 height 24
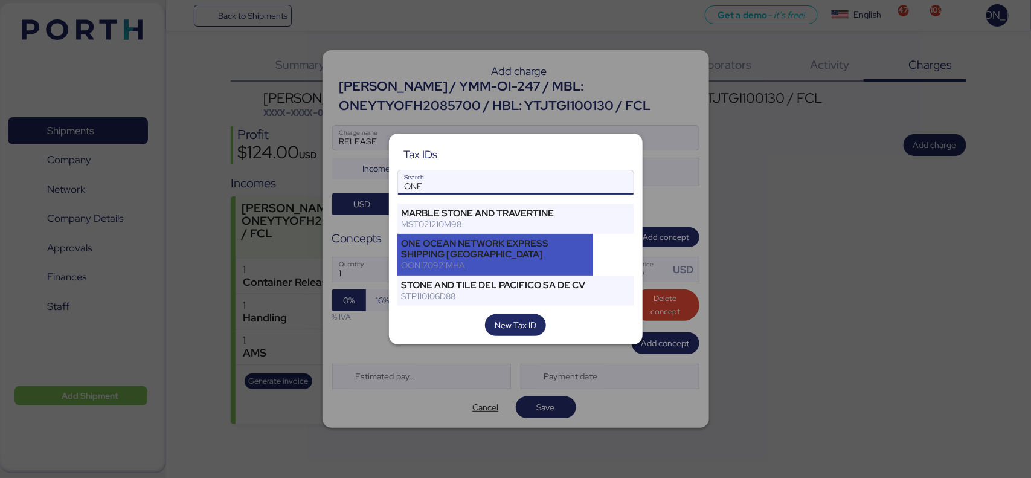
type input "ONE"
click at [533, 260] on div "OON170921MHA" at bounding box center [496, 265] width 188 height 11
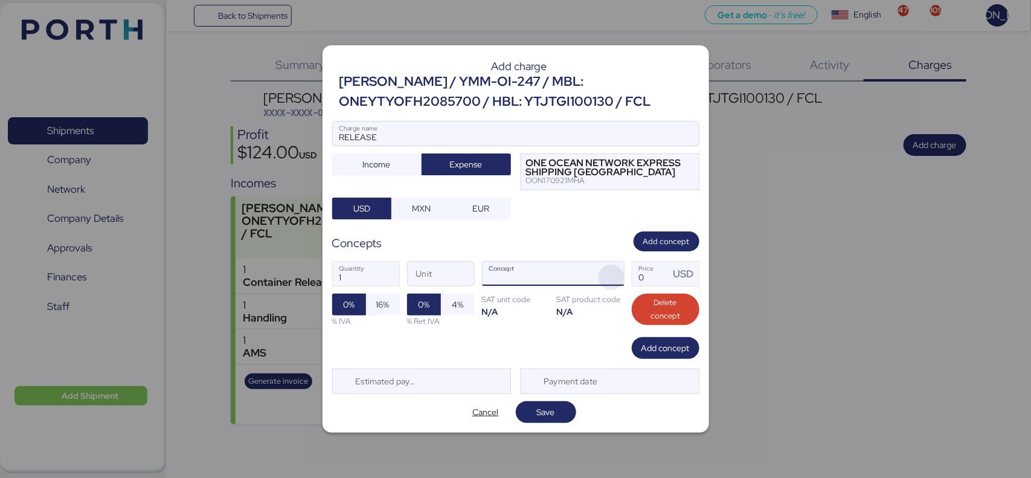
click at [615, 277] on span "button" at bounding box center [611, 277] width 25 height 25
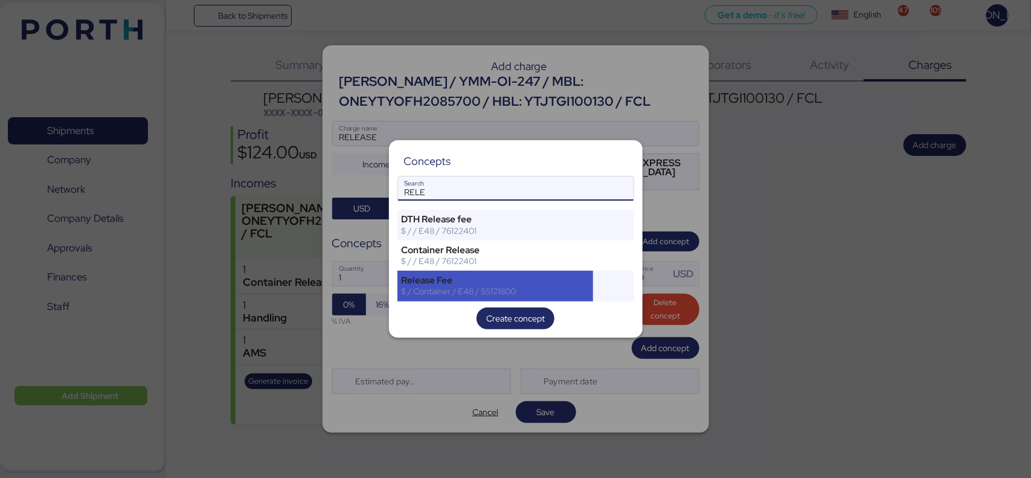
type input "RELE"
click at [494, 297] on div "$ / Container / E48 / 55121800" at bounding box center [496, 291] width 188 height 11
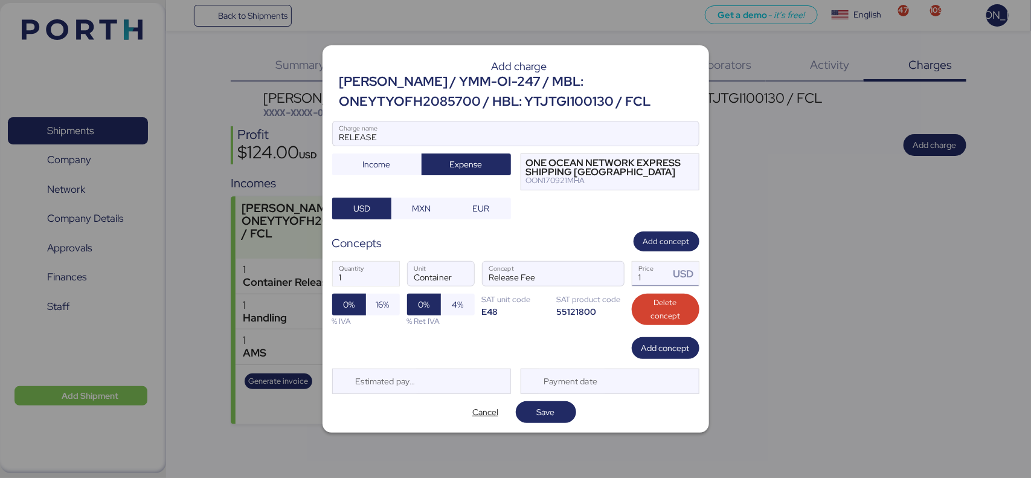
click at [648, 281] on input "1" at bounding box center [651, 274] width 37 height 24
type input "45"
click at [542, 408] on span "Save" at bounding box center [546, 412] width 18 height 15
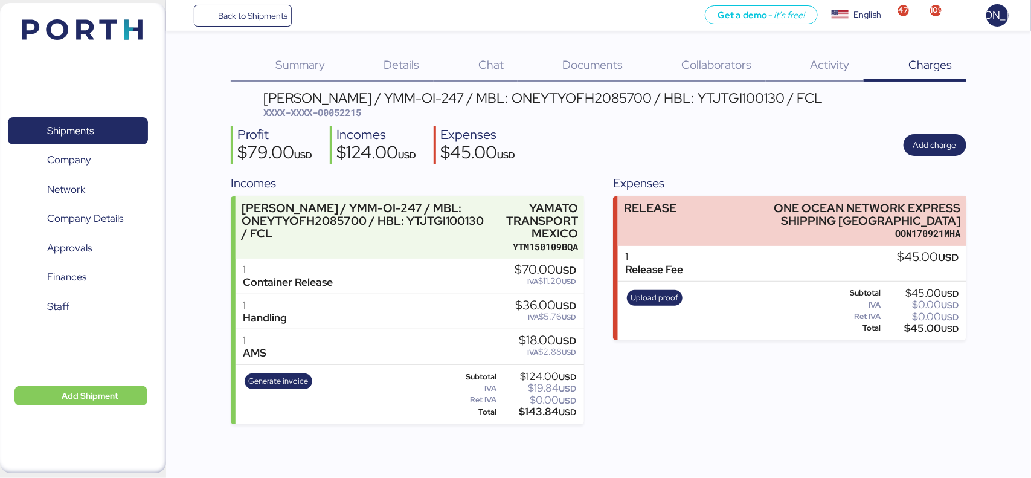
click at [352, 112] on span "XXXX-XXXX-O0052215" at bounding box center [312, 112] width 98 height 12
copy span "O0052215"
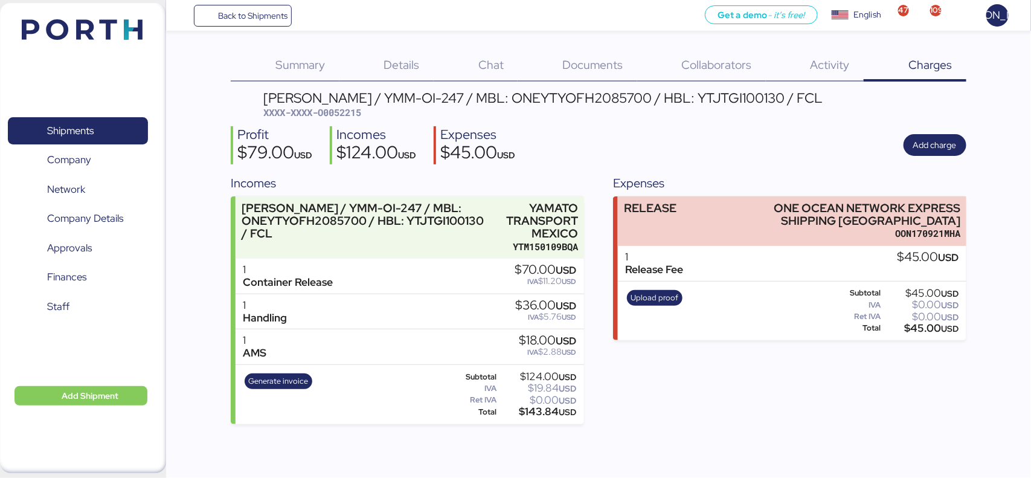
click at [578, 94] on div "[PERSON_NAME] / YMM-OI-247 / MBL: ONEYTYOFH2085700 / HBL: YTJTGI100130 / FCL" at bounding box center [543, 97] width 560 height 13
copy div "ONEYTYOFH2085700"
click at [653, 295] on span "Upload proof" at bounding box center [655, 297] width 48 height 13
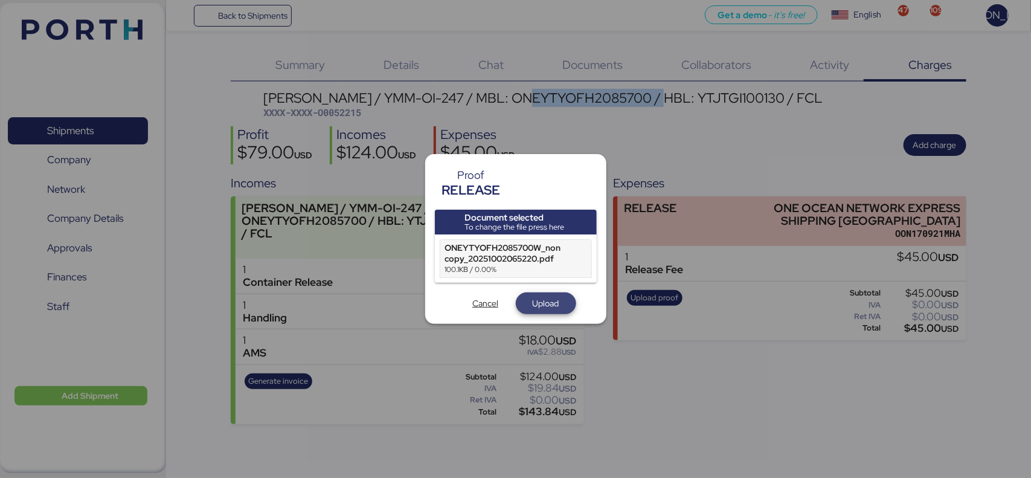
click at [538, 300] on span "Upload" at bounding box center [546, 303] width 27 height 15
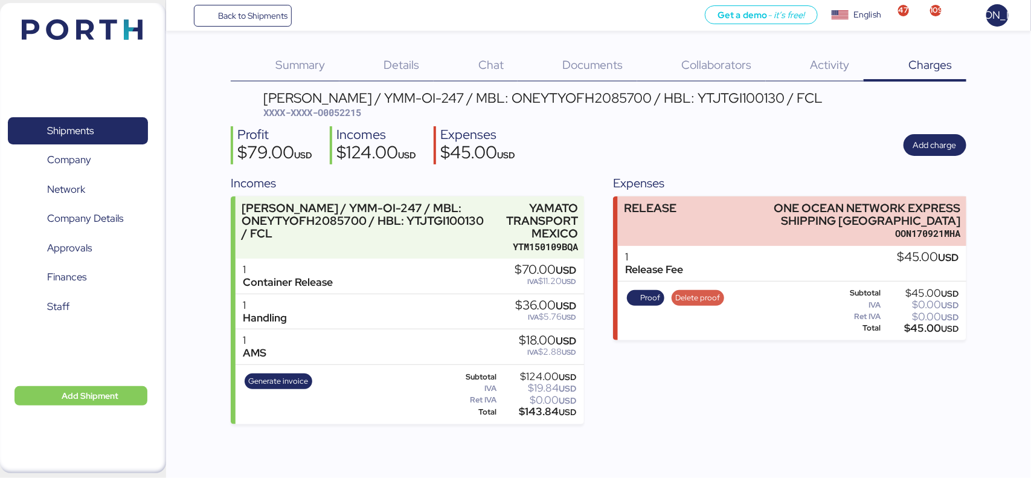
click at [693, 297] on span "Delete proof" at bounding box center [698, 297] width 45 height 13
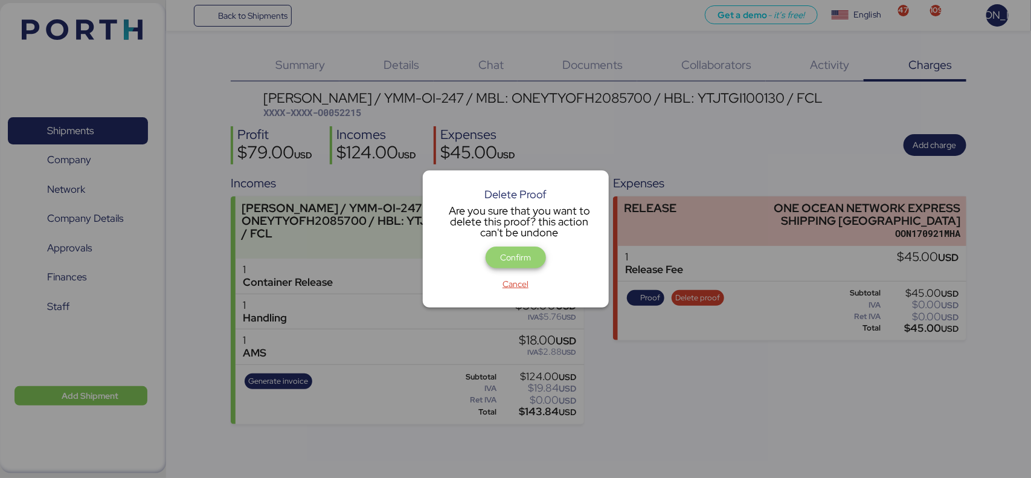
click at [509, 254] on span "Confirm" at bounding box center [515, 257] width 31 height 15
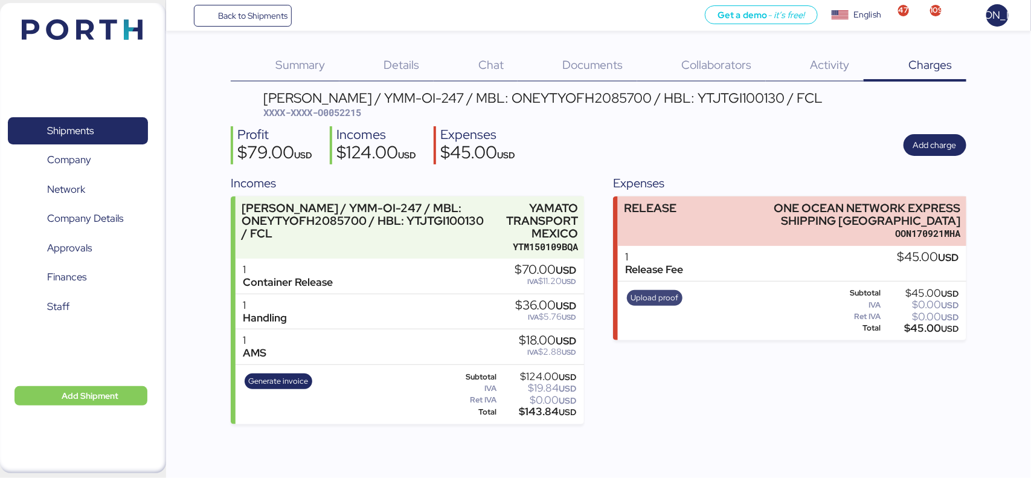
click at [668, 295] on span "Upload proof" at bounding box center [655, 297] width 48 height 13
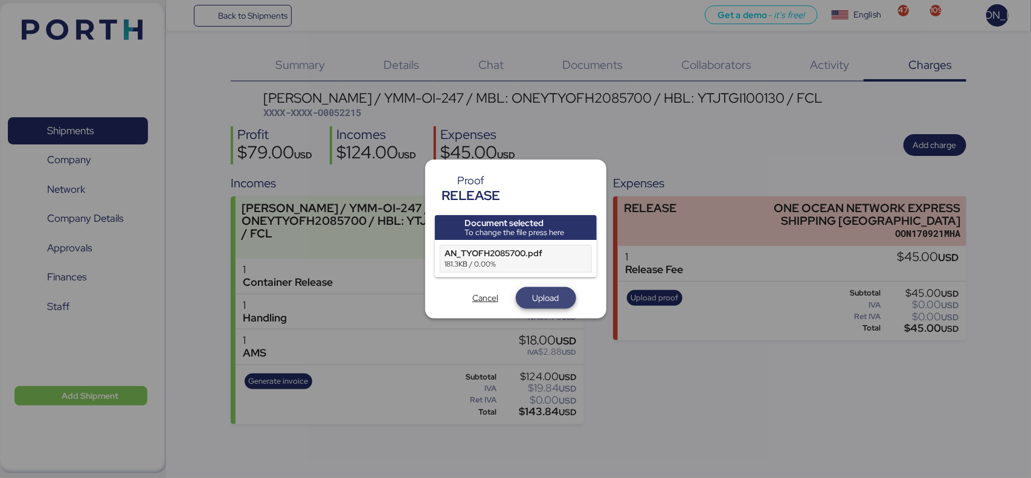
click at [541, 300] on span "Upload" at bounding box center [546, 298] width 27 height 15
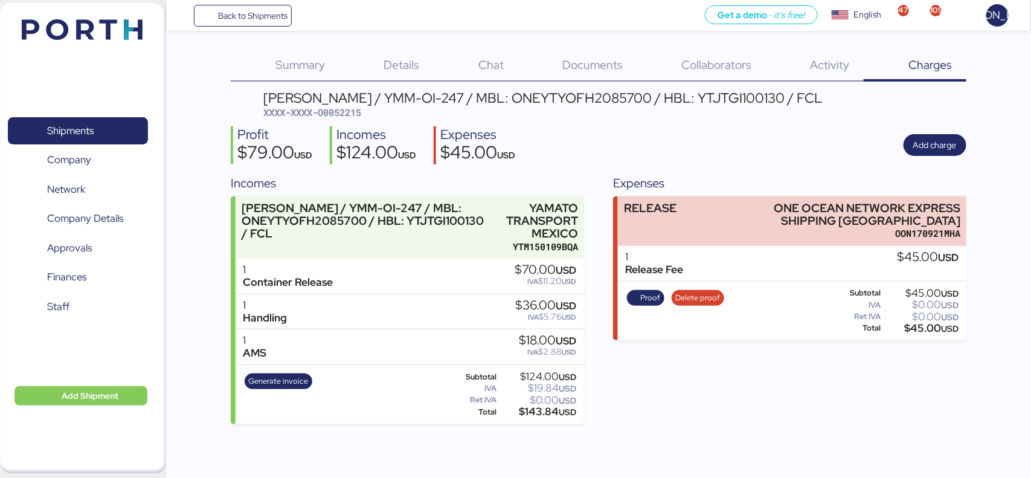
drag, startPoint x: 726, startPoint y: 385, endPoint x: 680, endPoint y: 390, distance: 46.8
click at [680, 390] on div "Expenses RELEASE ONE OCEAN NETWORK EXPRESS SHIPPING [GEOGRAPHIC_DATA] OON170921…" at bounding box center [789, 299] width 353 height 250
click at [65, 137] on span "Shipments" at bounding box center [70, 131] width 47 height 18
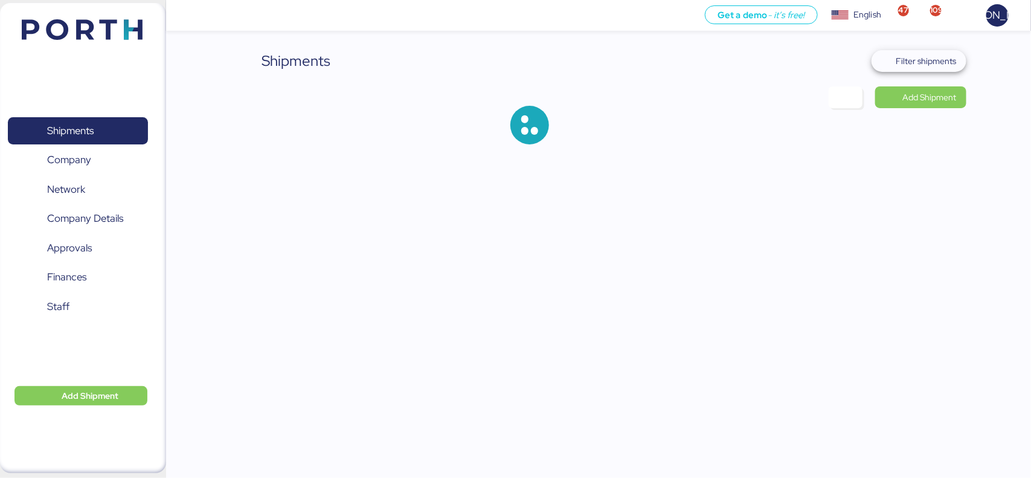
click at [931, 62] on span "Filter shipments" at bounding box center [927, 61] width 60 height 15
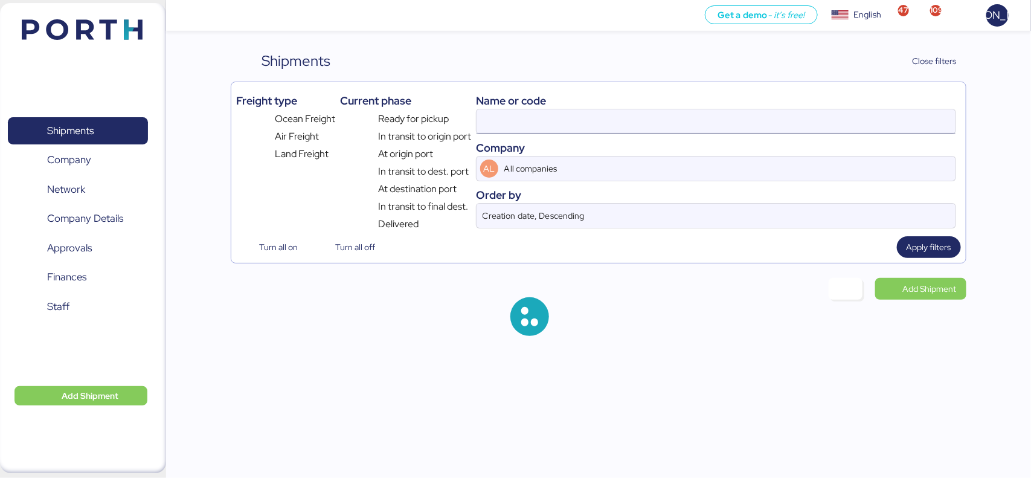
click at [642, 117] on input at bounding box center [716, 121] width 479 height 24
paste input "ONEYTYOFF9545600"
type input "ONEYTYOFF9545600"
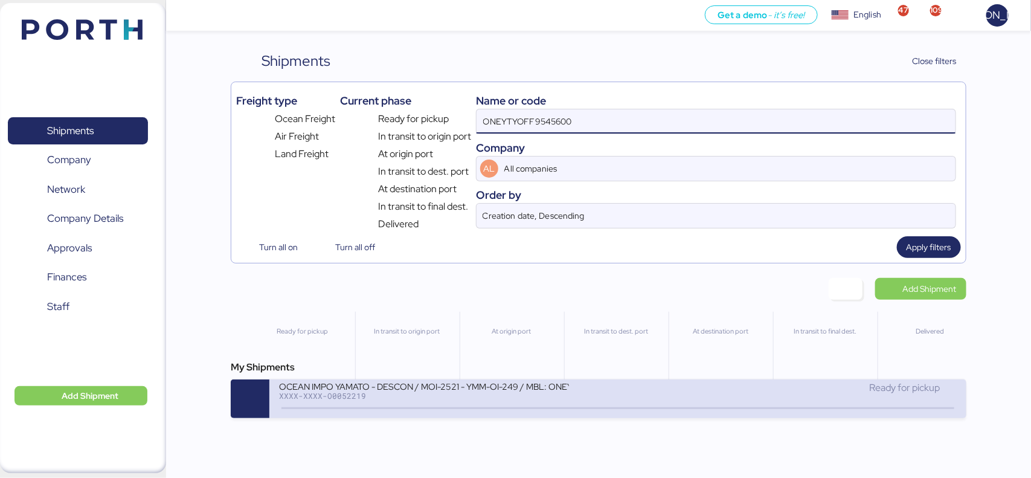
click at [574, 390] on div "OCEAN IMPO YAMATO - DESCON / MOI-2521 - YMM-OI-249 / MBL: ONEYTYOFF9545600 - HB…" at bounding box center [448, 394] width 339 height 26
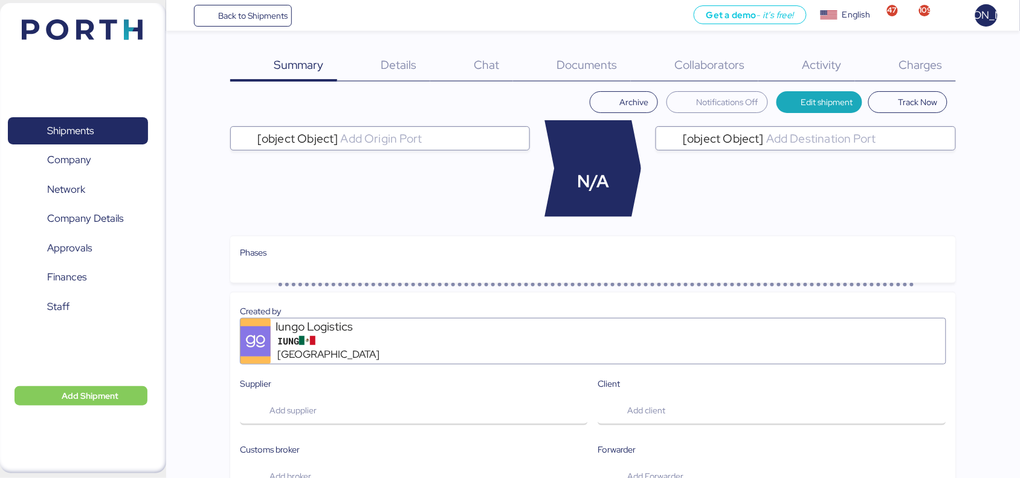
click at [915, 54] on div "Charges 0" at bounding box center [905, 65] width 101 height 31
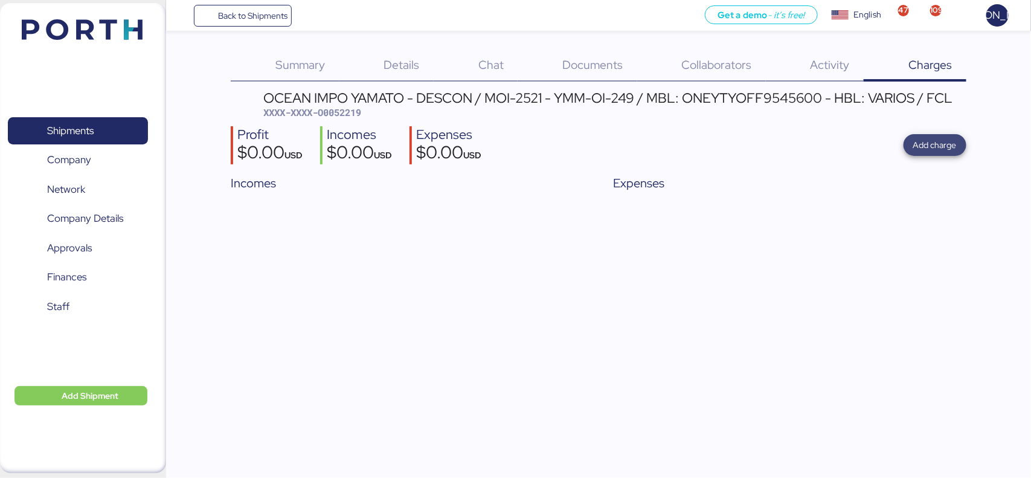
click at [920, 147] on span "Add charge" at bounding box center [936, 145] width 44 height 15
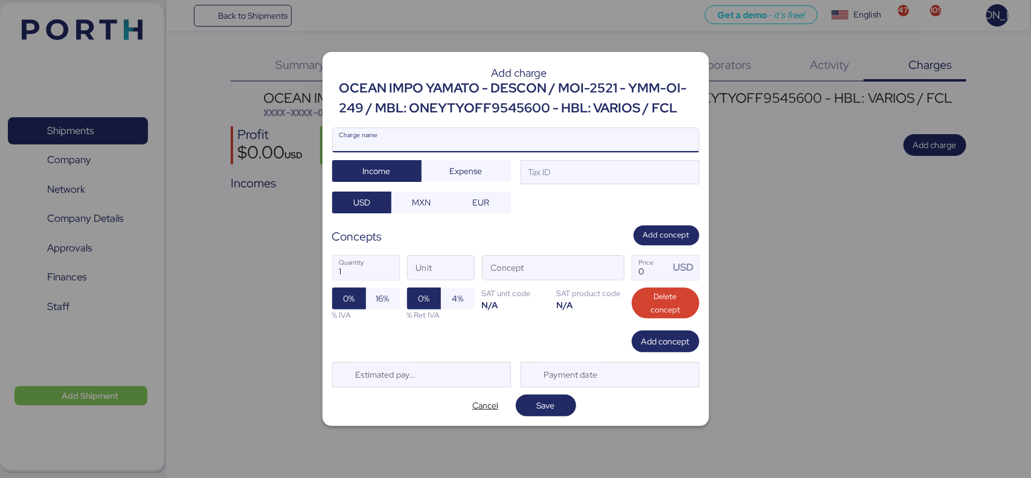
click at [566, 140] on input "Charge name" at bounding box center [516, 140] width 366 height 24
type input "r"
type input "RELEASE"
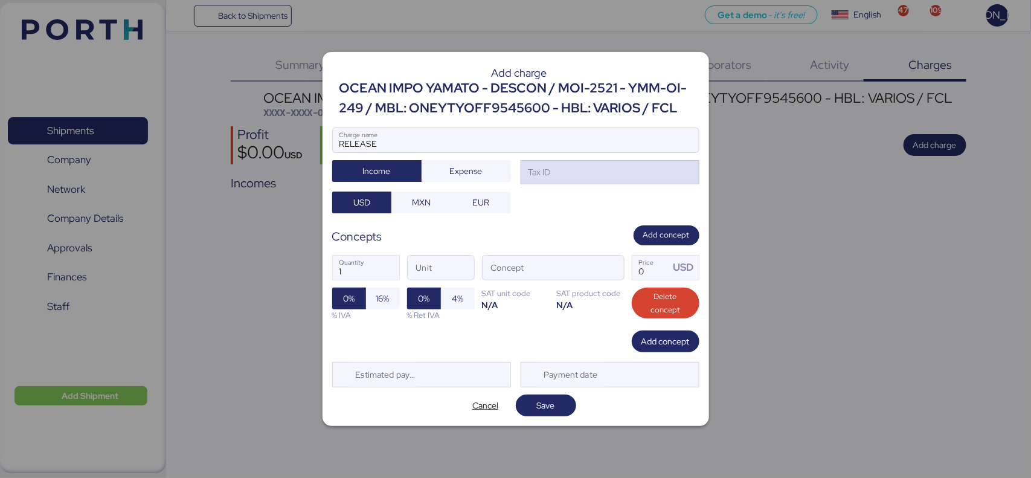
click at [557, 179] on div "Tax ID" at bounding box center [610, 172] width 179 height 24
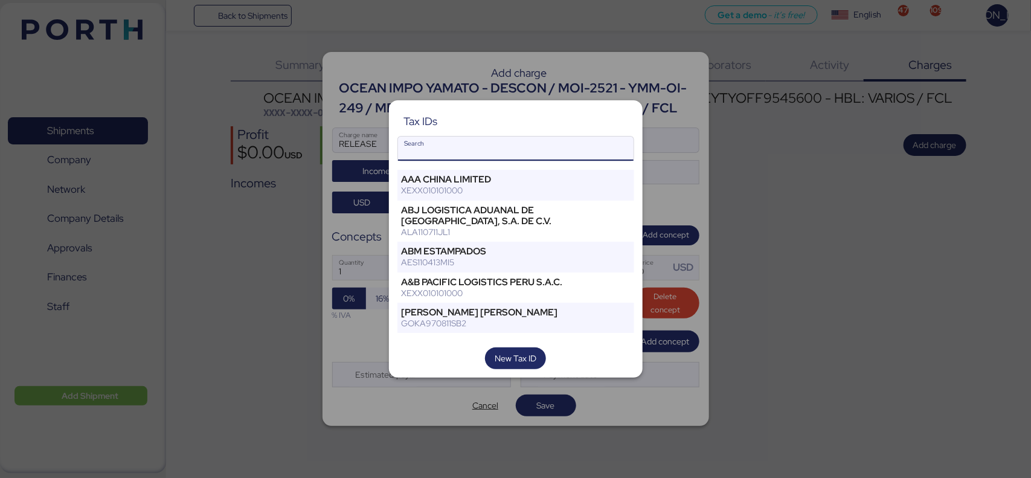
click at [544, 141] on input "Search" at bounding box center [516, 149] width 236 height 24
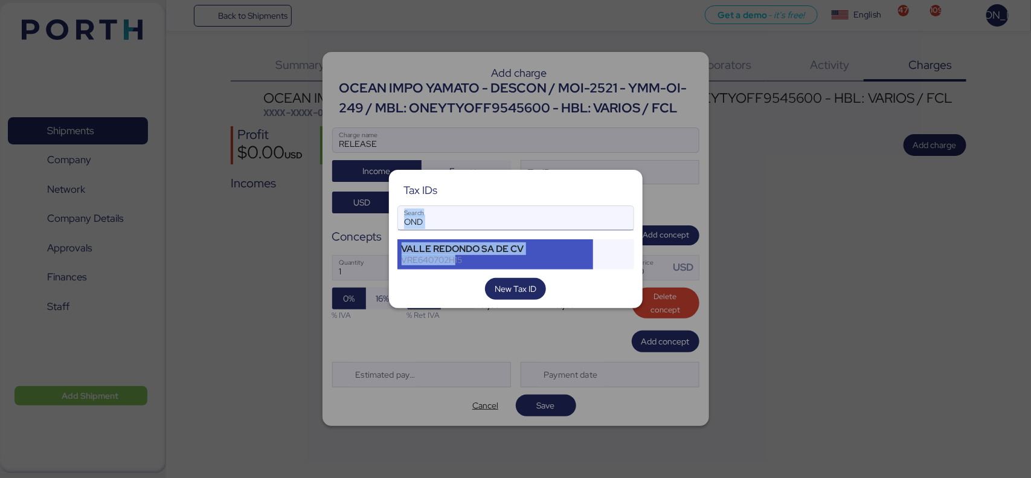
drag, startPoint x: 454, startPoint y: 262, endPoint x: 495, endPoint y: 225, distance: 55.2
click at [495, 225] on div "Tax IDs OND Search [PERSON_NAME][GEOGRAPHIC_DATA] SA DE CV VRE640702H15 New Tax…" at bounding box center [516, 239] width 254 height 139
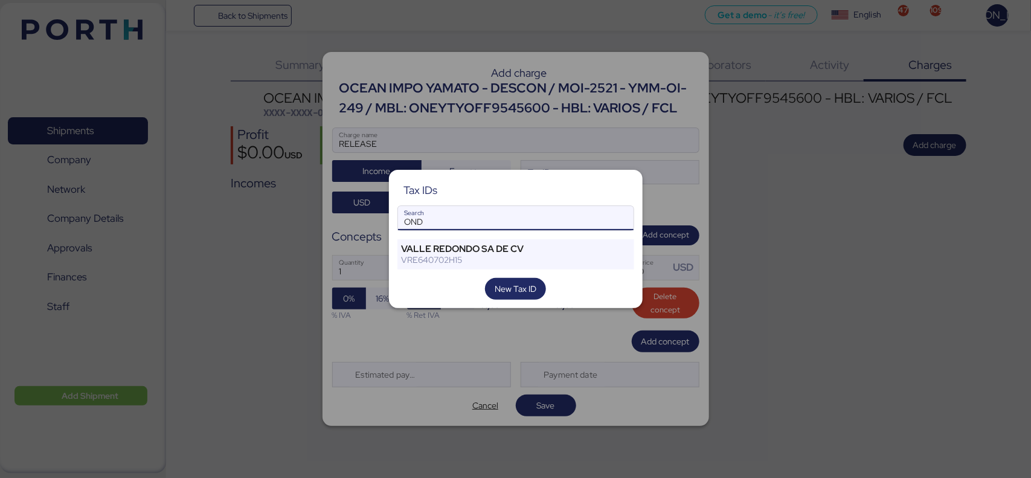
click at [495, 225] on input "OND" at bounding box center [516, 218] width 236 height 24
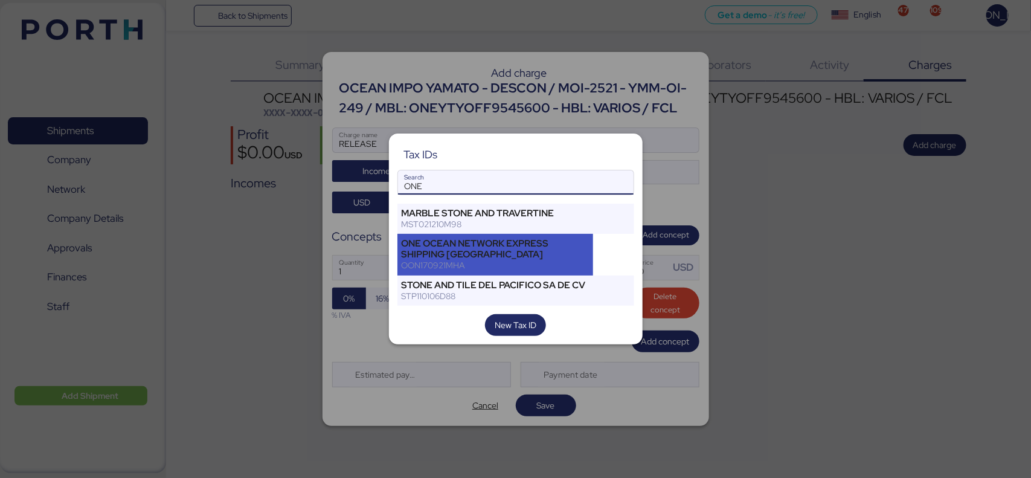
type input "ONE"
click at [517, 259] on div "ONE OCEAN NETWORK EXPRESS SHIPPING [GEOGRAPHIC_DATA]" at bounding box center [496, 249] width 188 height 22
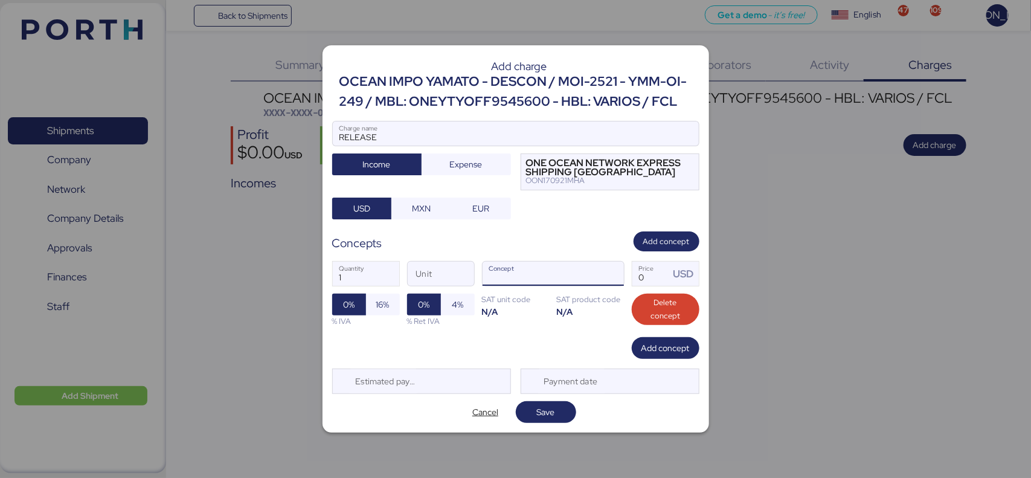
click at [581, 270] on input "Concept" at bounding box center [539, 274] width 112 height 24
click at [605, 273] on span "button" at bounding box center [611, 277] width 25 height 25
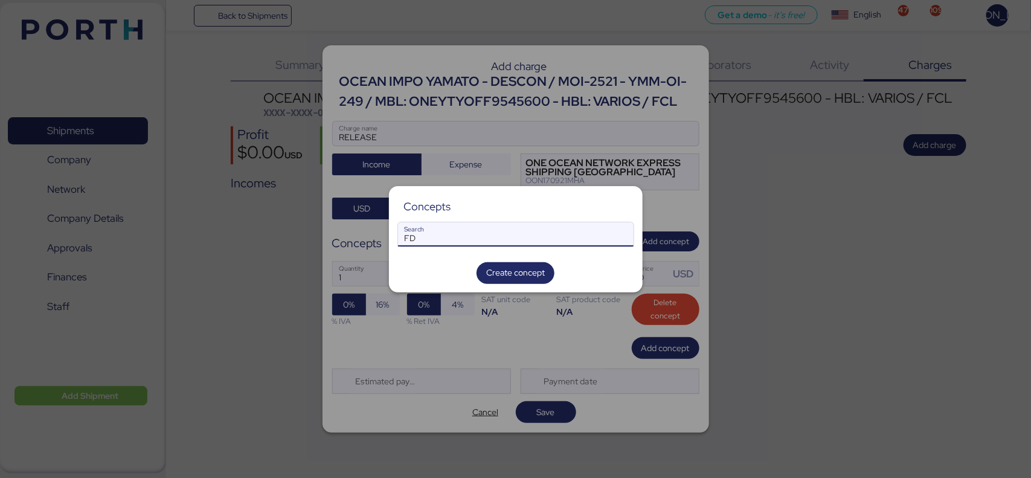
type input "F"
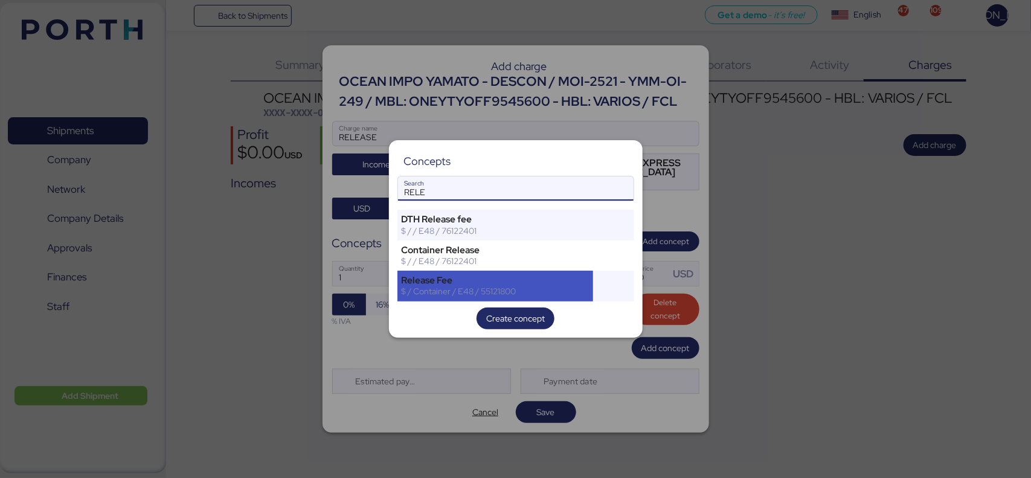
type input "RELE"
click at [541, 294] on div "$ / Container / E48 / 55121800" at bounding box center [496, 291] width 188 height 11
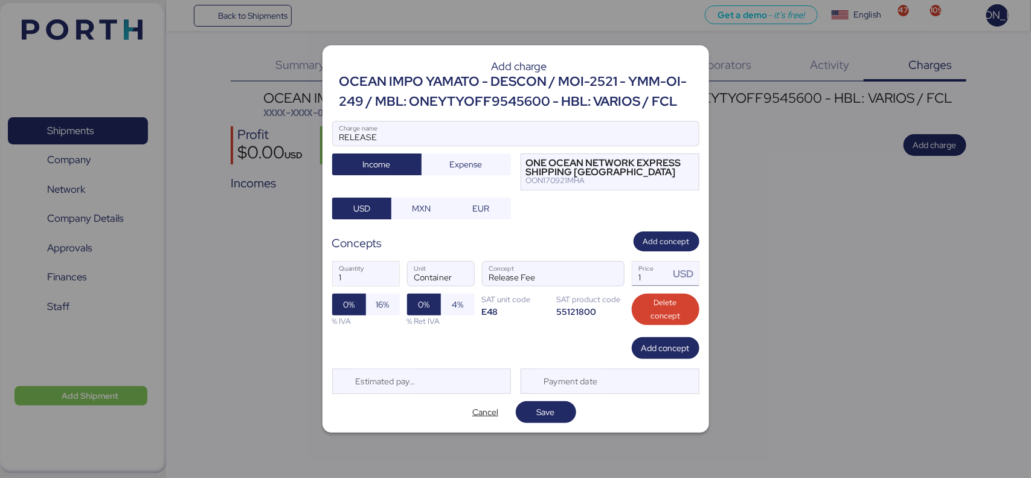
click at [644, 282] on input "1" at bounding box center [651, 274] width 37 height 24
type input "45"
click at [548, 407] on span "Save" at bounding box center [546, 412] width 18 height 15
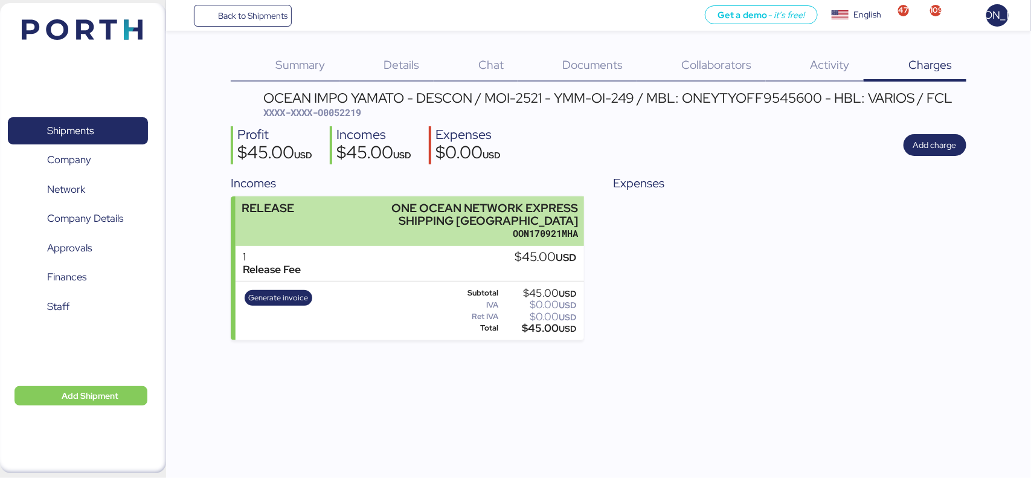
click at [417, 233] on div "OON170921MHA" at bounding box center [477, 233] width 202 height 13
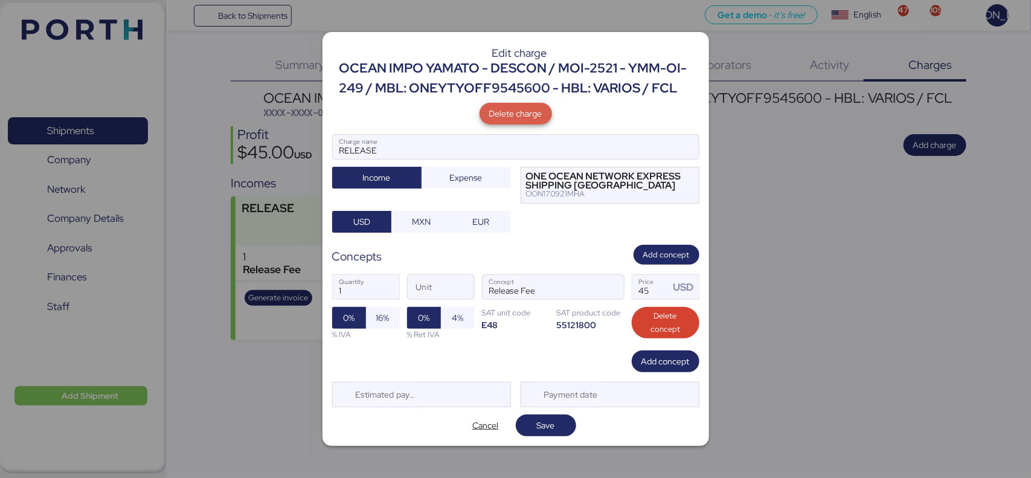
click at [535, 115] on span "Delete charge" at bounding box center [515, 113] width 53 height 15
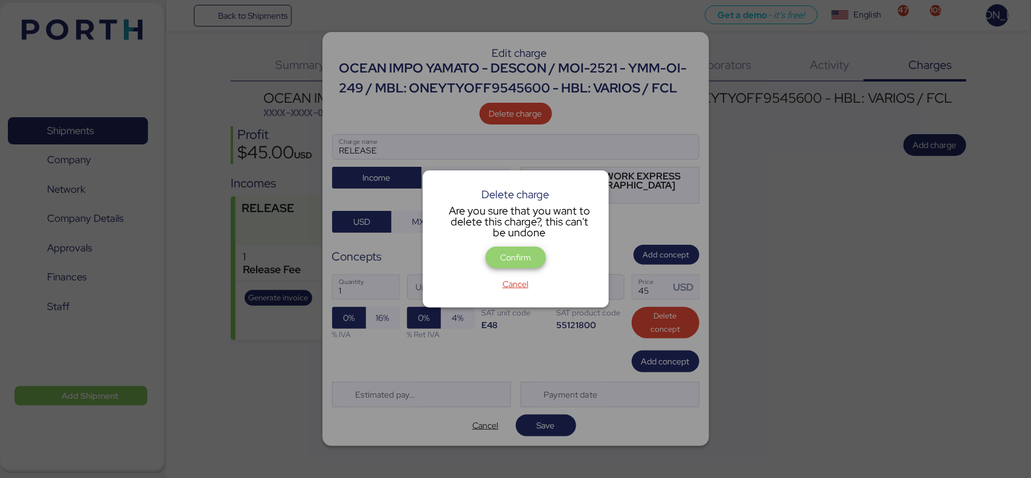
click at [503, 256] on span "Confirm" at bounding box center [515, 257] width 31 height 15
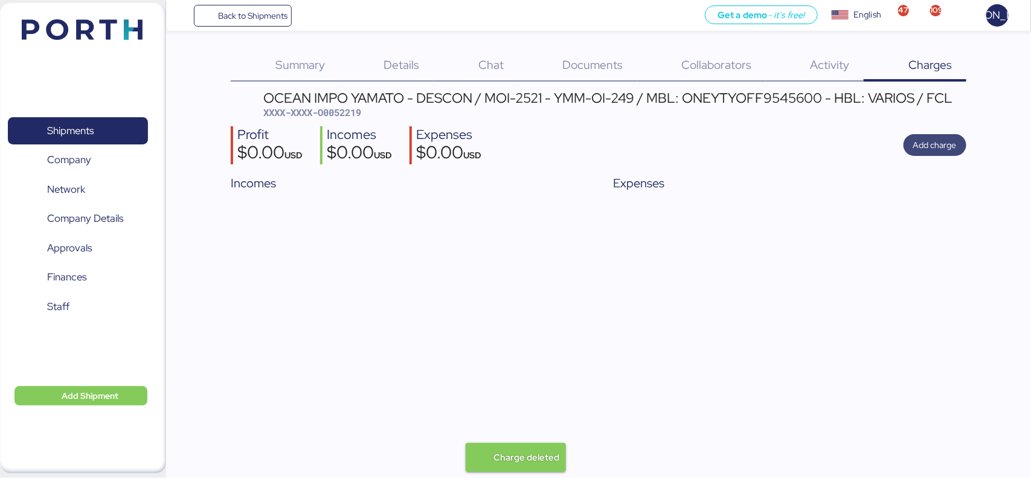
click at [928, 146] on span "Add charge" at bounding box center [936, 145] width 44 height 15
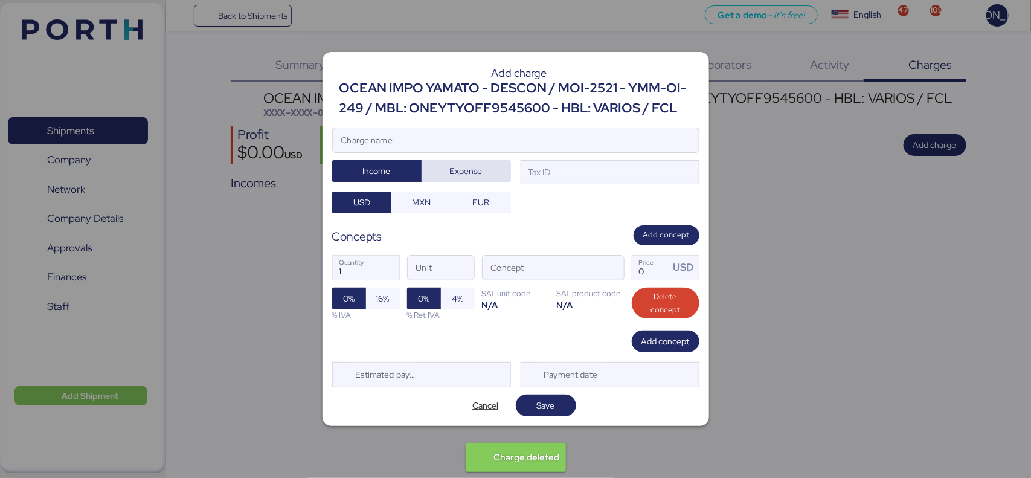
click at [487, 175] on span "Expense" at bounding box center [466, 171] width 70 height 17
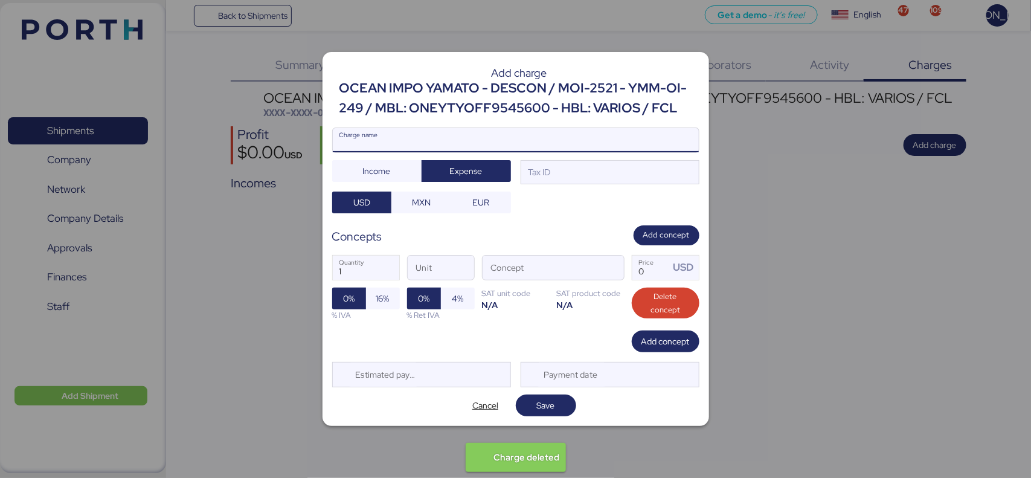
click at [474, 129] on input "Charge name" at bounding box center [516, 140] width 366 height 24
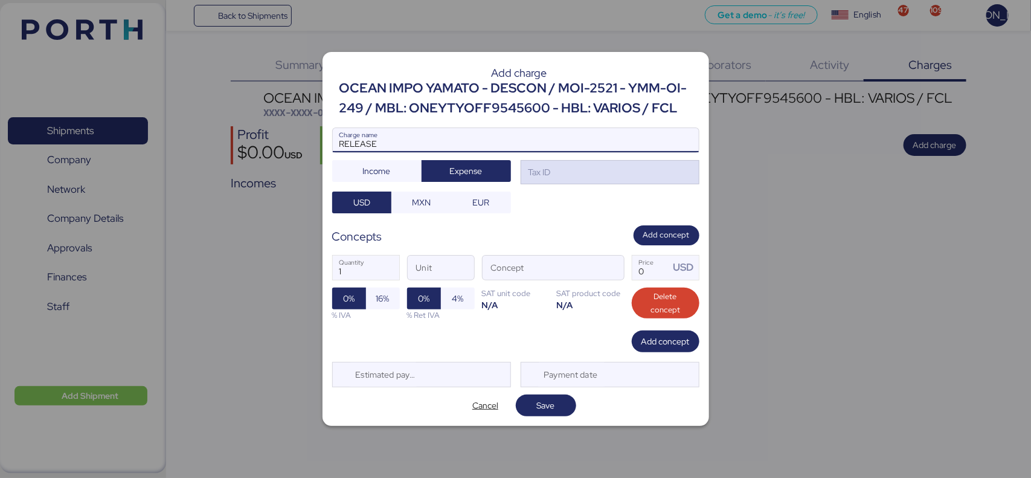
type input "RELEASE"
click at [686, 166] on div "Tax ID" at bounding box center [610, 172] width 179 height 24
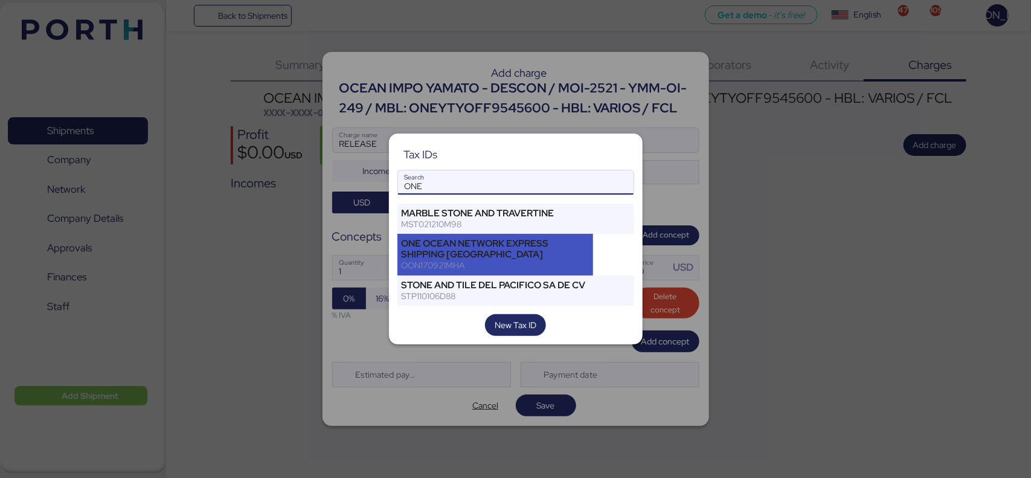
type input "ONE"
click at [497, 254] on div "ONE OCEAN NETWORK EXPRESS SHIPPING [GEOGRAPHIC_DATA]" at bounding box center [496, 249] width 188 height 22
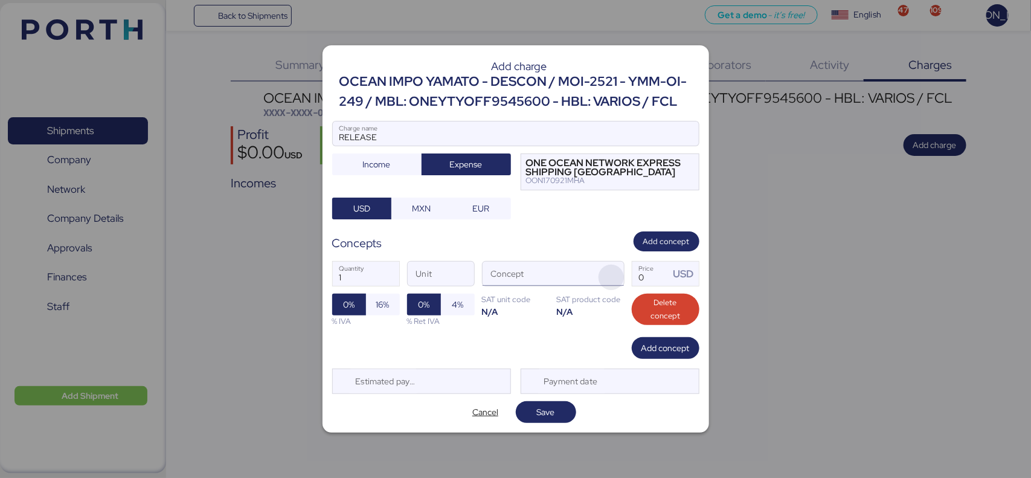
click at [611, 274] on span "button" at bounding box center [611, 277] width 25 height 25
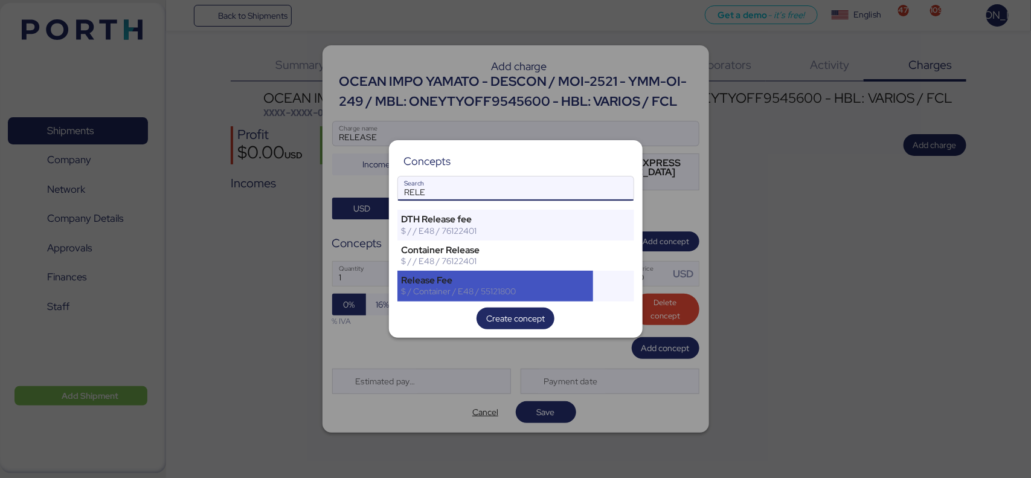
type input "RELE"
click at [473, 282] on div "Release Fee" at bounding box center [496, 280] width 188 height 11
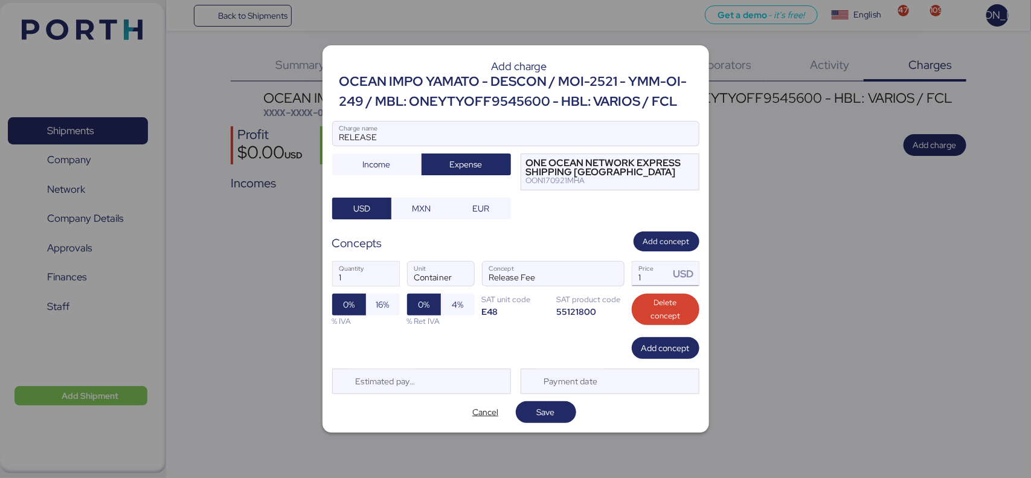
click at [660, 266] on input "1" at bounding box center [651, 274] width 37 height 24
type input "45"
click at [509, 348] on div "Add concept" at bounding box center [515, 348] width 367 height 22
click at [548, 418] on span "Save" at bounding box center [546, 412] width 18 height 15
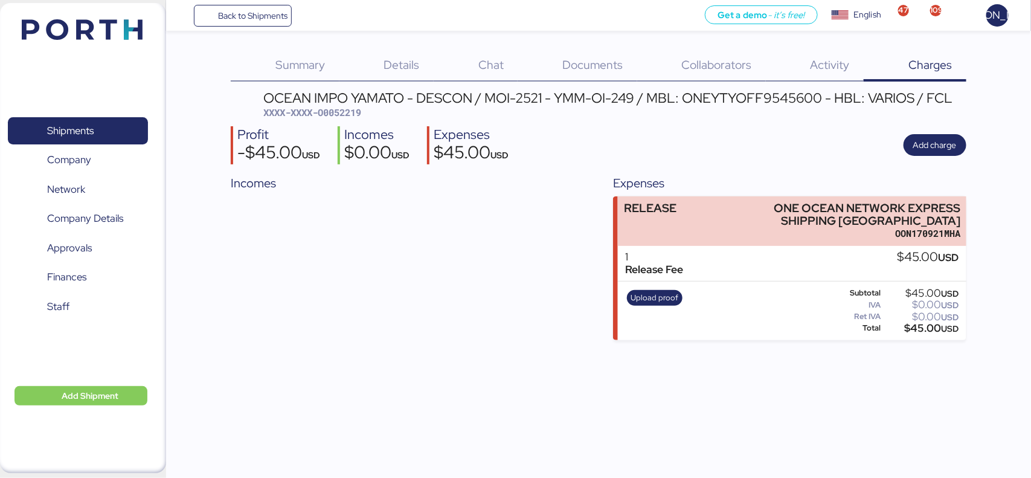
click at [656, 288] on div "Upload proof" at bounding box center [654, 311] width 63 height 50
click at [653, 291] on span "Upload proof" at bounding box center [655, 297] width 48 height 13
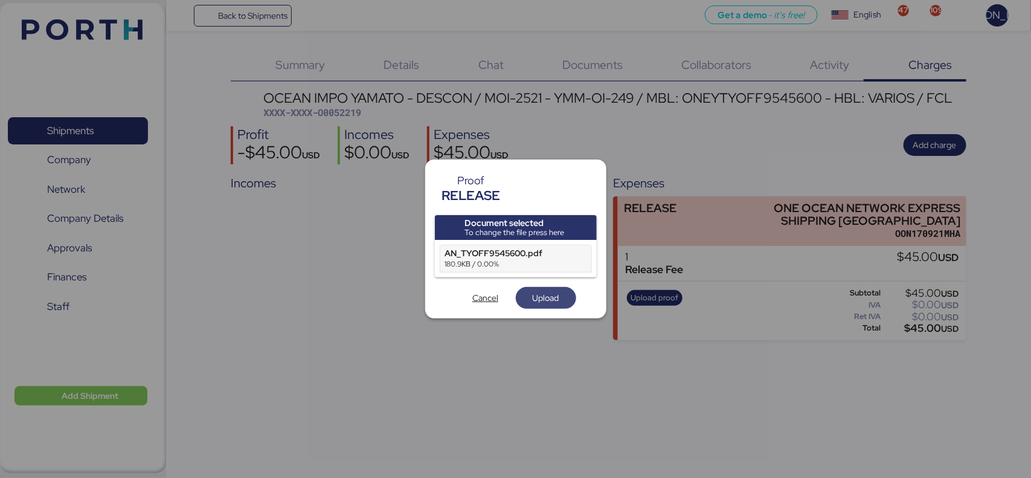
click at [549, 298] on span "Upload" at bounding box center [546, 298] width 27 height 15
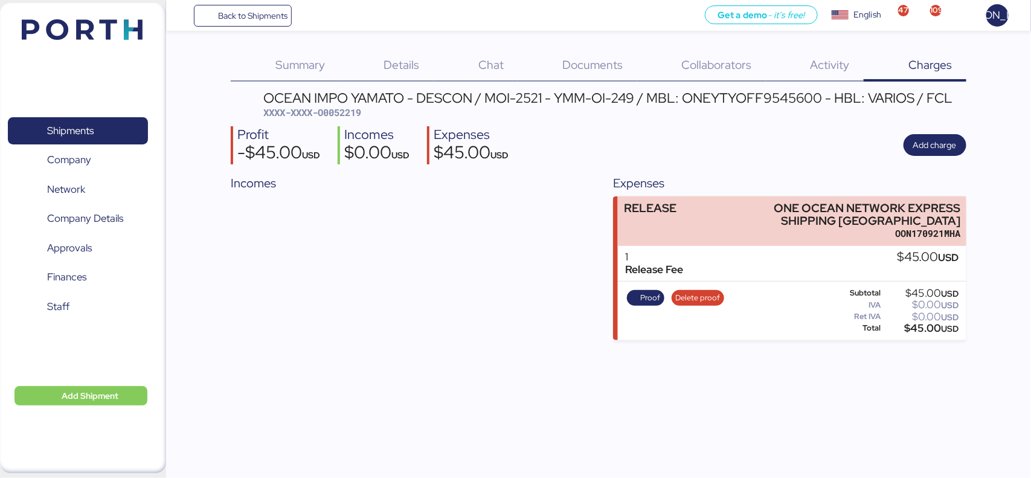
click at [329, 109] on span "XXXX-XXXX-O0052219" at bounding box center [312, 112] width 98 height 12
copy span "O0052219"
click at [372, 278] on div "Incomes" at bounding box center [407, 257] width 353 height 167
click at [276, 14] on span "Back to Shipments" at bounding box center [252, 15] width 69 height 15
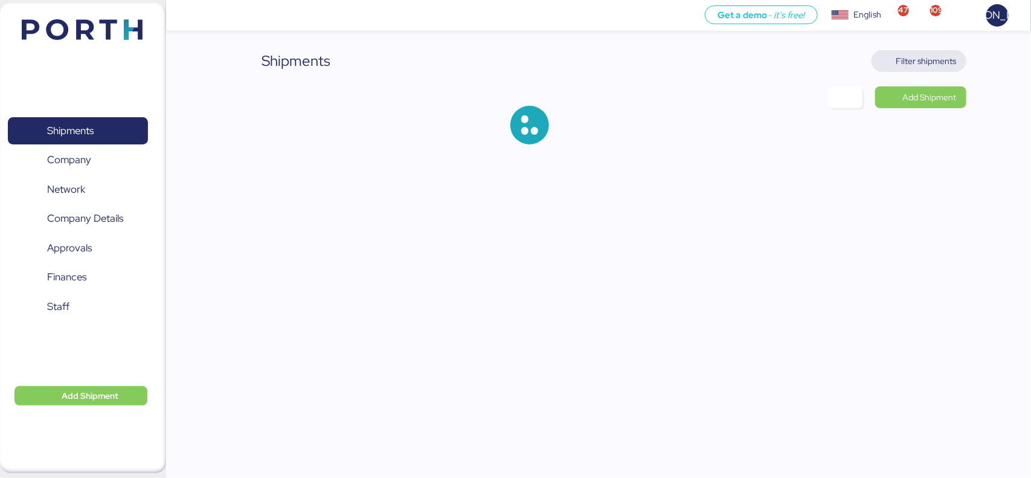
click at [926, 65] on span "Filter shipments" at bounding box center [927, 61] width 60 height 15
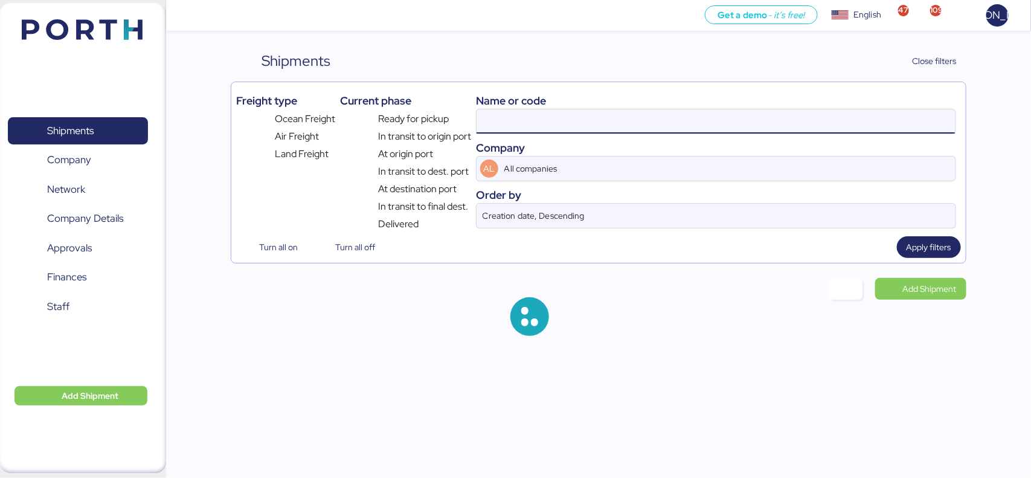
click at [557, 121] on input at bounding box center [716, 121] width 479 height 24
paste input "ONEYTYOFF9545600"
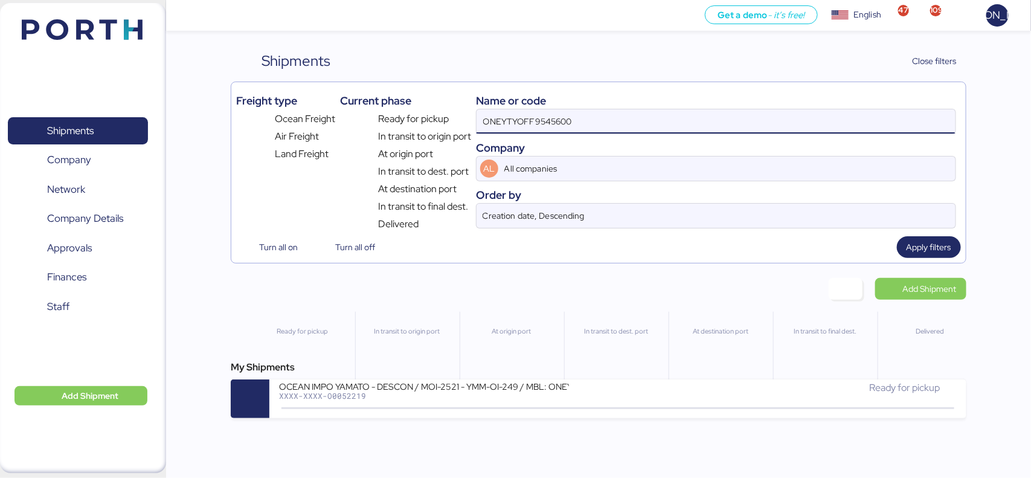
click at [547, 120] on input "ONEYTYOFF9545600" at bounding box center [716, 121] width 479 height 24
paste input "0052083"
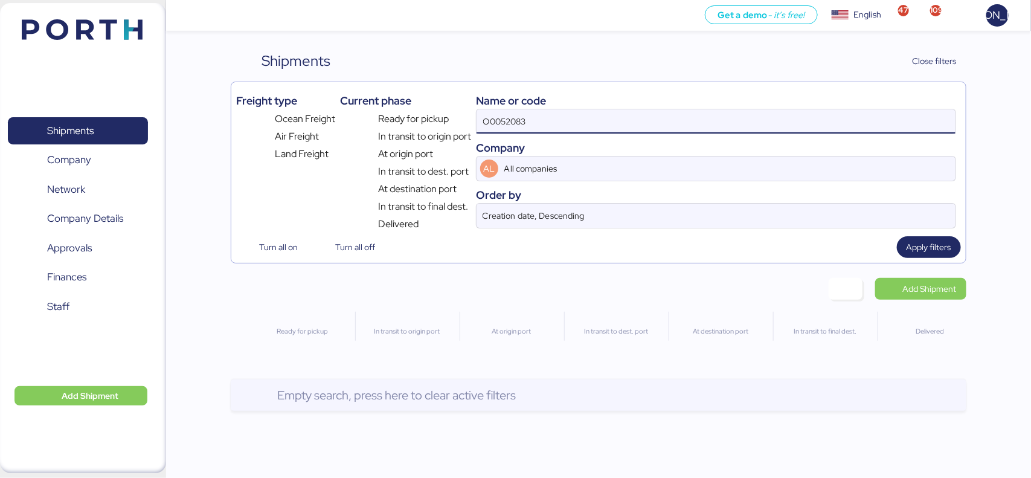
type input "O0052083"
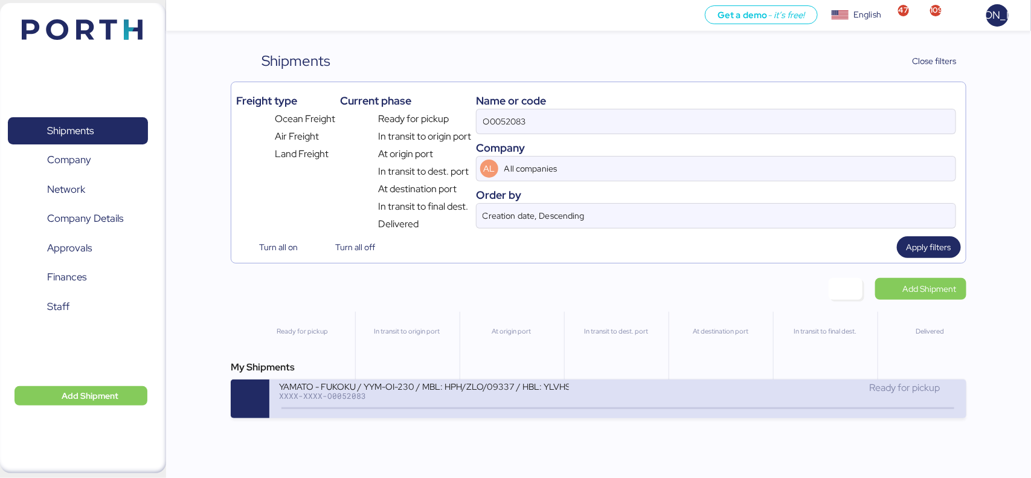
click at [399, 382] on div "YAMATO - FUKOKU / YYM-OI-230 / MBL: HPH/ZLO/09337 / HBL: YLVHS5082814 / LCL" at bounding box center [424, 386] width 290 height 10
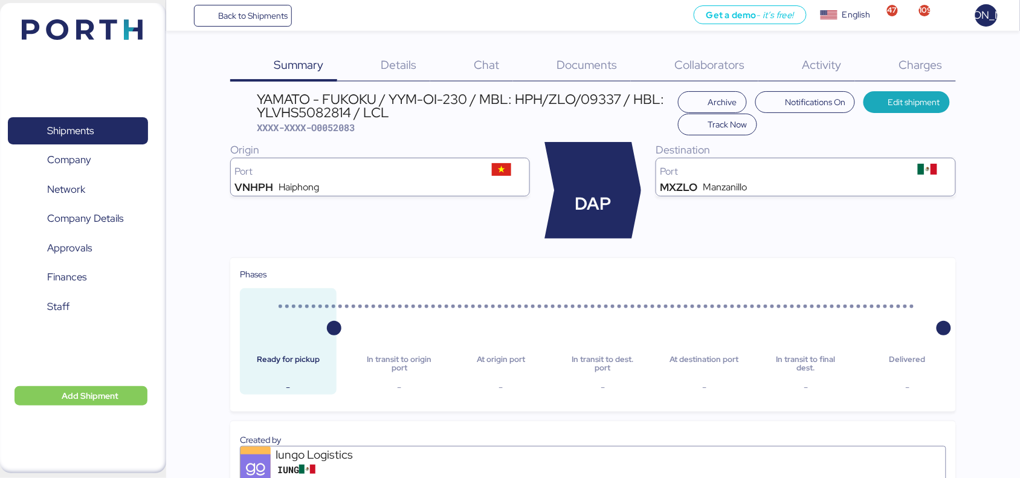
click at [922, 64] on span "Charges" at bounding box center [921, 65] width 44 height 16
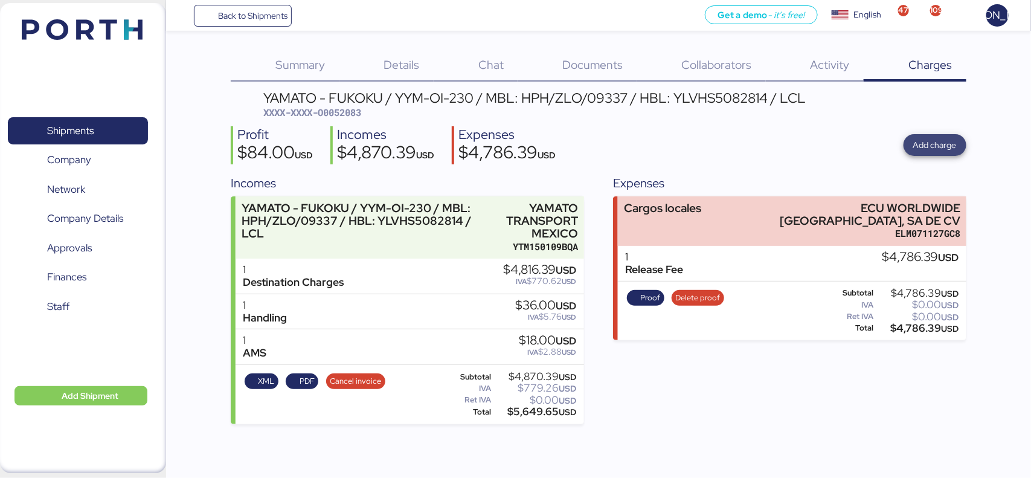
click at [934, 143] on span "Add charge" at bounding box center [936, 145] width 44 height 15
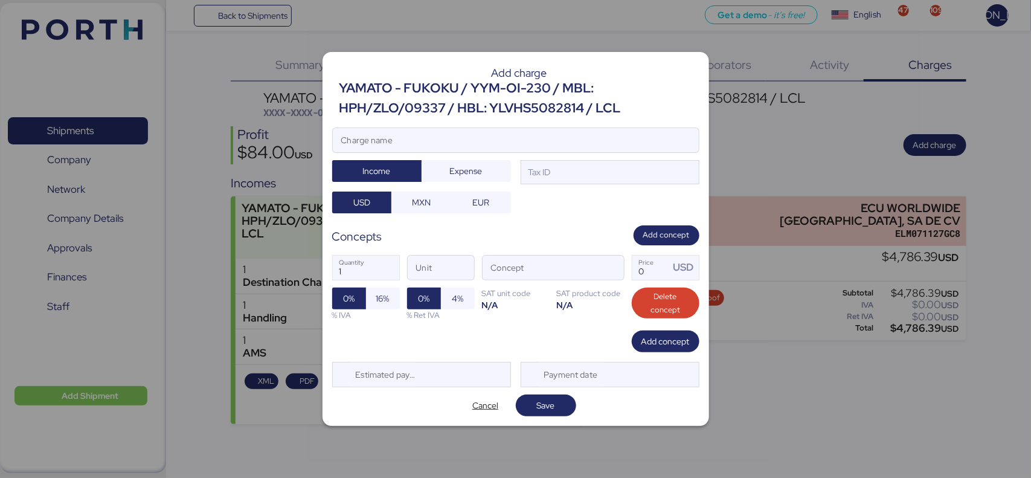
click at [772, 117] on div at bounding box center [515, 239] width 1031 height 478
click at [541, 126] on div "Add charge YAMATO - FUKOKU / YYM-OI-230 / MBL: HPH/ZLO/09337 / HBL: YLVHS508281…" at bounding box center [516, 238] width 387 height 373
click at [524, 139] on input "Charge name" at bounding box center [516, 140] width 366 height 24
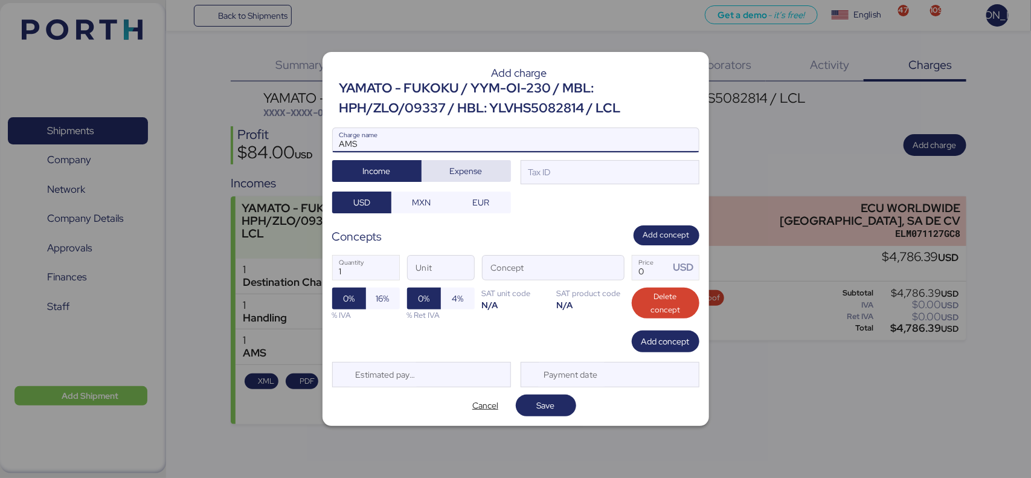
type input "AMS"
click at [464, 169] on span "Expense" at bounding box center [466, 171] width 33 height 15
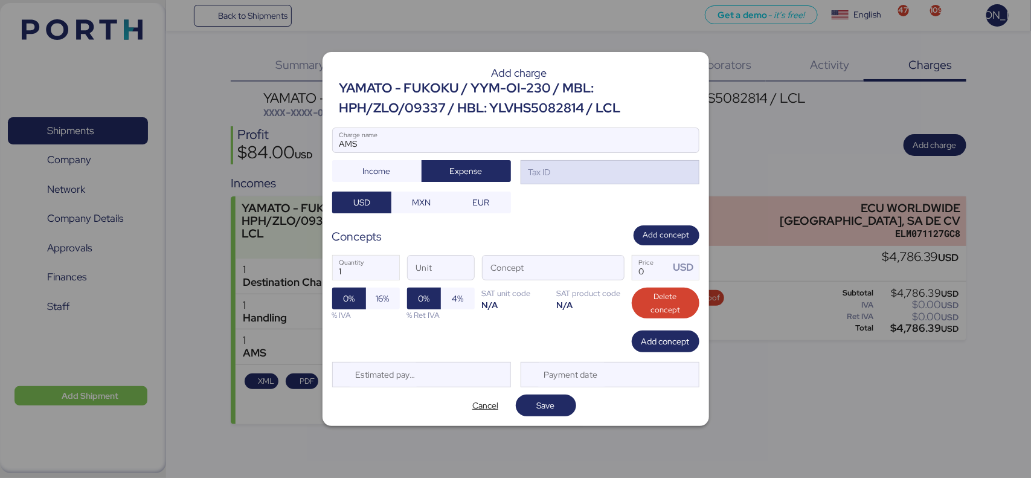
click at [584, 170] on div "Tax ID" at bounding box center [610, 172] width 179 height 24
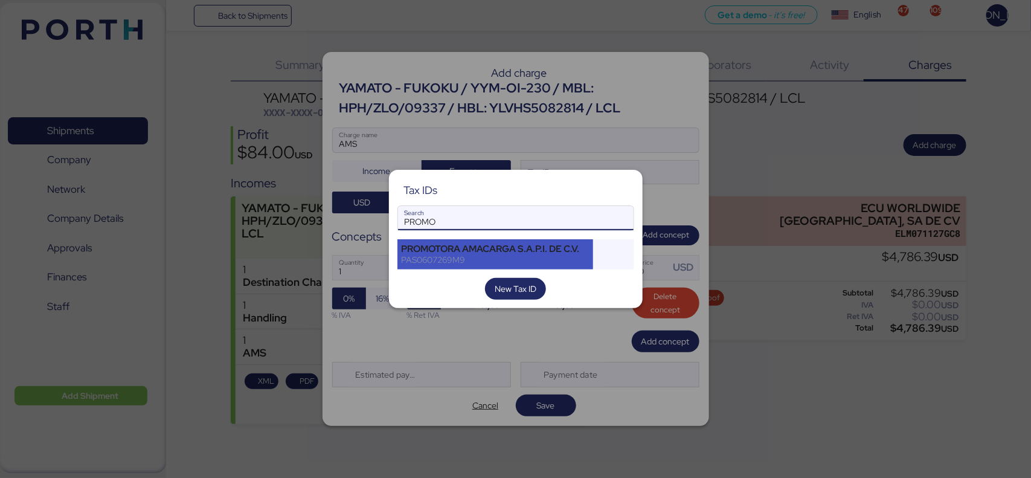
type input "PROMO"
click at [563, 248] on div "PROMOTORA AMACARGA S.A.P.I. DE C.V." at bounding box center [496, 249] width 188 height 11
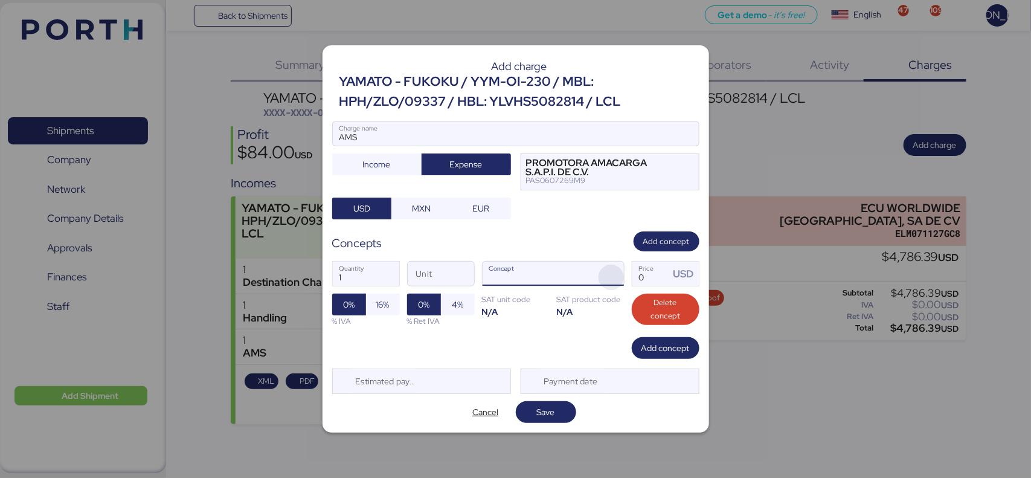
click at [607, 276] on span "button" at bounding box center [611, 277] width 25 height 25
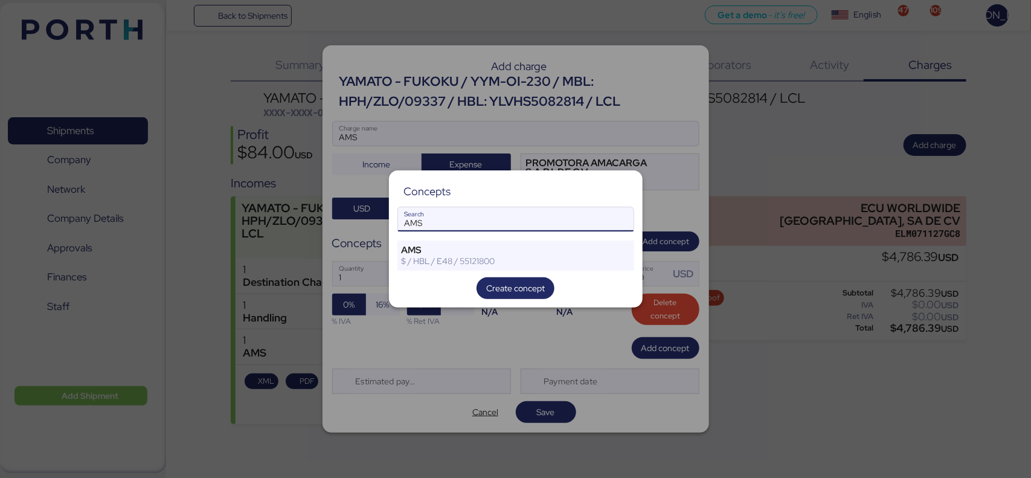
type input "AMS"
click at [593, 267] on span "button" at bounding box center [603, 258] width 21 height 21
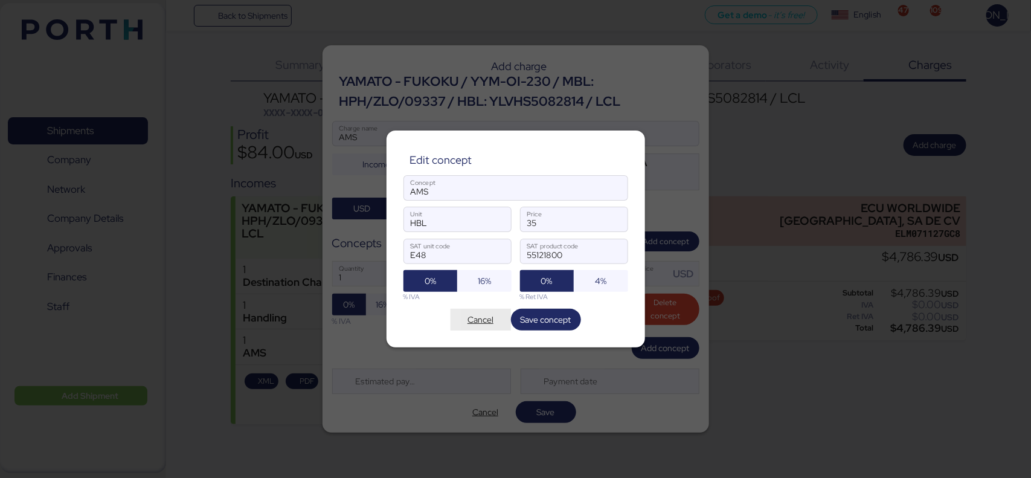
click at [476, 318] on span "Cancel" at bounding box center [481, 319] width 26 height 15
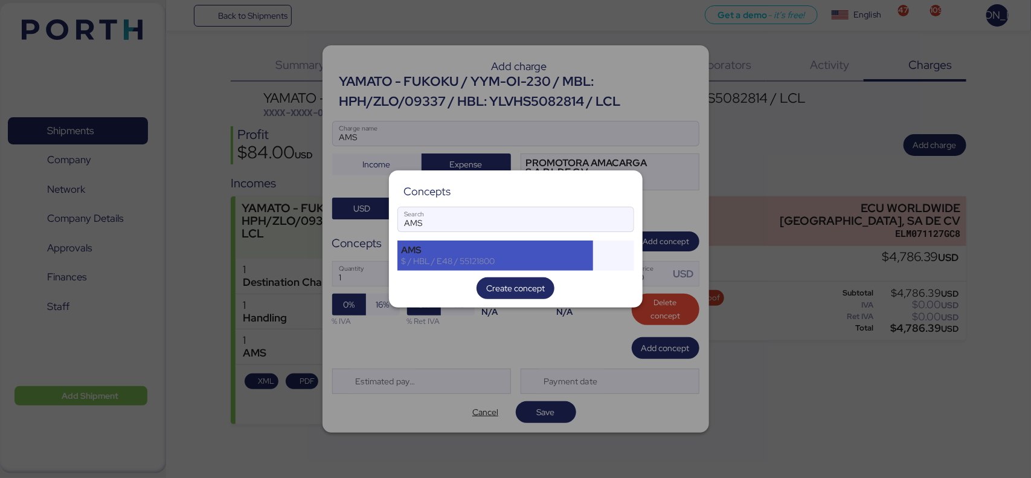
click at [506, 256] on div "$ / HBL / E48 / 55121800" at bounding box center [496, 261] width 188 height 11
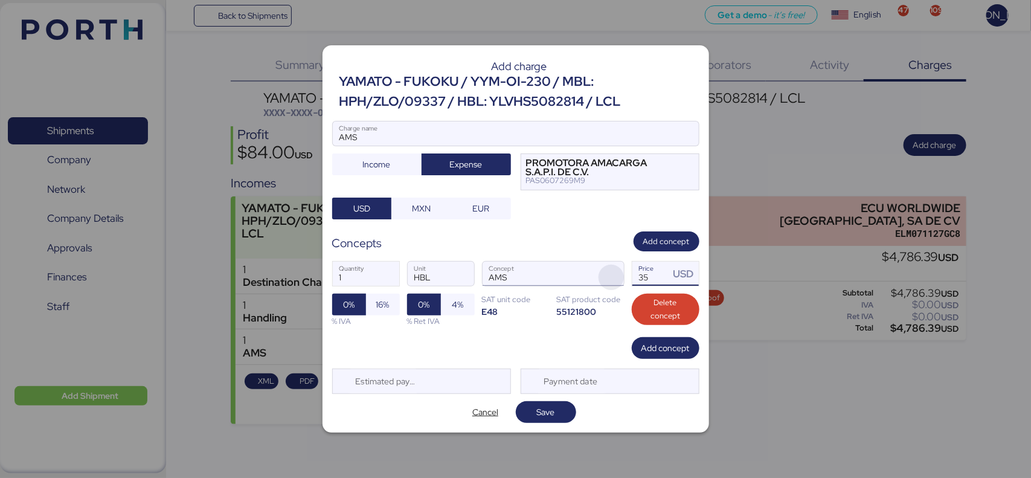
drag, startPoint x: 659, startPoint y: 279, endPoint x: 613, endPoint y: 278, distance: 45.3
click at [613, 278] on div "1 Quantity HBL Unit AMS Concept 35 Price USD 0% 16% % IVA 0% 4% % Ret IVA SAT u…" at bounding box center [515, 293] width 367 height 85
type input "60"
click at [542, 334] on div "1 Quantity HBL Unit AMS Concept 60 Price USD 0% 16% % IVA 0% 4% % Ret IVA SAT u…" at bounding box center [515, 293] width 367 height 85
click at [378, 305] on span "16%" at bounding box center [382, 304] width 13 height 15
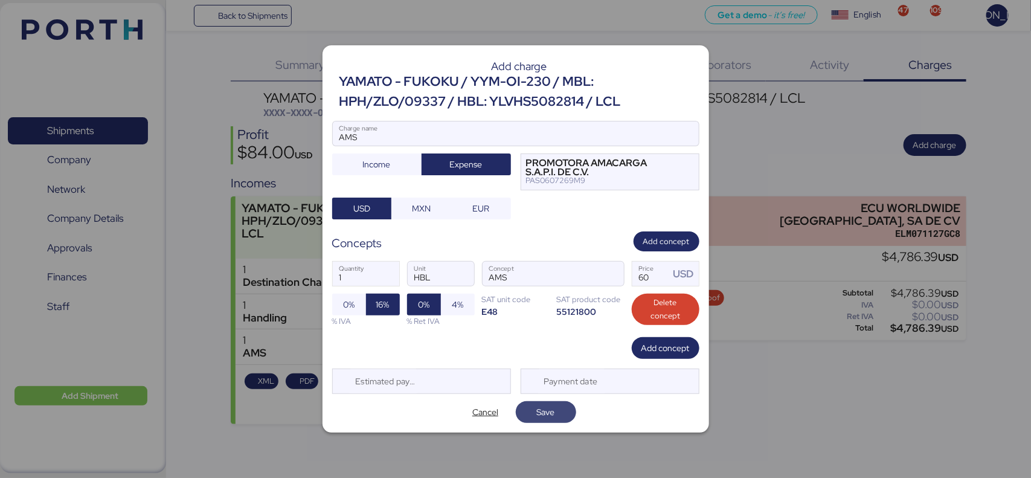
click at [550, 418] on span "Save" at bounding box center [546, 412] width 18 height 15
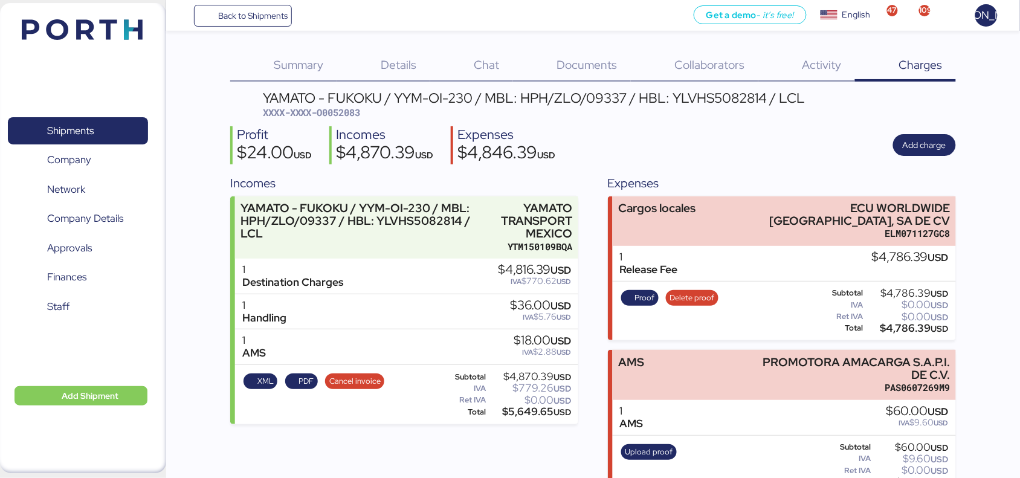
click at [603, 64] on span "Documents" at bounding box center [587, 65] width 60 height 16
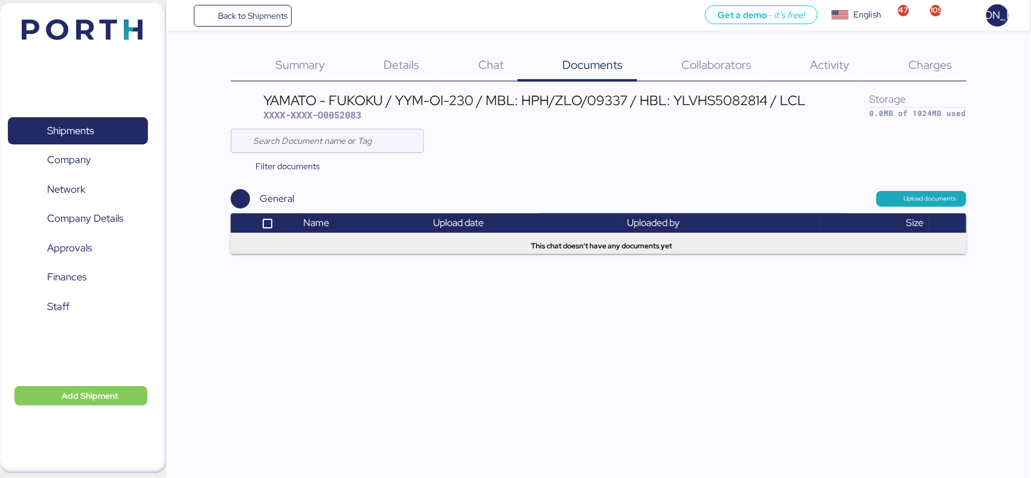
click at [350, 113] on span "XXXX-XXXX-O0052083" at bounding box center [312, 115] width 98 height 12
copy span "O0052083"
click at [905, 199] on span "Upload documents" at bounding box center [931, 198] width 53 height 11
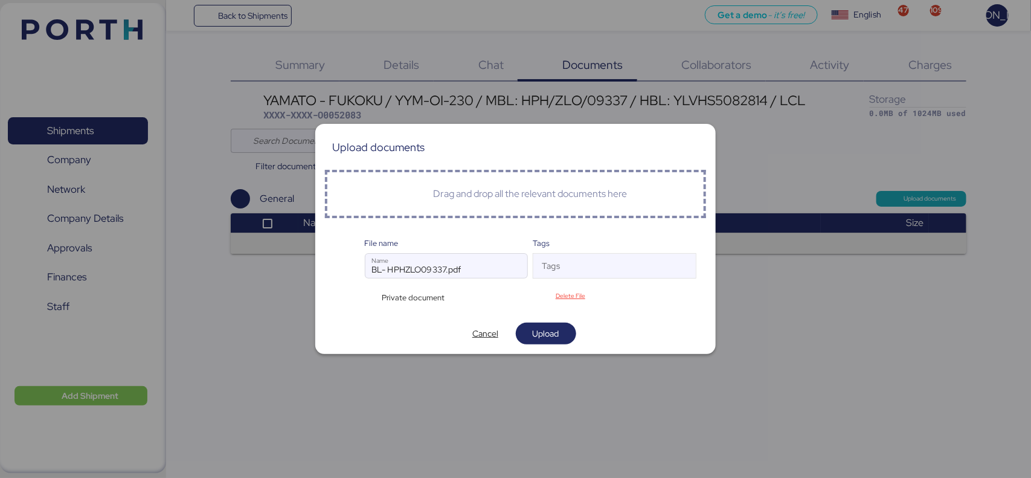
click at [498, 204] on div "Drag and drop all the relevant documents here" at bounding box center [516, 194] width 382 height 48
click at [607, 266] on input "Tags" at bounding box center [604, 269] width 141 height 15
click at [599, 230] on div "File name BL- HPHZLO09337.pdf Name Tags Tags Private document Delete File" at bounding box center [516, 271] width 382 height 86
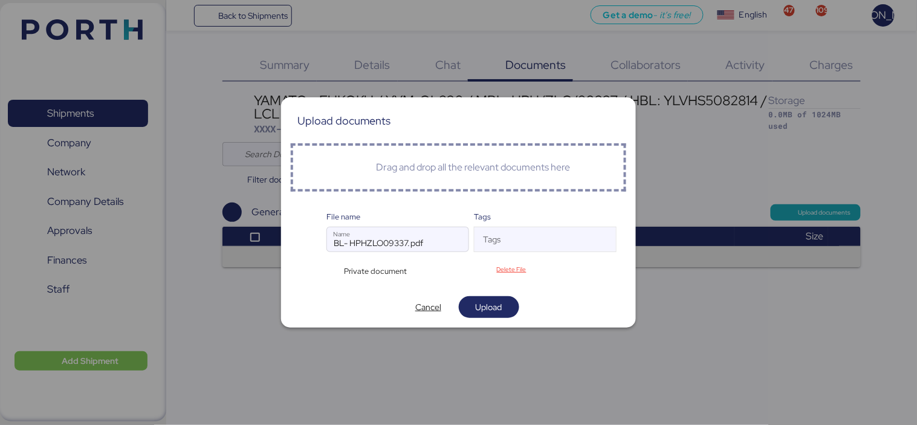
drag, startPoint x: 992, startPoint y: 0, endPoint x: 502, endPoint y: 344, distance: 599.0
click at [502, 344] on div at bounding box center [458, 212] width 917 height 425
drag, startPoint x: 438, startPoint y: 243, endPoint x: 295, endPoint y: 246, distance: 143.2
click at [295, 246] on div "File name BL- HPHZLO09337.pdf Name Tags Tags Private document Delete File" at bounding box center [459, 244] width 336 height 86
click at [506, 302] on span "Upload" at bounding box center [488, 306] width 41 height 17
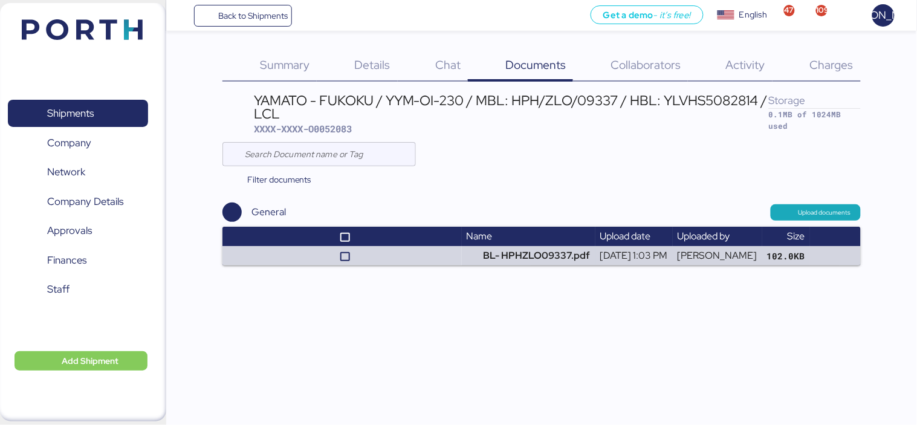
click at [483, 335] on div "Back to Shipments Get a demo - it’s free! Get a demo English Inglés English 47 …" at bounding box center [458, 212] width 917 height 425
click at [830, 208] on span "Upload documents" at bounding box center [824, 212] width 53 height 11
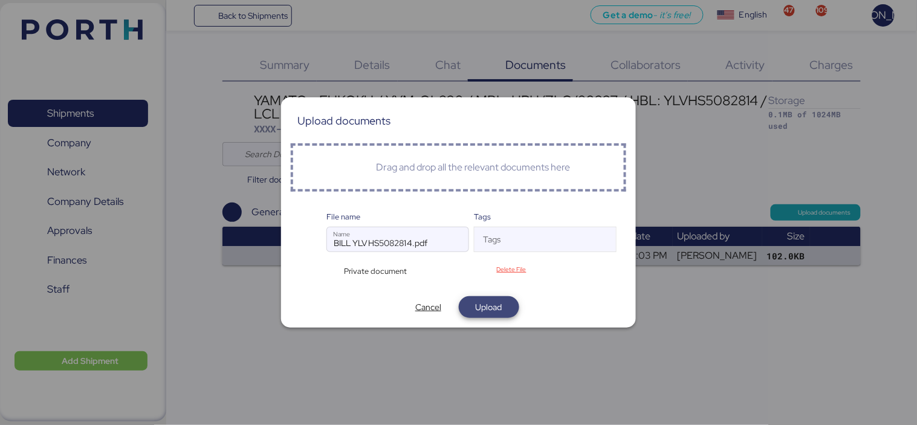
click at [489, 301] on span "Upload" at bounding box center [489, 307] width 27 height 15
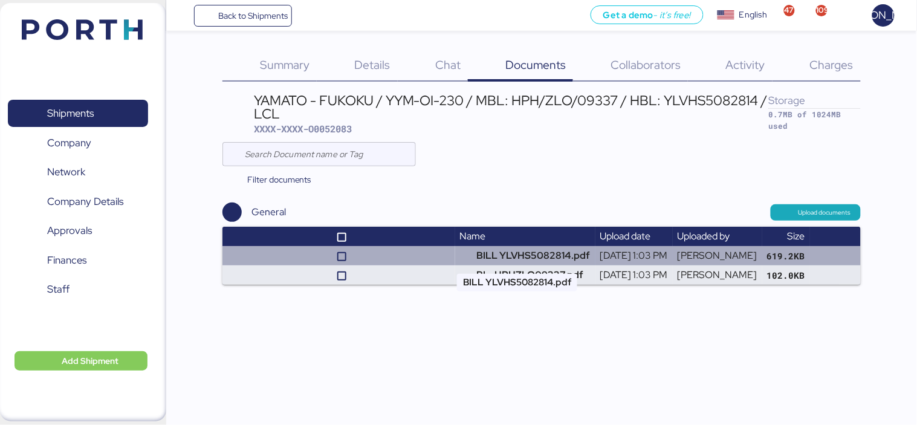
click at [497, 260] on td "BILL YLVHS5082814.pdf" at bounding box center [525, 255] width 140 height 19
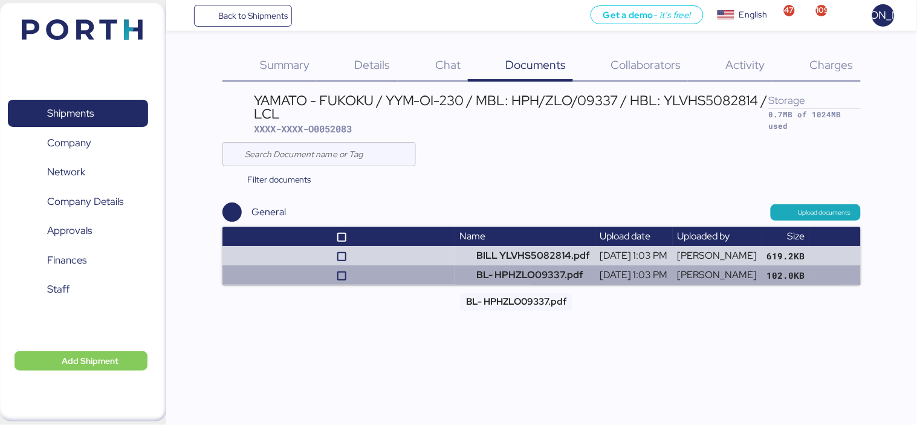
click at [518, 265] on td "BL- HPHZLO09337.pdf" at bounding box center [525, 274] width 140 height 19
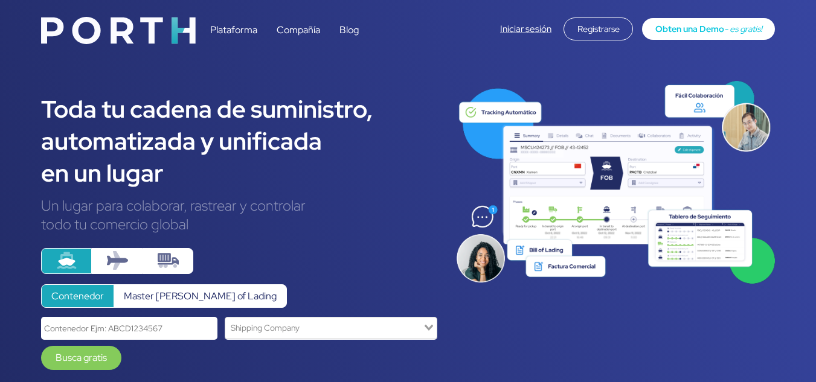
click at [528, 25] on link "Iniciar sesión" at bounding box center [525, 29] width 51 height 12
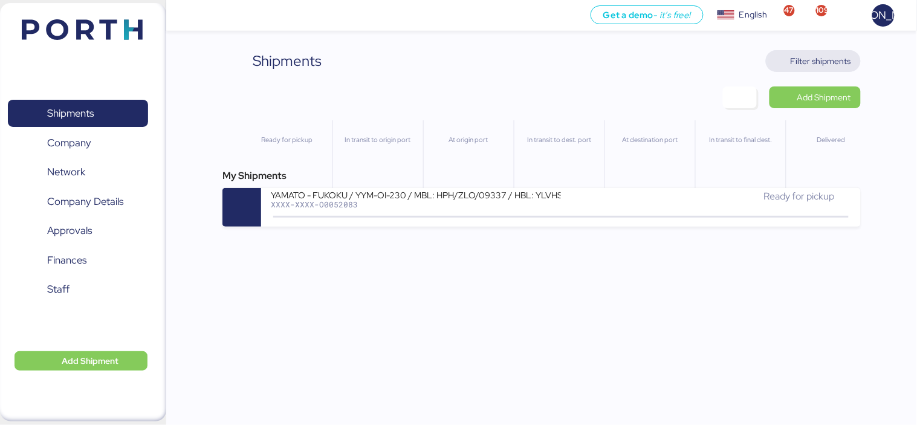
click at [830, 51] on span "Filter shipments" at bounding box center [813, 61] width 95 height 22
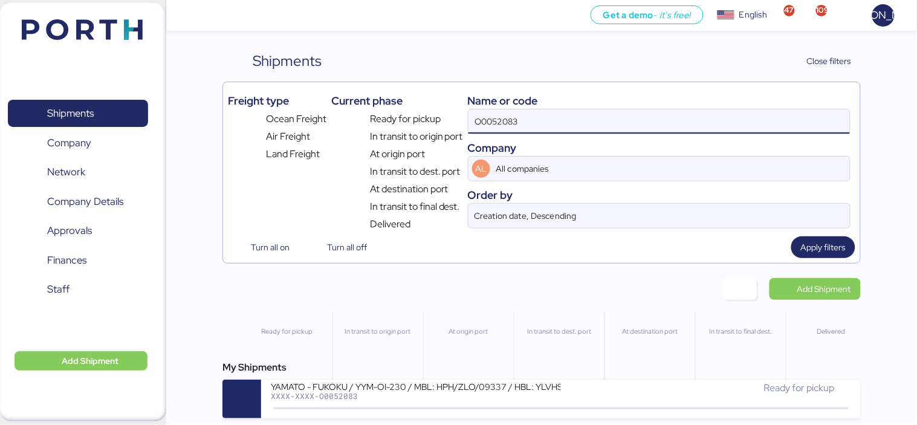
click at [499, 129] on input "O0052083" at bounding box center [658, 121] width 381 height 24
paste input "178"
type input "O0052178"
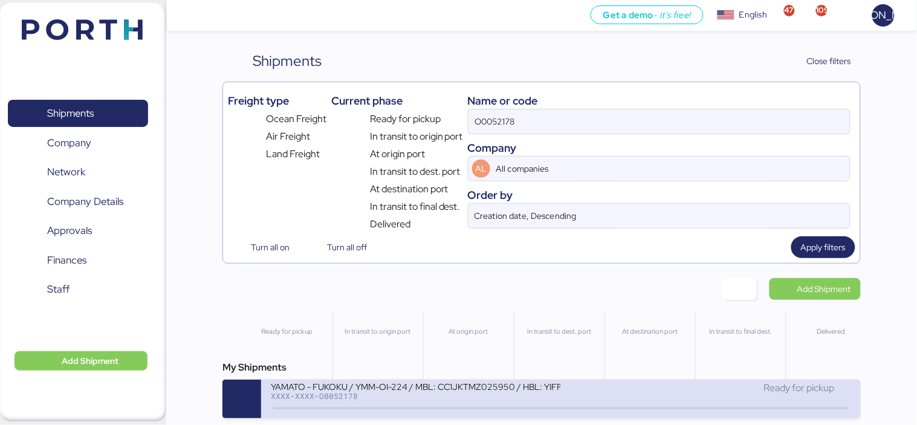
click at [421, 405] on div "YAMATO - FUKOKU / YMM-OI-224 / MBL: CC1JKTMZ025950 / HBL: YIFFW0166695 / LCL XX…" at bounding box center [416, 394] width 290 height 26
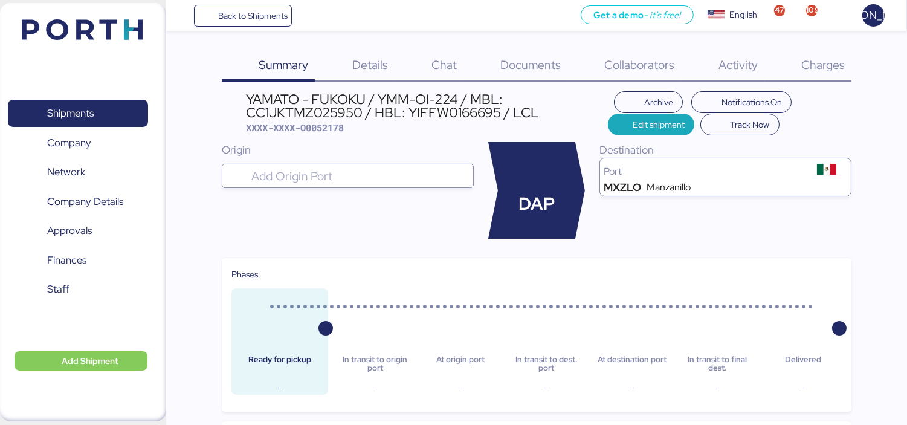
click at [834, 55] on div "Charges 0" at bounding box center [807, 65] width 87 height 31
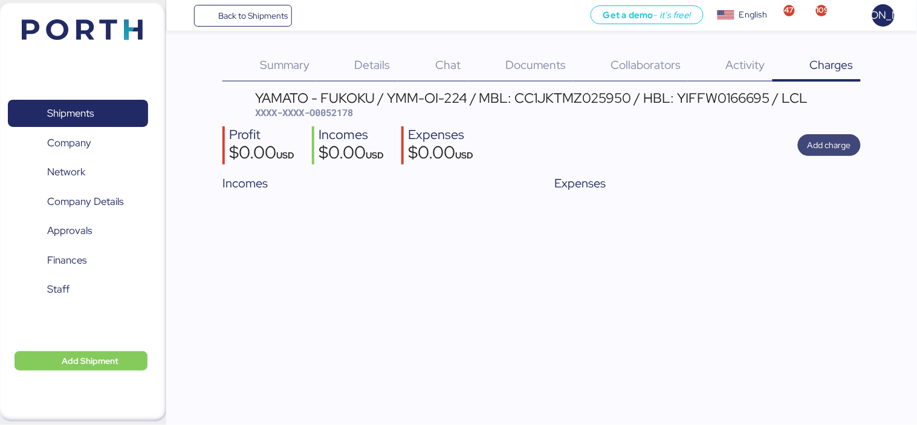
click at [824, 146] on span "Add charge" at bounding box center [829, 145] width 44 height 15
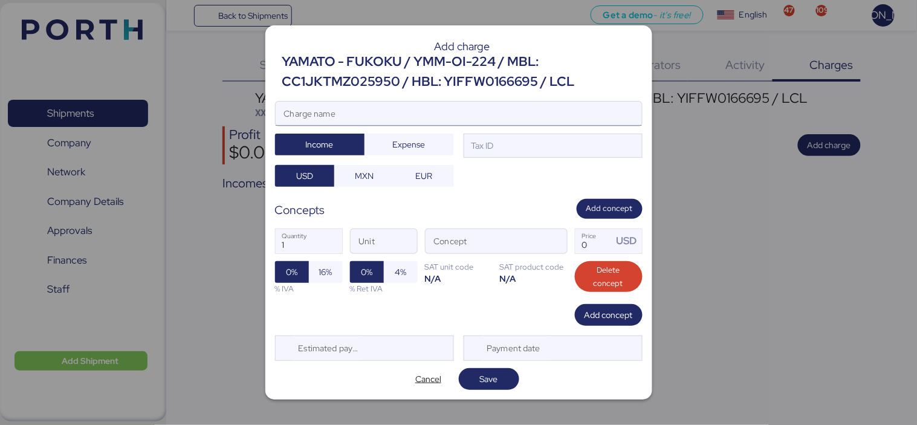
click at [463, 116] on input "Charge name" at bounding box center [459, 114] width 366 height 24
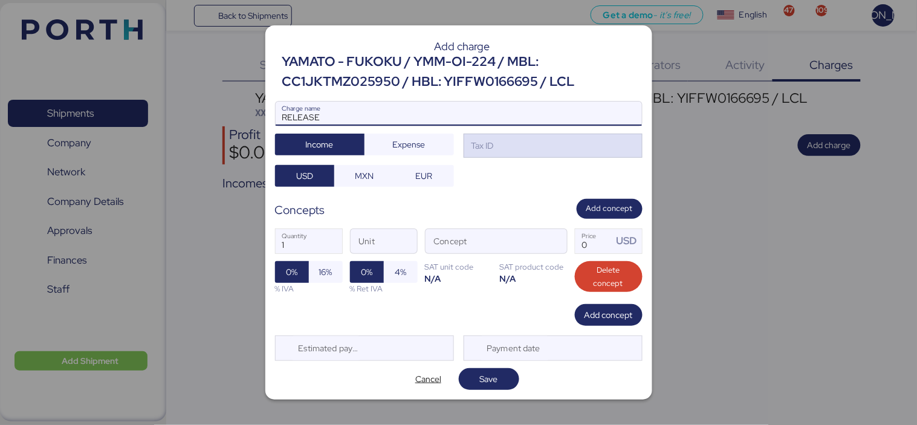
type input "RELEASE"
click at [631, 144] on div "Tax ID" at bounding box center [552, 146] width 179 height 24
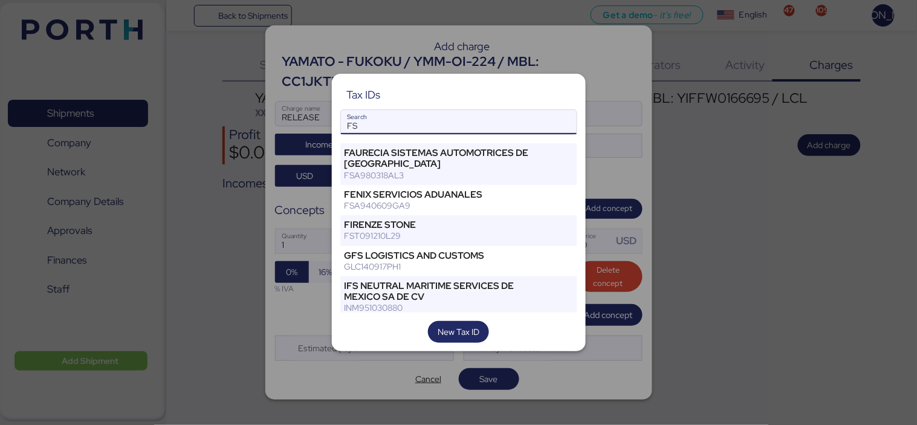
type input "F"
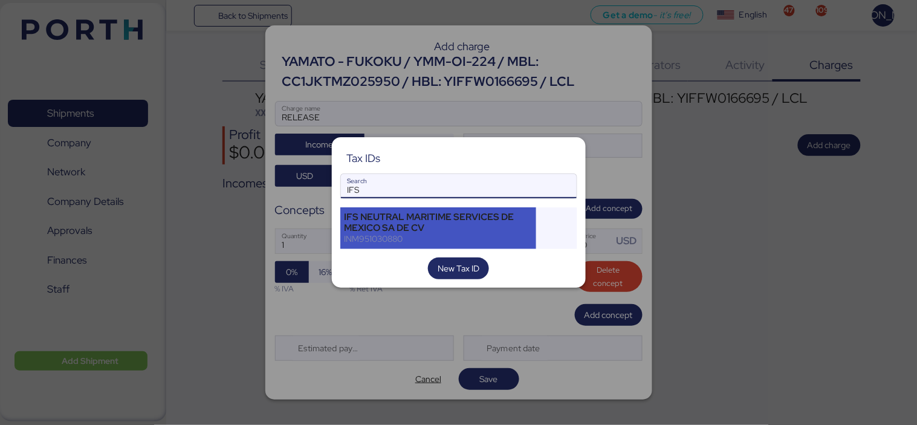
type input "IFS"
click at [488, 230] on div "IFS NEUTRAL MARITIME SERVICES DE MEXICO SA DE CV" at bounding box center [438, 222] width 188 height 22
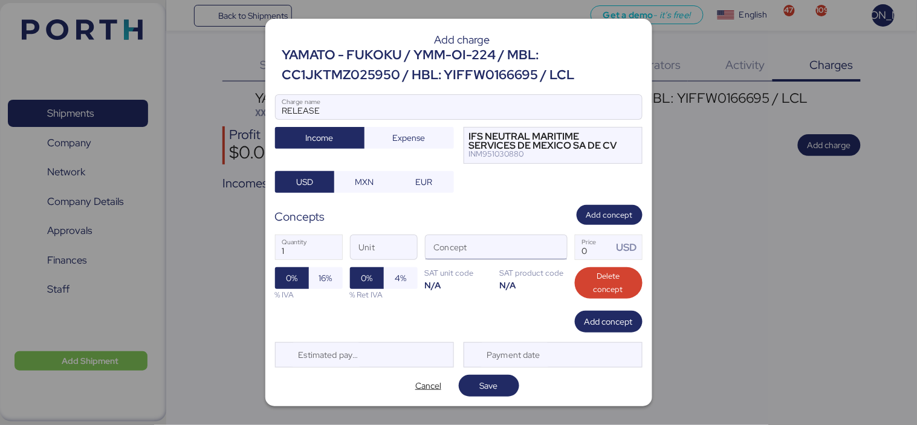
click at [463, 240] on input "Concept" at bounding box center [481, 247] width 112 height 24
type input "197"
click at [553, 252] on span "button" at bounding box center [553, 250] width 25 height 25
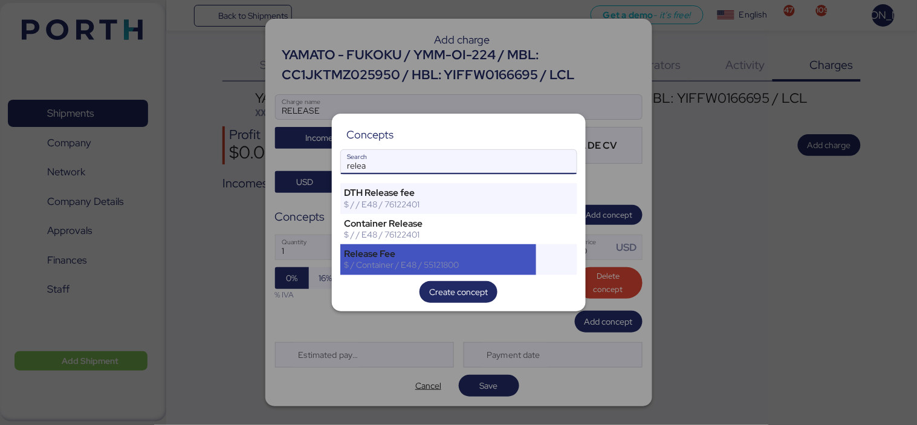
type input "relea"
click at [399, 255] on div "Release Fee" at bounding box center [438, 253] width 188 height 11
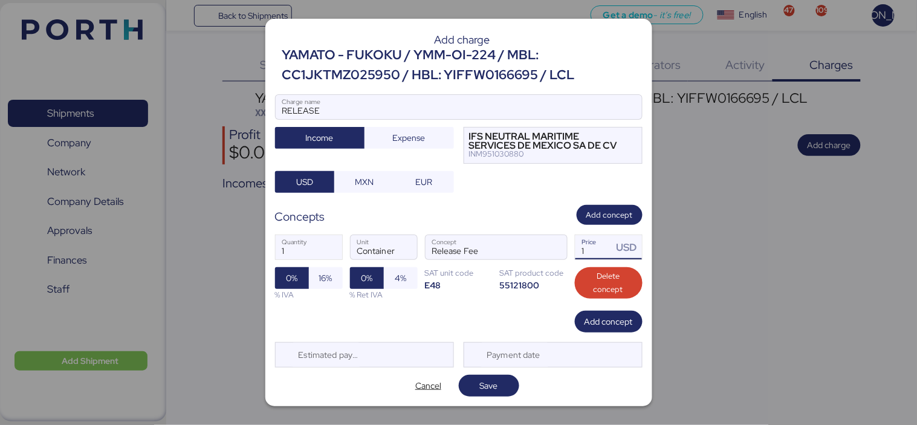
click at [587, 251] on input "1" at bounding box center [593, 247] width 37 height 24
type input "197.1"
click at [599, 322] on span "Add concept" at bounding box center [608, 321] width 48 height 15
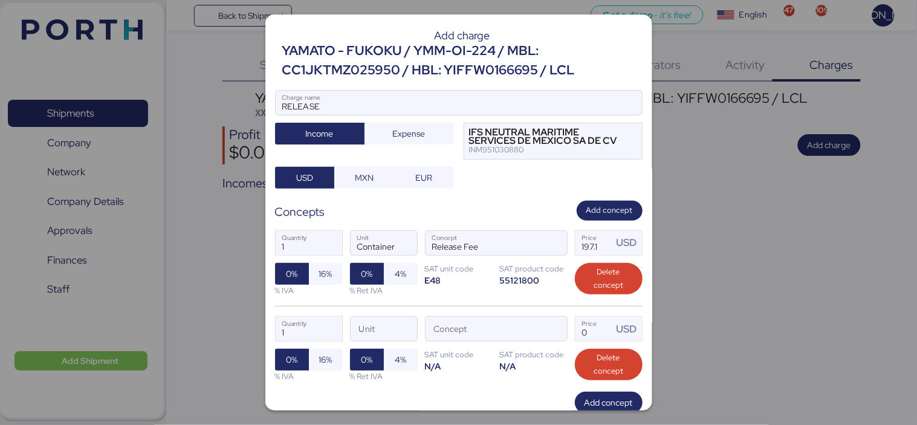
scroll to position [77, 0]
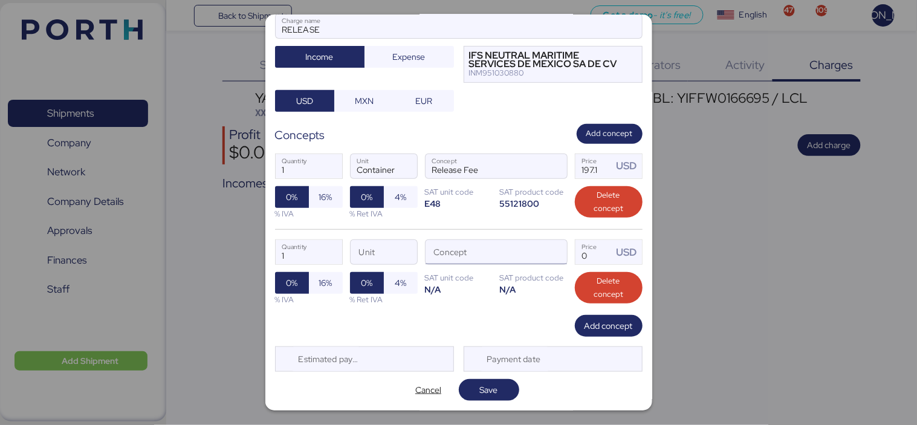
click at [477, 256] on input "Concept" at bounding box center [481, 252] width 112 height 24
type input "r"
click at [333, 195] on span "16%" at bounding box center [326, 197] width 34 height 22
click at [476, 257] on input "Concept" at bounding box center [481, 252] width 112 height 24
type input "BAF"
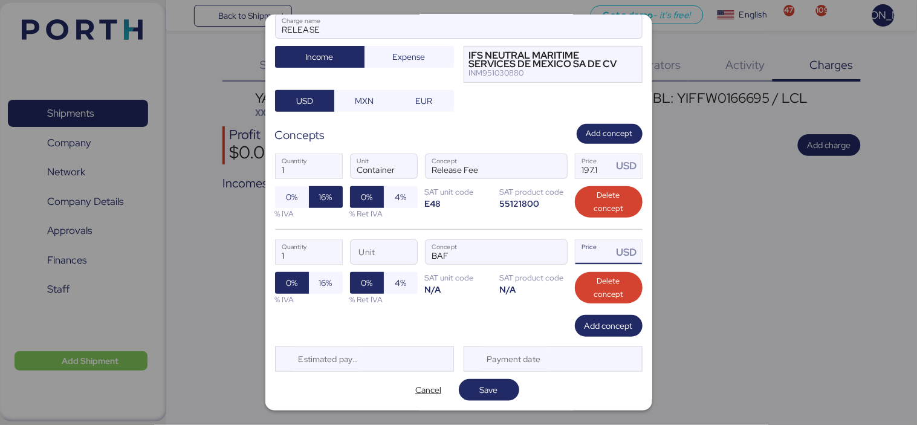
click at [587, 257] on input "Price USD" at bounding box center [593, 252] width 37 height 24
type input "0"
click at [514, 250] on input "BAF" at bounding box center [481, 252] width 112 height 24
click at [542, 253] on span "button" at bounding box center [553, 254] width 25 height 25
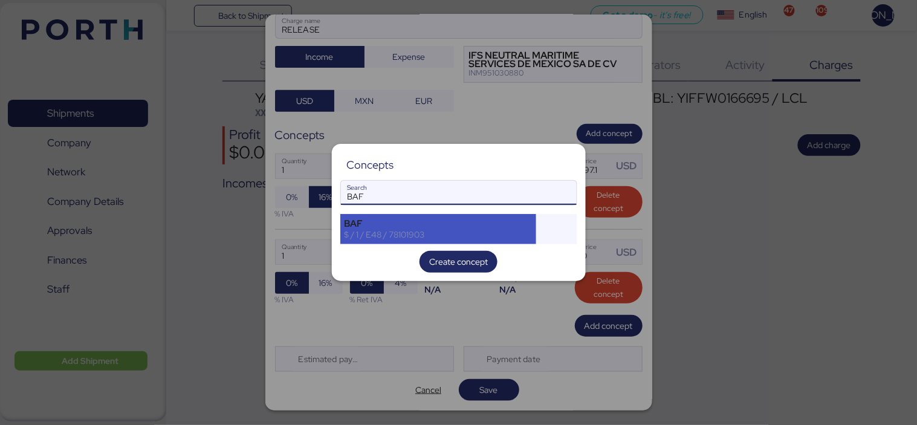
type input "BAF"
click at [405, 229] on div "$ / 1 / E48 / 78101903" at bounding box center [438, 234] width 188 height 11
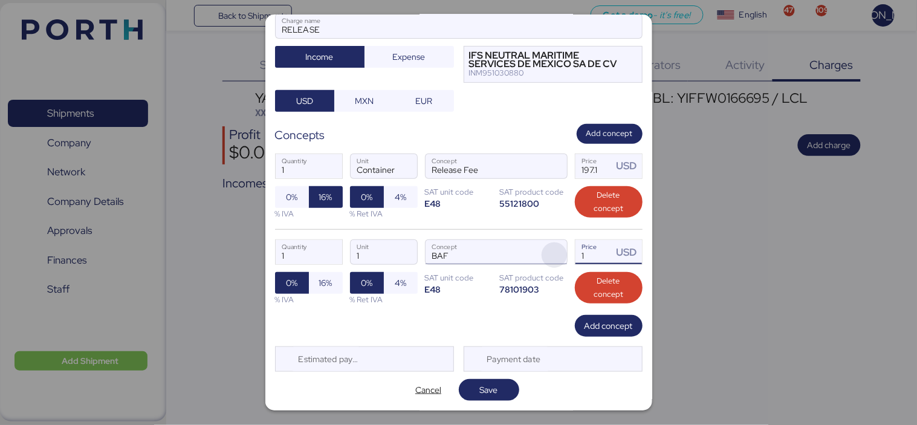
drag, startPoint x: 590, startPoint y: 257, endPoint x: 549, endPoint y: 257, distance: 41.1
click at [549, 257] on div "1 Quantity 1 Unit BAF Concept 1 Price USD 0% 16% % IVA 0% 4% % Ret IVA SAT unit…" at bounding box center [458, 272] width 367 height 86
type input "24.29"
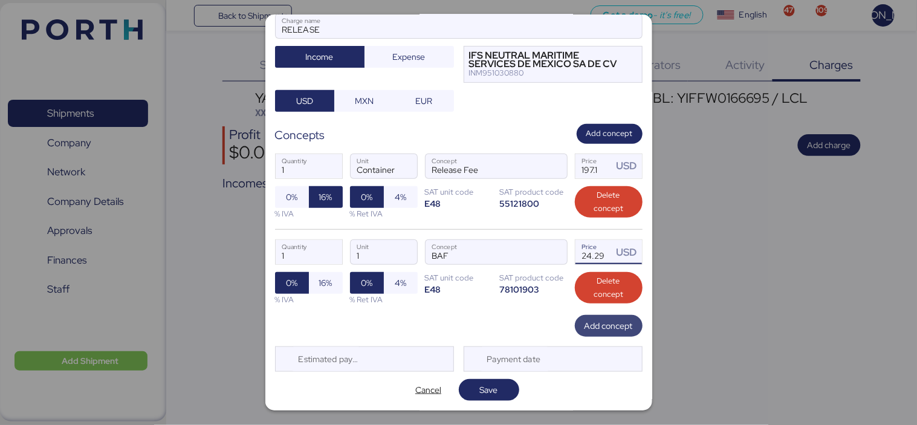
click at [607, 328] on span "Add concept" at bounding box center [608, 325] width 48 height 15
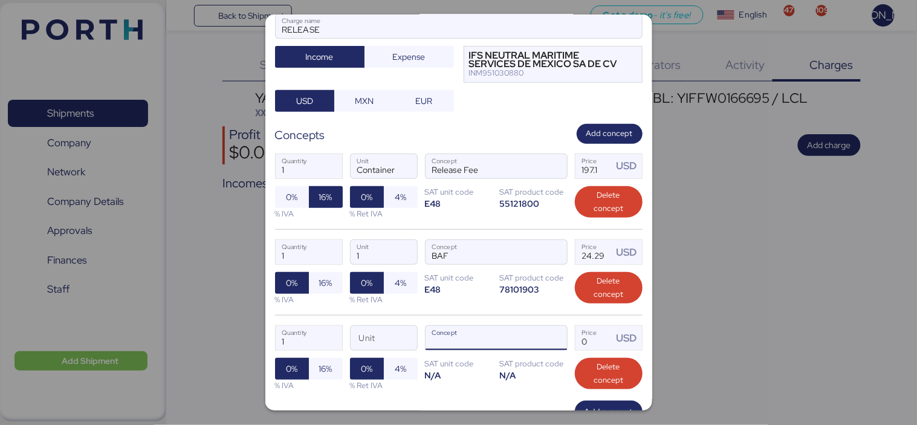
click at [443, 337] on input "Concept" at bounding box center [481, 338] width 112 height 24
type input "ISF"
click at [551, 334] on span "button" at bounding box center [553, 341] width 25 height 25
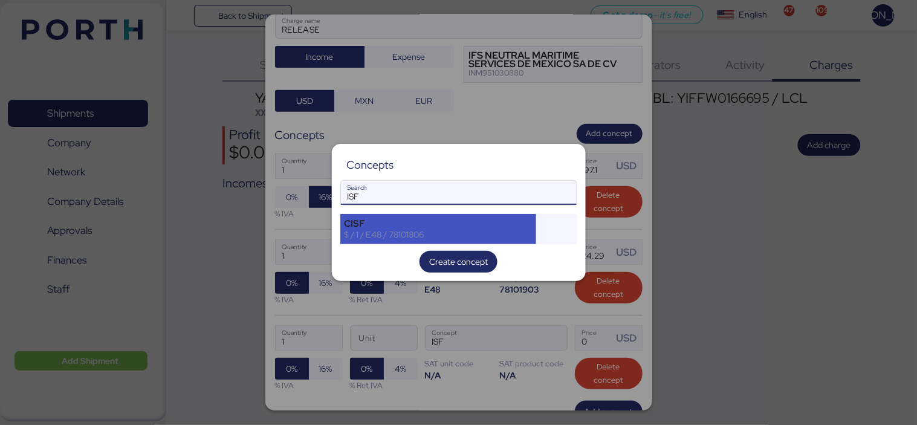
type input "ISF"
click at [430, 231] on div "$ / 1 / E48 / 78101806" at bounding box center [438, 234] width 188 height 11
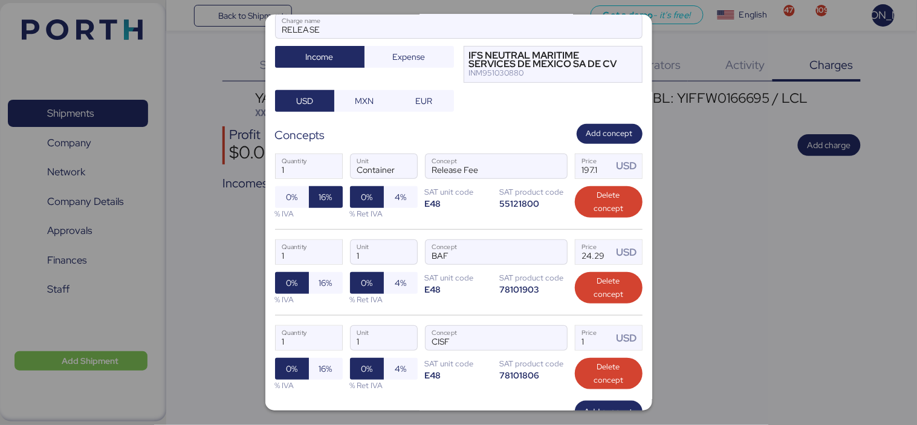
scroll to position [163, 0]
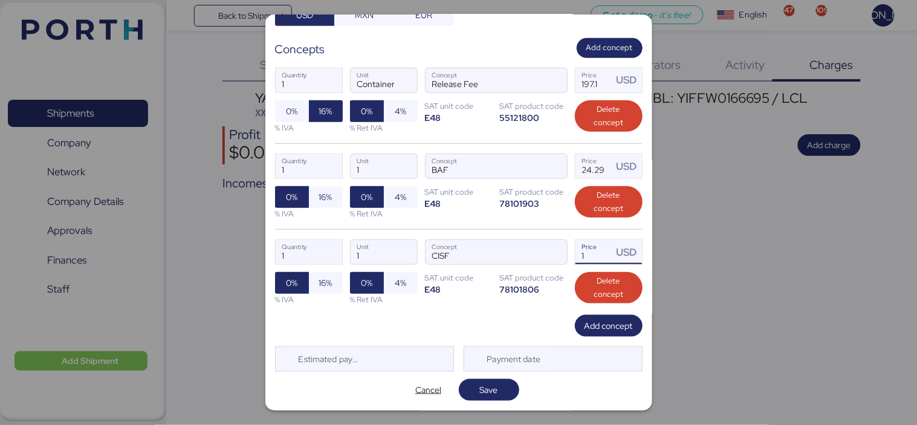
click at [575, 254] on input "1" at bounding box center [593, 252] width 37 height 24
click at [583, 255] on input "1" at bounding box center [593, 252] width 37 height 24
type input "19.87"
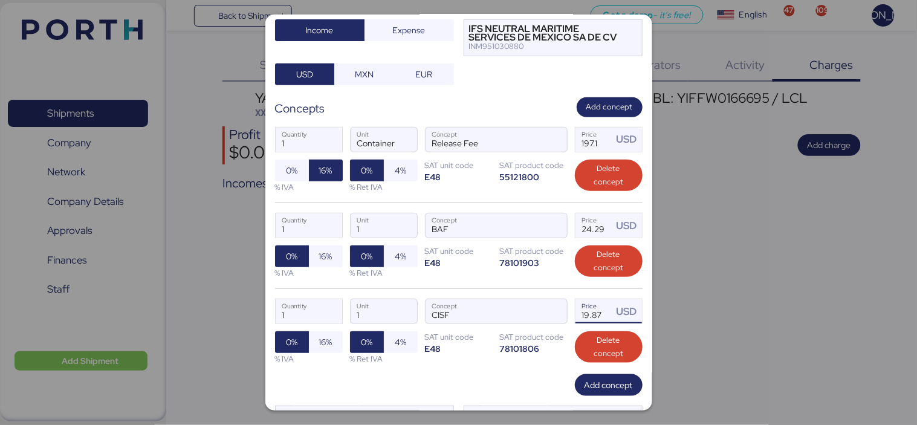
scroll to position [100, 0]
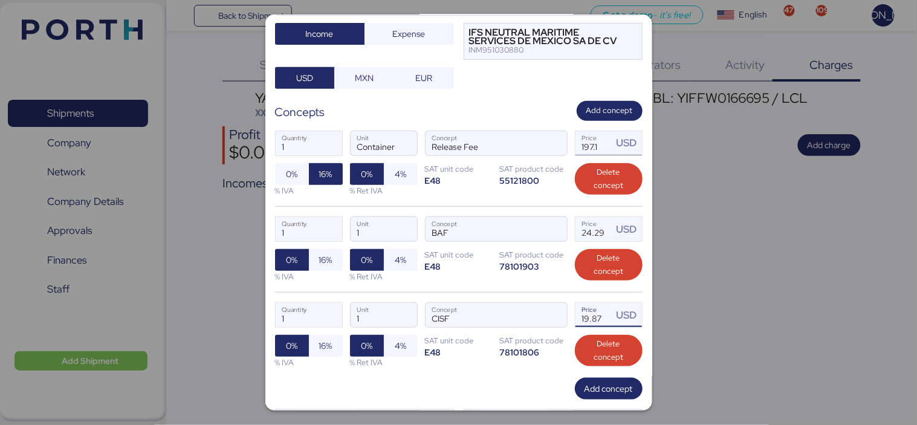
click at [587, 149] on input "197.1" at bounding box center [593, 143] width 37 height 24
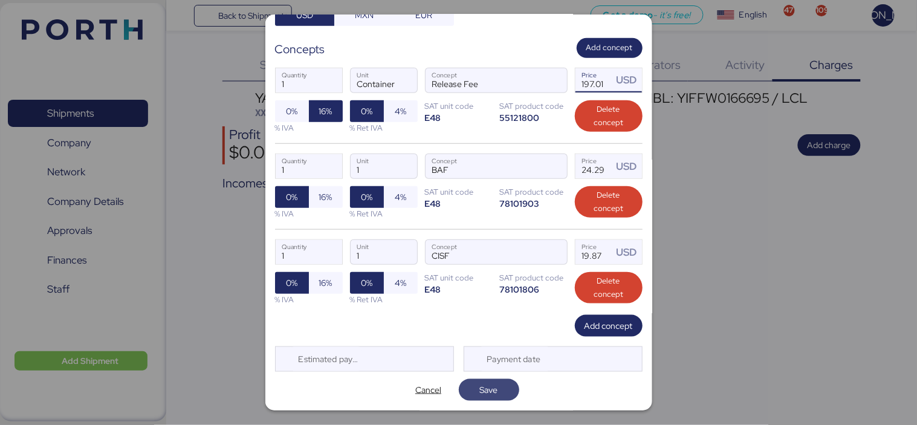
type input "197.01"
click at [486, 396] on span "Save" at bounding box center [489, 389] width 18 height 15
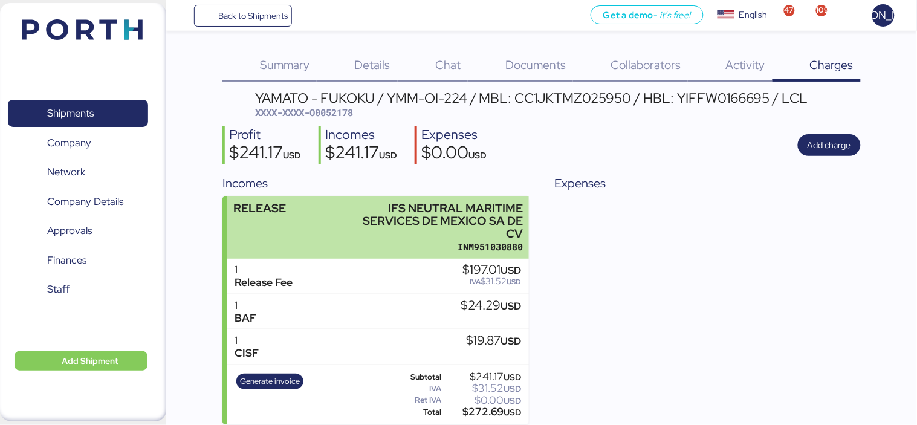
click at [367, 198] on div "RELEASE IFS NEUTRAL MARITIME SERVICES DE MEXICO SA DE CV INM951030880" at bounding box center [378, 227] width 302 height 63
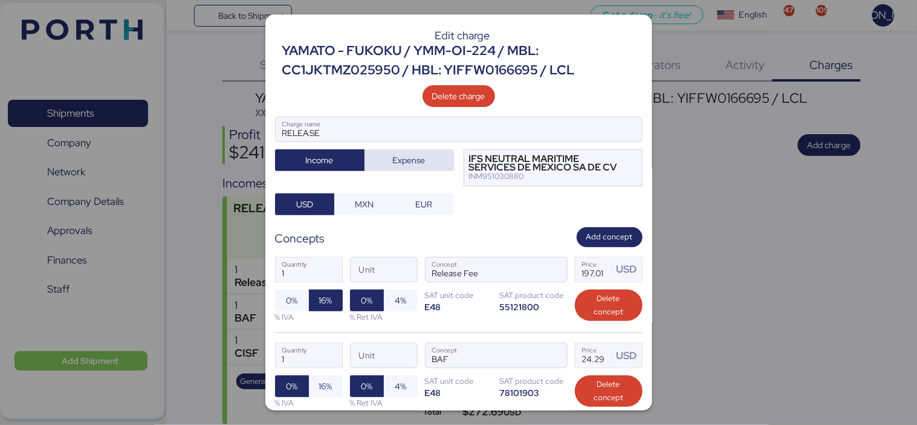
click at [393, 166] on span "Expense" at bounding box center [409, 160] width 33 height 15
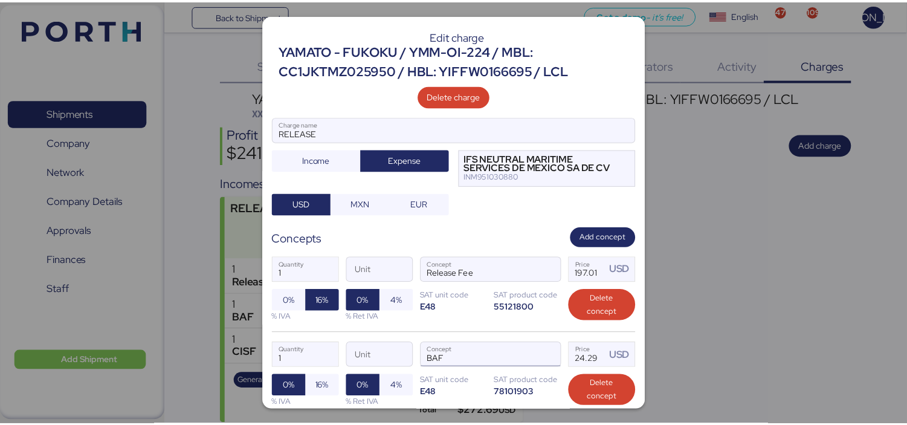
scroll to position [190, 0]
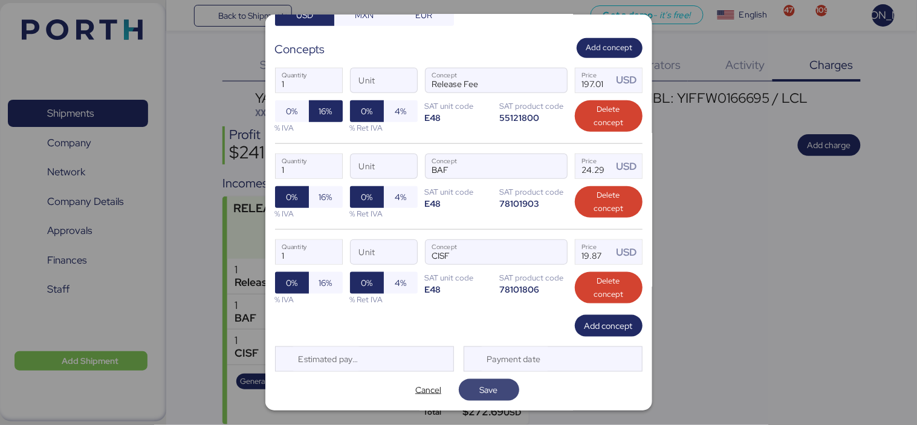
click at [495, 379] on span "Save" at bounding box center [489, 390] width 60 height 22
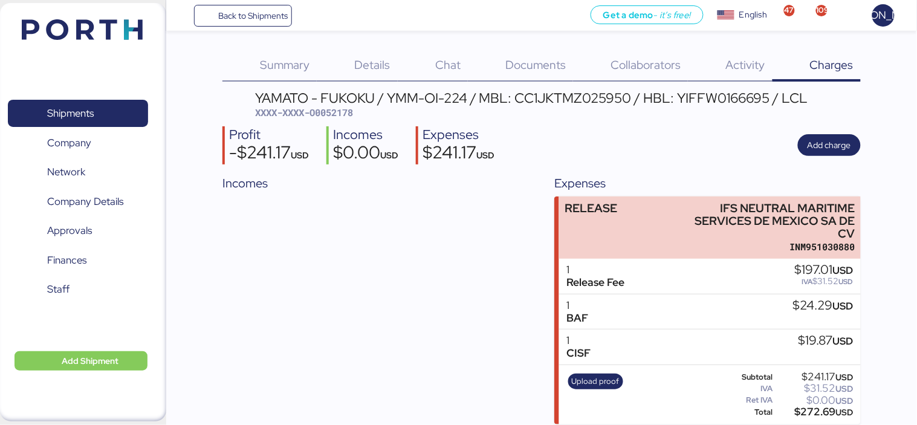
click at [337, 110] on span "XXXX-XXXX-O0052178" at bounding box center [304, 112] width 98 height 12
copy header "XXXX-XXXX-O0052178"
click at [337, 110] on span "XXXX-XXXX-O0052178" at bounding box center [304, 112] width 98 height 12
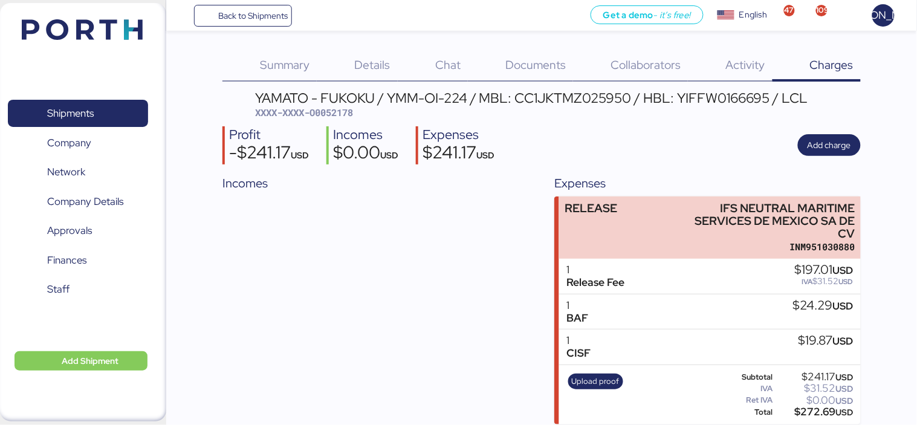
click at [337, 110] on span "XXXX-XXXX-O0052178" at bounding box center [304, 112] width 98 height 12
click at [596, 375] on span "Upload proof" at bounding box center [596, 381] width 48 height 13
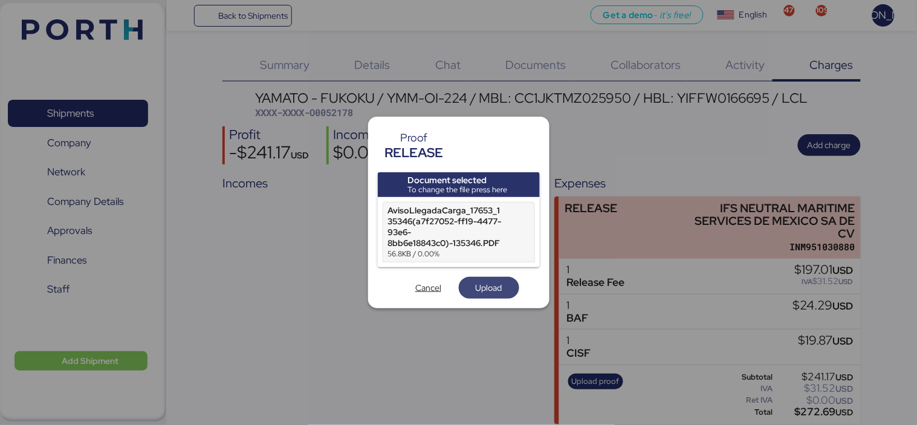
click at [488, 291] on span "Upload" at bounding box center [489, 287] width 27 height 15
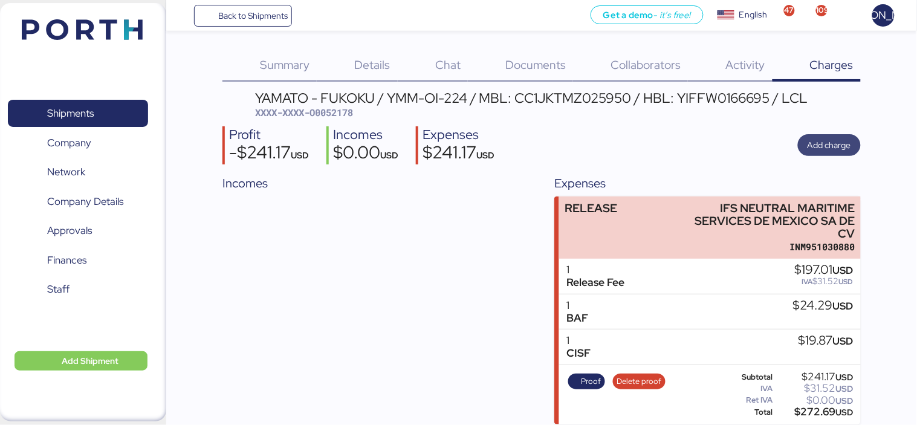
click at [830, 137] on span "Add charge" at bounding box center [829, 145] width 44 height 17
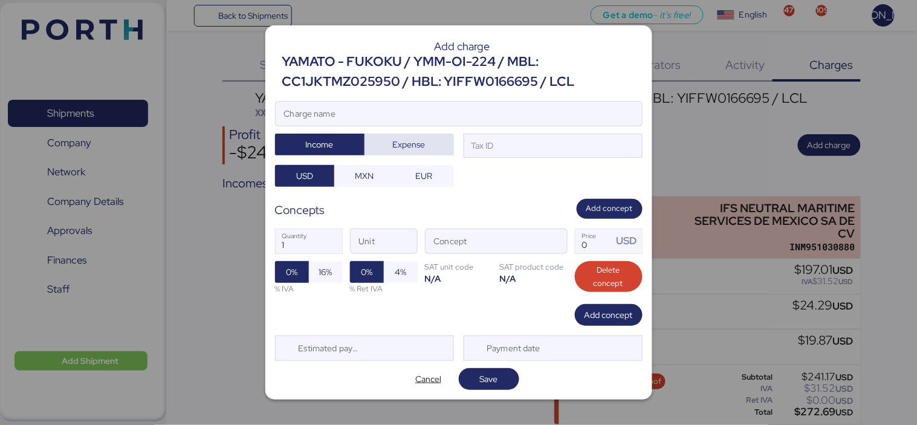
click at [413, 148] on span "Expense" at bounding box center [409, 144] width 33 height 15
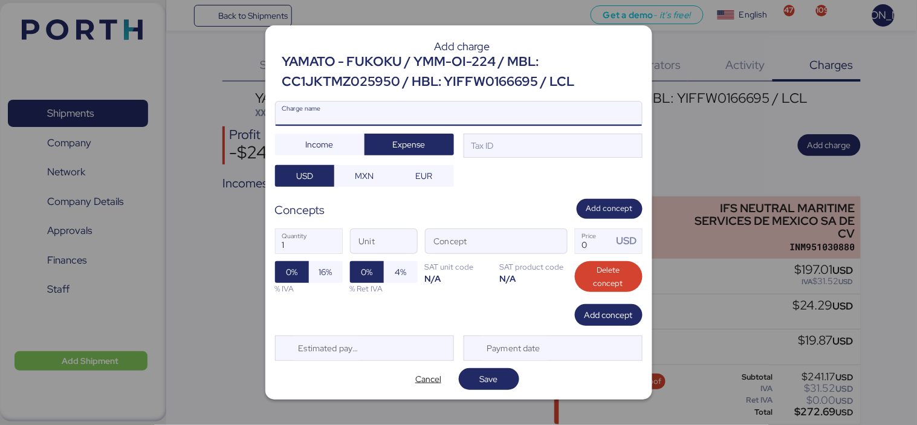
click at [456, 114] on input "Charge name" at bounding box center [459, 114] width 366 height 24
type input "AMS"
click at [497, 143] on div "Tax ID" at bounding box center [552, 146] width 179 height 24
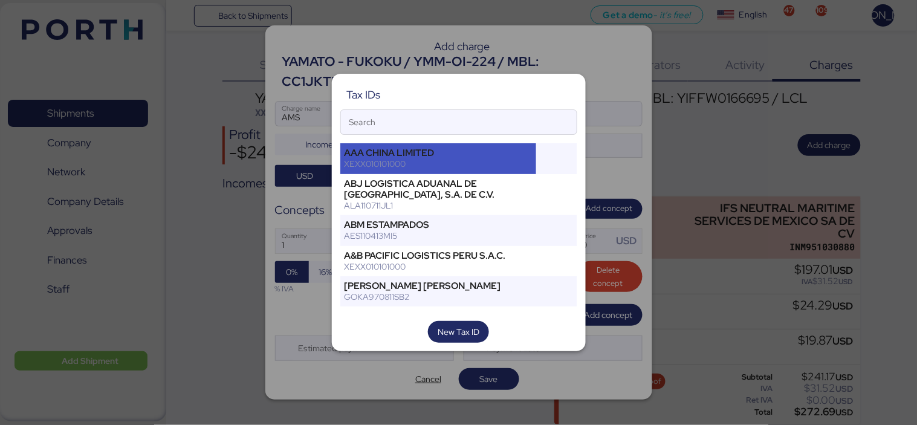
click at [491, 164] on div "XEXX010101000" at bounding box center [438, 163] width 188 height 11
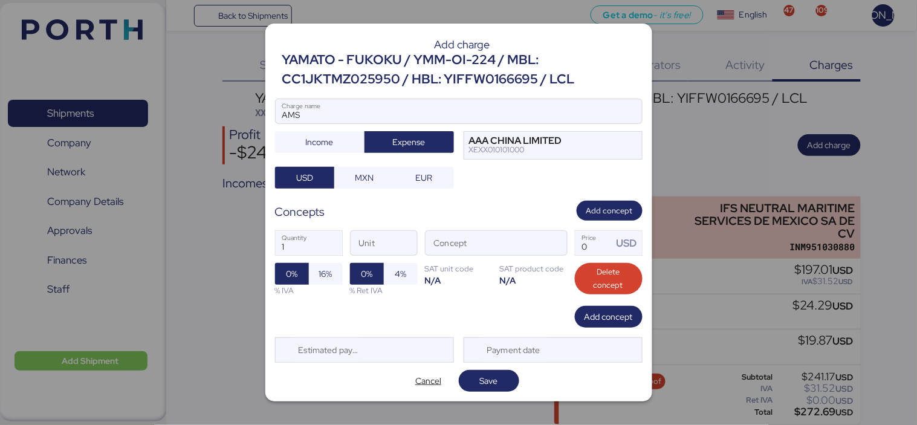
click at [498, 131] on div at bounding box center [459, 129] width 366 height 12
click at [498, 123] on input "AMS" at bounding box center [459, 111] width 366 height 24
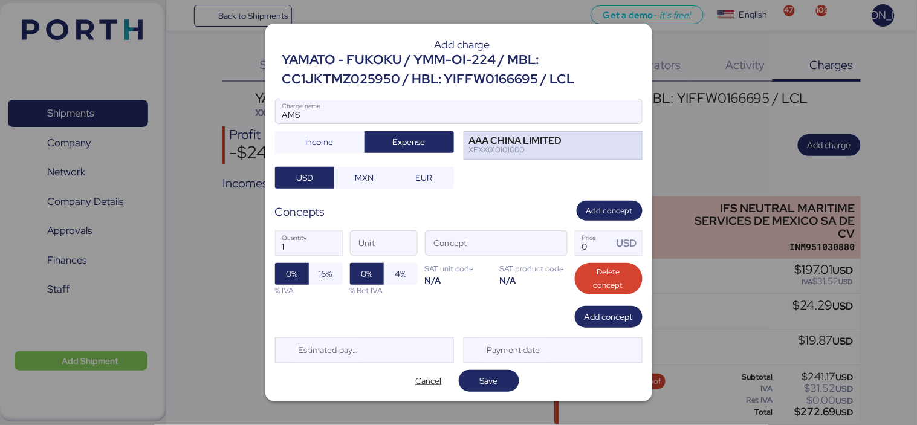
click at [506, 140] on div "AAA CHINA LIMITED" at bounding box center [515, 141] width 93 height 8
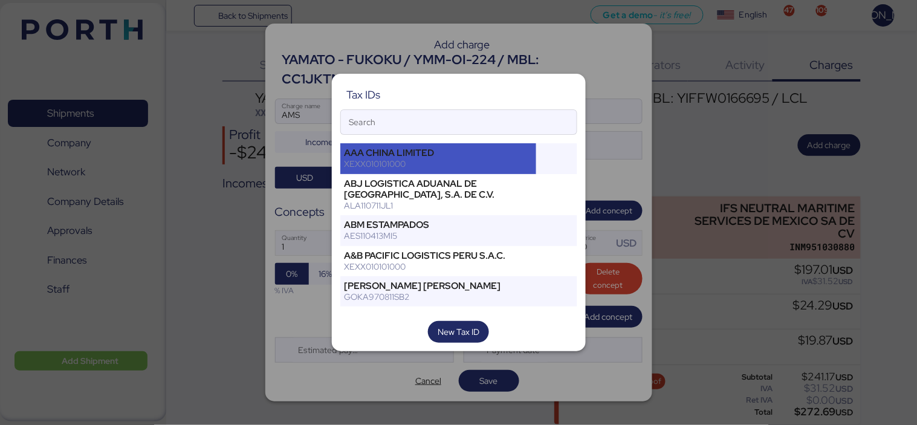
click at [450, 172] on div "AAA CHINA LIMITED XEXX010101000" at bounding box center [438, 158] width 196 height 30
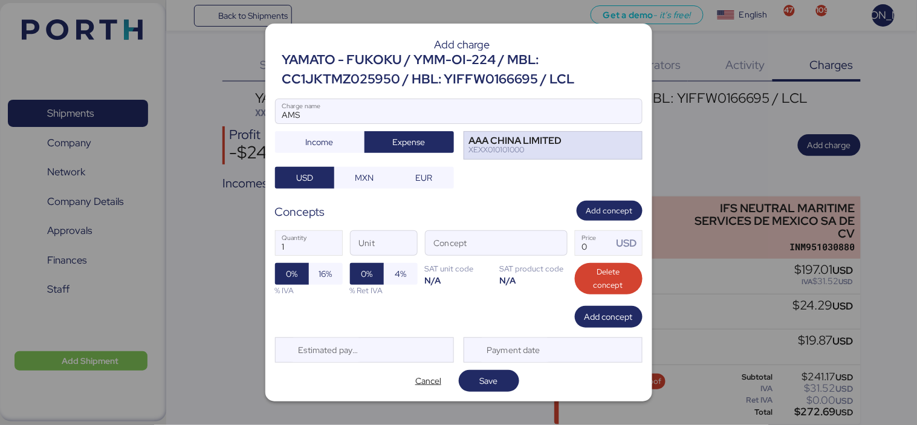
click at [485, 155] on div "AAA CHINA LIMITED XEXX010101000" at bounding box center [552, 145] width 179 height 28
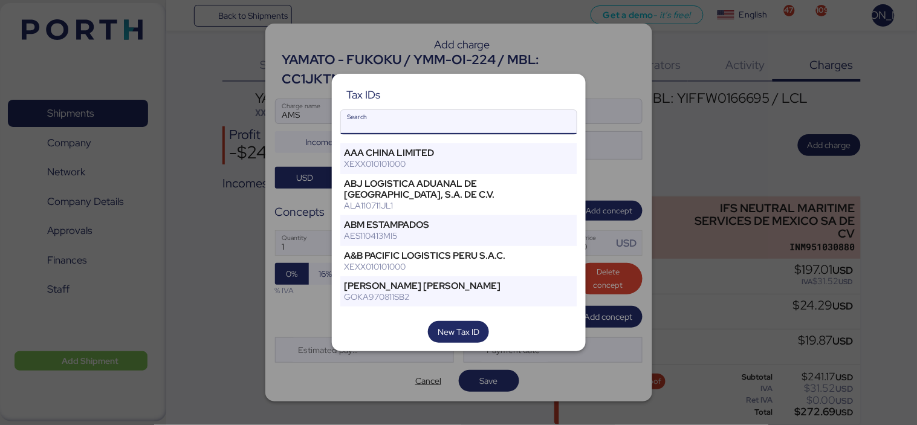
click at [415, 126] on input "Search" at bounding box center [459, 122] width 236 height 24
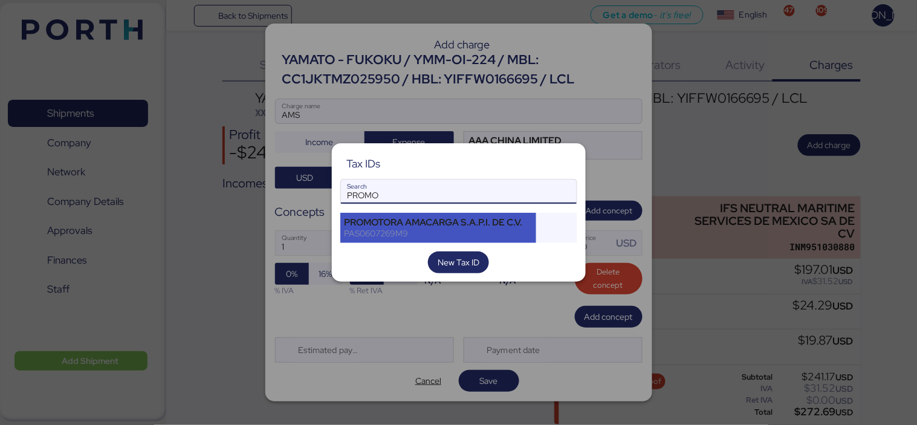
type input "PROMO"
click at [419, 230] on div "PAS0607269M9" at bounding box center [438, 233] width 188 height 11
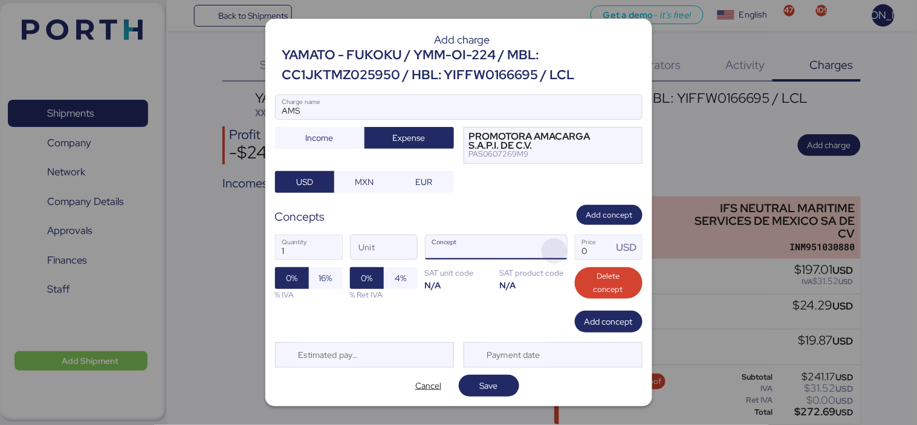
click at [555, 246] on span "button" at bounding box center [553, 250] width 25 height 25
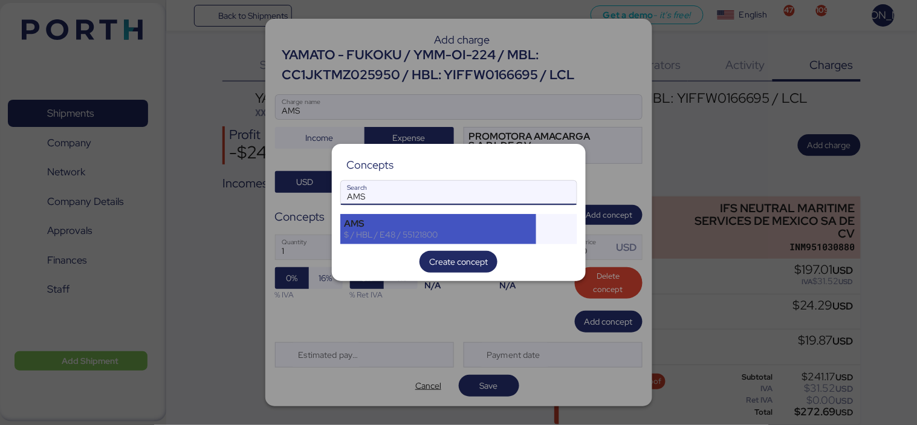
type input "AMS"
click at [442, 219] on div "AMS" at bounding box center [438, 223] width 188 height 11
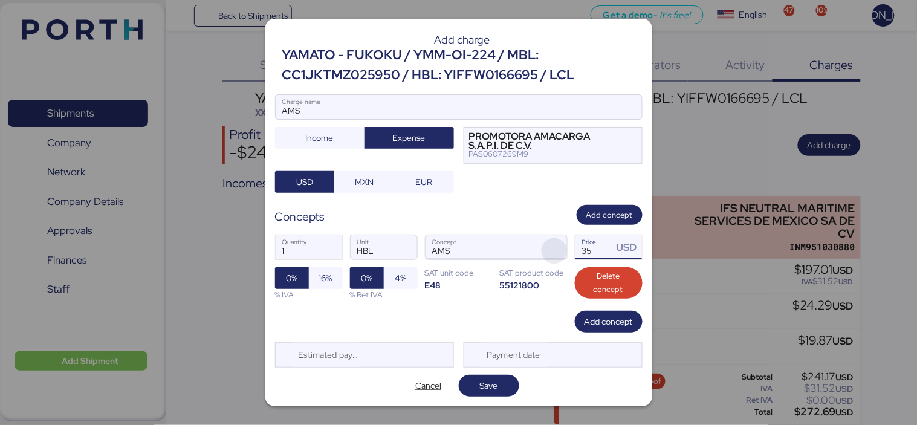
drag, startPoint x: 592, startPoint y: 249, endPoint x: 544, endPoint y: 252, distance: 48.4
click at [544, 252] on div "1 Quantity HBL Unit AMS Concept 35 Price USD 0% 16% % IVA 0% 4% % Ret IVA SAT u…" at bounding box center [458, 267] width 367 height 85
type input "60"
click at [482, 306] on div "1 Quantity HBL Unit AMS Concept 60 Price USD 0% 16% % IVA 0% 4% % Ret IVA SAT u…" at bounding box center [458, 267] width 367 height 85
click at [324, 276] on span "16%" at bounding box center [325, 278] width 13 height 15
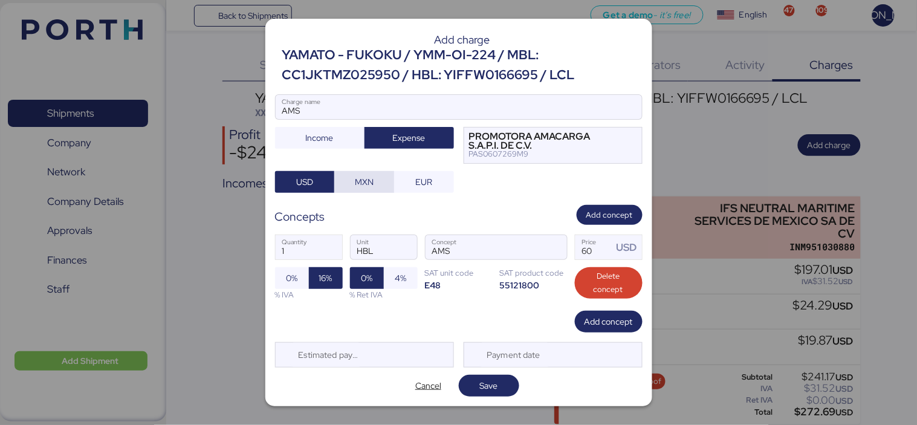
click at [385, 182] on span "MXN" at bounding box center [364, 182] width 60 height 22
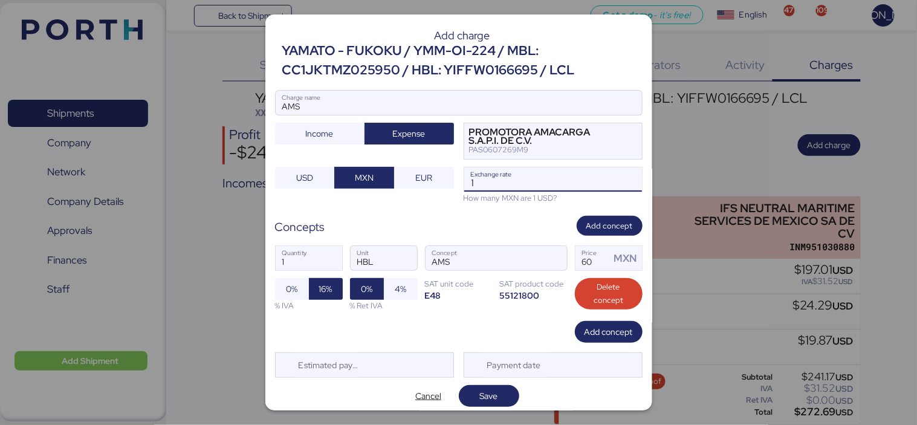
click at [486, 178] on input "1" at bounding box center [553, 179] width 178 height 24
type input "18.3"
click at [489, 399] on span "Save" at bounding box center [489, 396] width 18 height 15
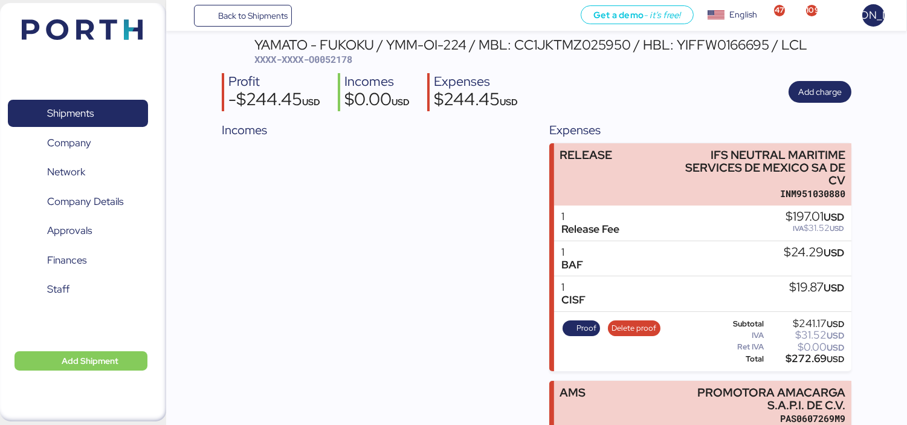
scroll to position [0, 0]
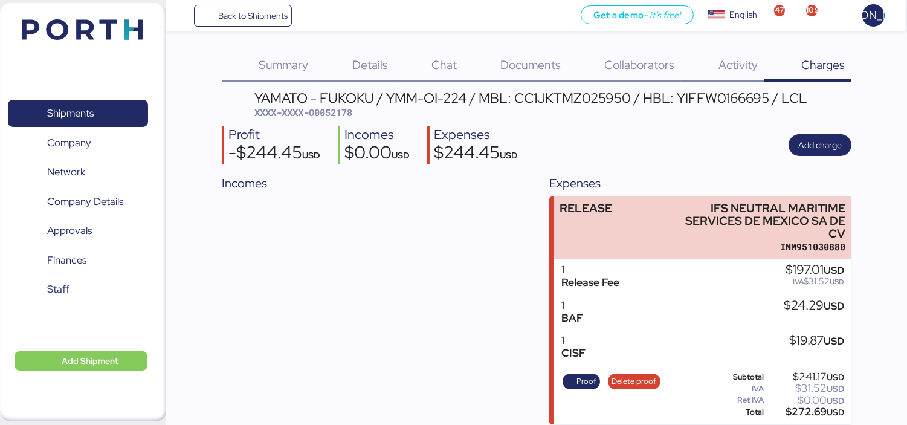
click at [343, 112] on span "XXXX-XXXX-O0052178" at bounding box center [303, 112] width 98 height 12
copy span "O0052178"
click at [283, 17] on span "Back to Shipments" at bounding box center [252, 15] width 69 height 15
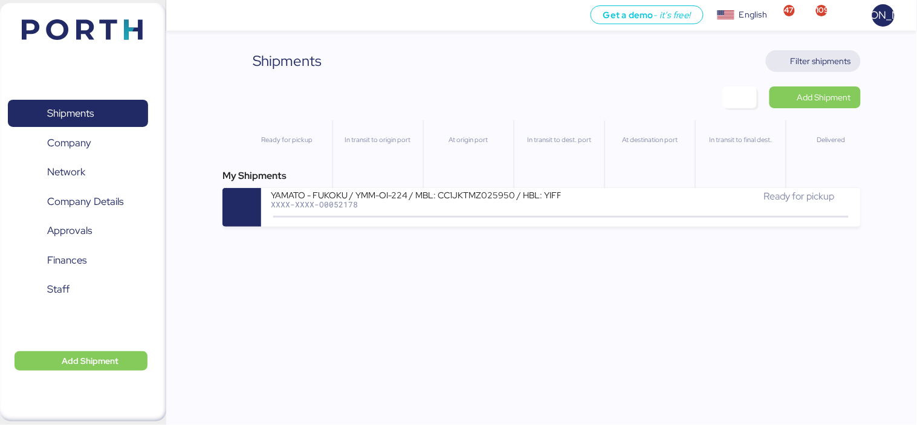
click at [811, 63] on span "Filter shipments" at bounding box center [820, 61] width 60 height 15
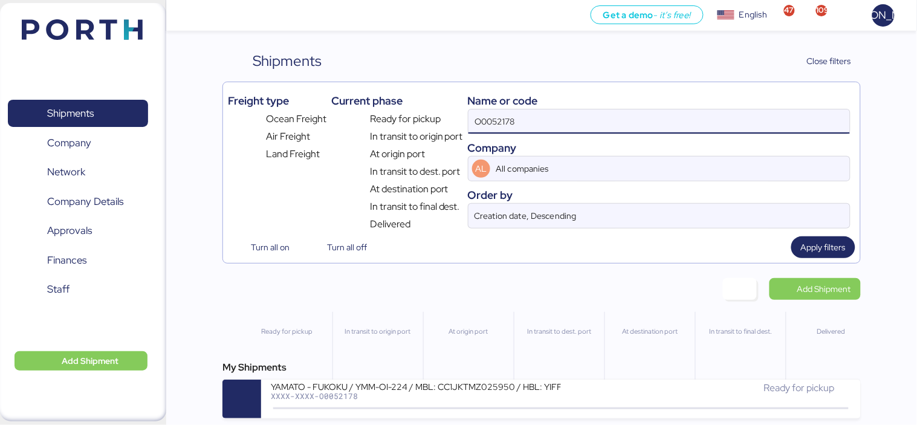
click at [515, 129] on input "O0052178" at bounding box center [658, 121] width 381 height 24
paste input "KMTCJKT5221920"
click at [508, 122] on input "KMTCJKT5221920" at bounding box center [658, 121] width 381 height 24
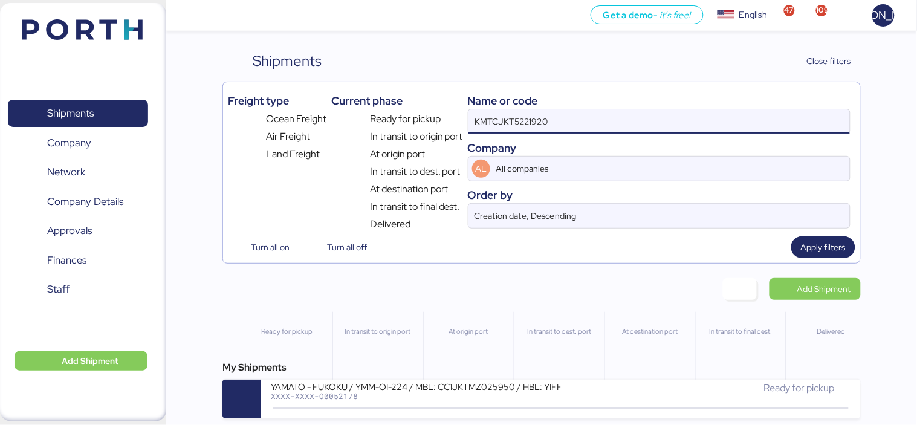
paste input "O0052083"
type input "O0052083"
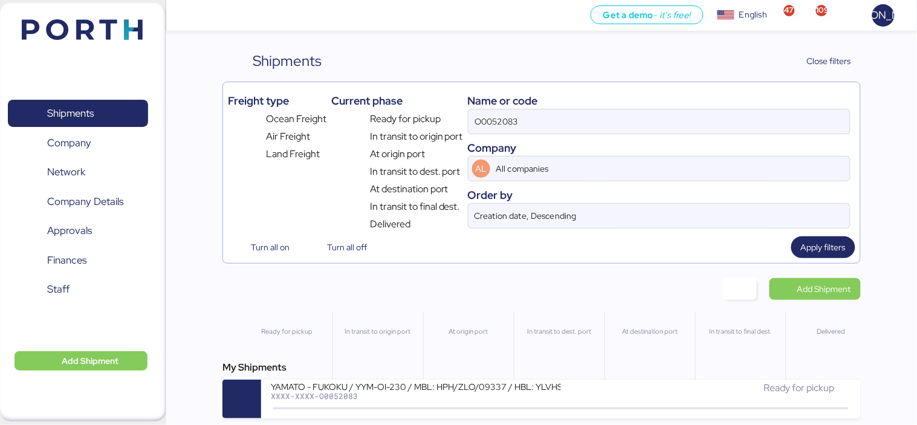
click at [421, 378] on div "My Shipments YAMATO - FUKOKU / YYM-OI-230 / MBL: HPH/ZLO/09337 / HBL: YLVHS5082…" at bounding box center [541, 389] width 638 height 58
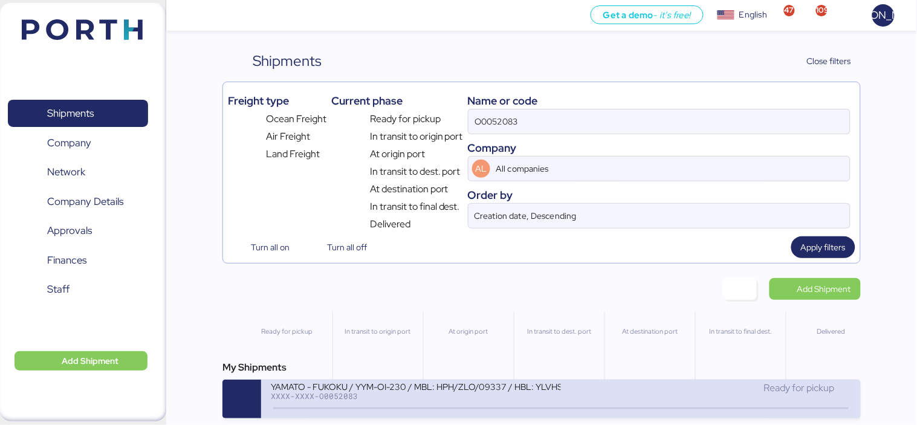
click at [428, 387] on div "YAMATO - FUKOKU / YYM-OI-230 / MBL: HPH/ZLO/09337 / HBL: YLVHS5082814 / LCL" at bounding box center [416, 386] width 290 height 10
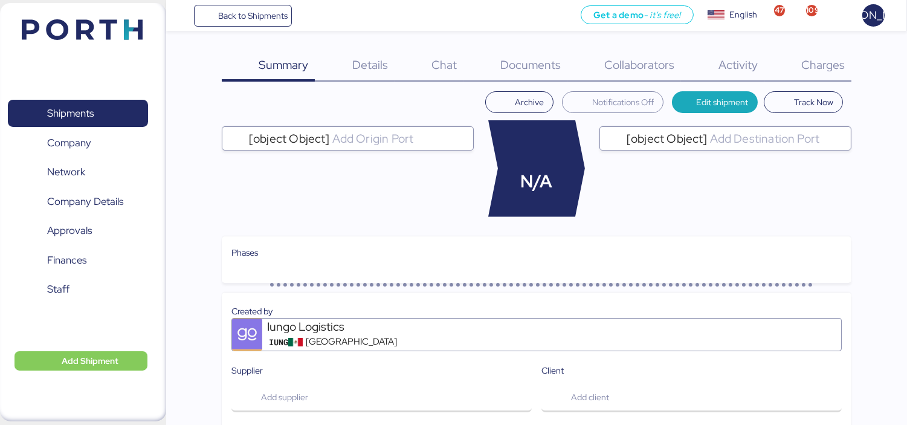
click at [804, 55] on div "Charges 0" at bounding box center [807, 65] width 87 height 31
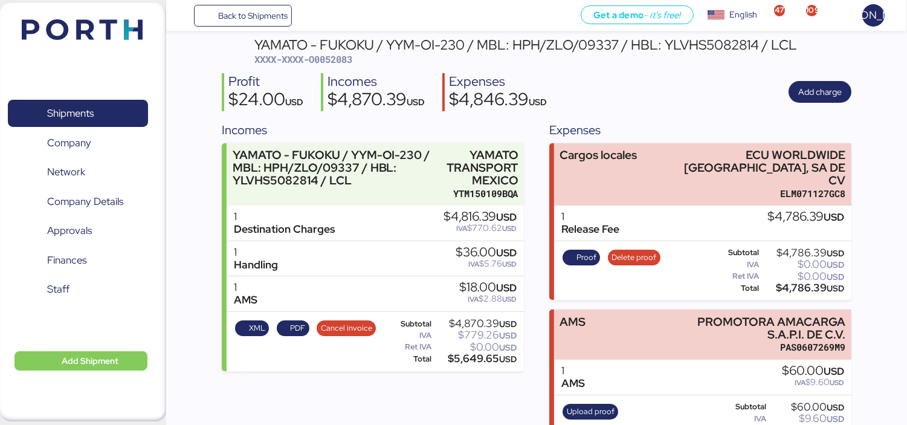
scroll to position [79, 0]
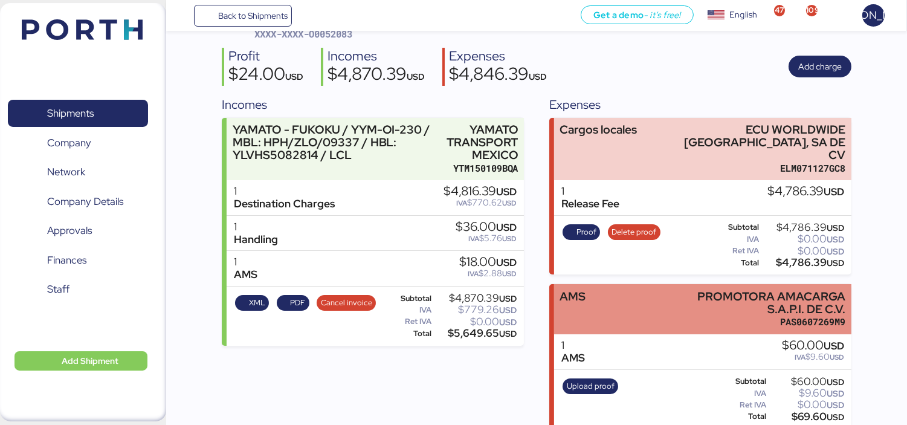
click at [728, 315] on div "PAS0607269M9" at bounding box center [760, 321] width 172 height 13
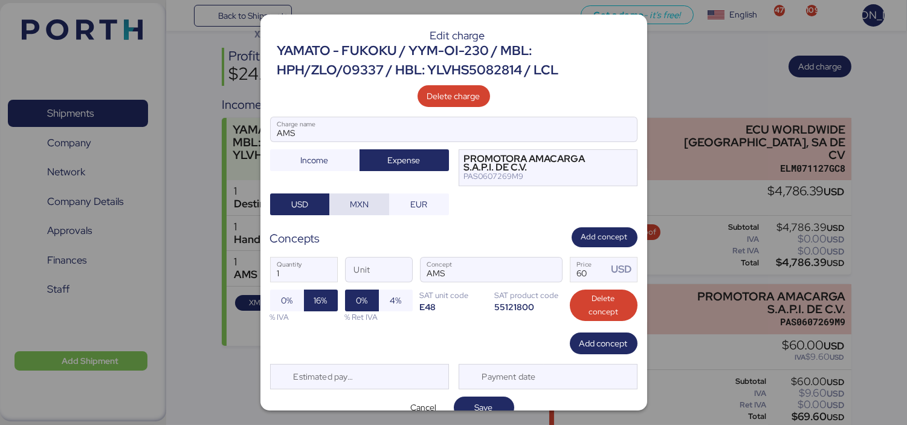
click at [355, 211] on span "MXN" at bounding box center [359, 204] width 19 height 15
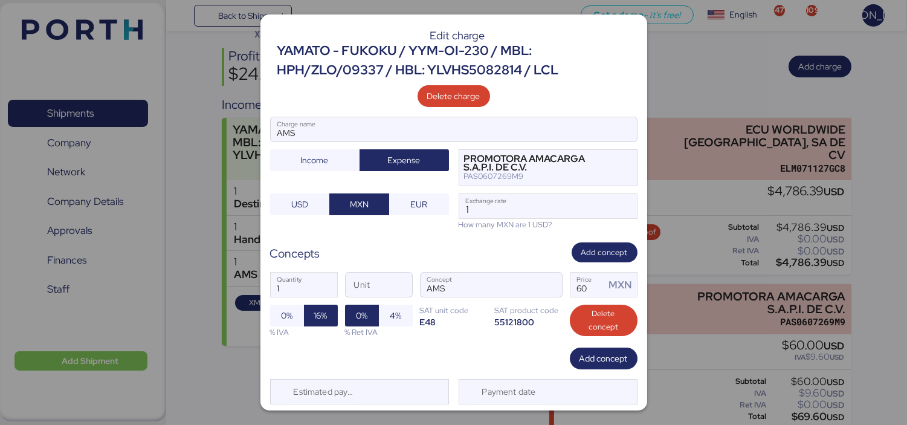
scroll to position [33, 0]
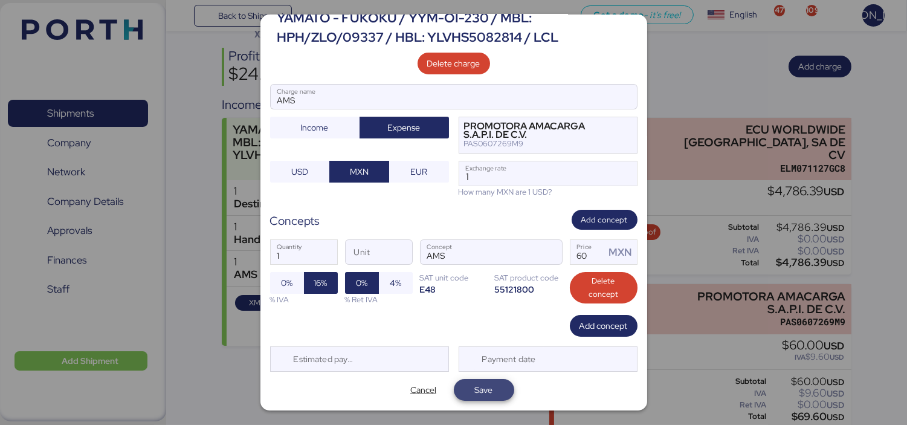
click at [475, 394] on span "Save" at bounding box center [484, 389] width 18 height 15
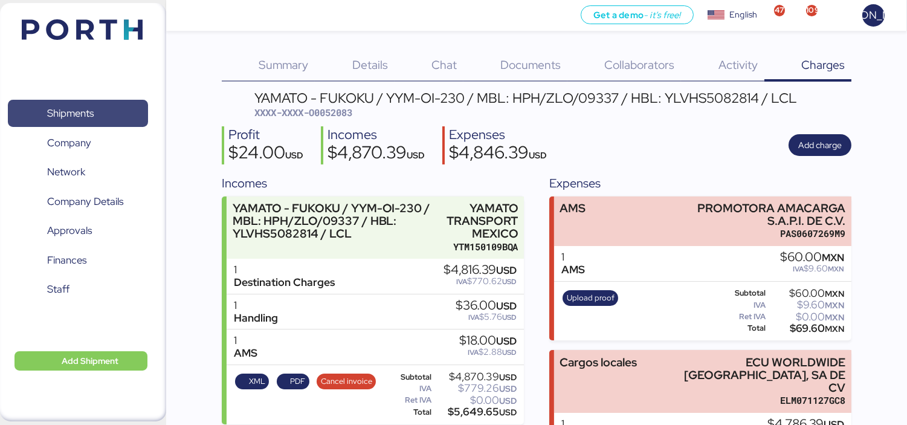
click at [88, 115] on span "Shipments" at bounding box center [70, 114] width 47 height 18
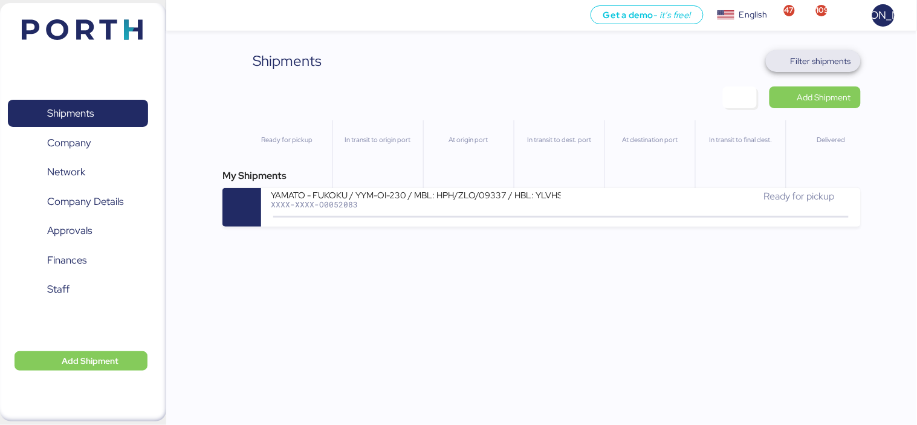
click at [805, 64] on span "Filter shipments" at bounding box center [820, 61] width 60 height 15
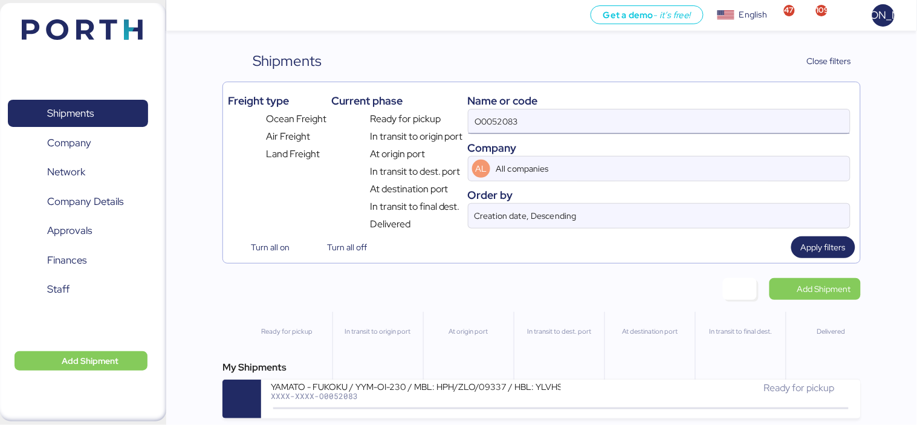
click at [550, 122] on input "O0052083" at bounding box center [658, 121] width 381 height 24
paste input "178"
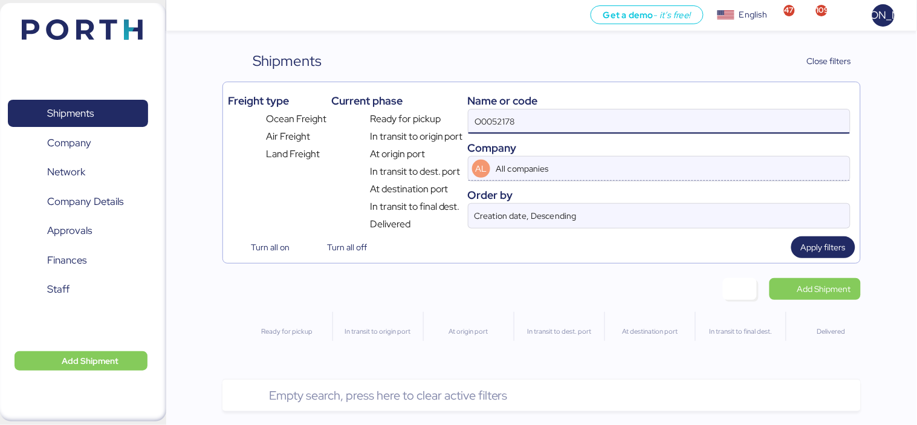
type input "O0052178"
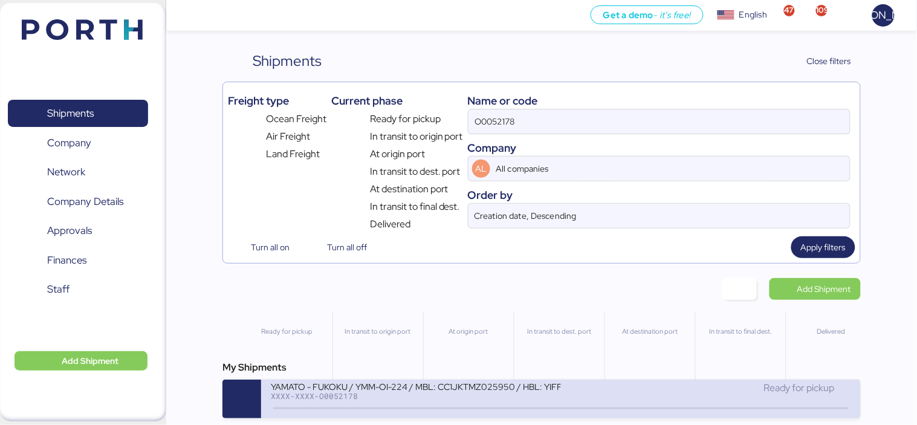
click at [467, 390] on div "YAMATO - FUKOKU / YMM-OI-224 / MBL: CC1JKTMZ025950 / HBL: YIFFW0166695 / LCL" at bounding box center [416, 386] width 290 height 10
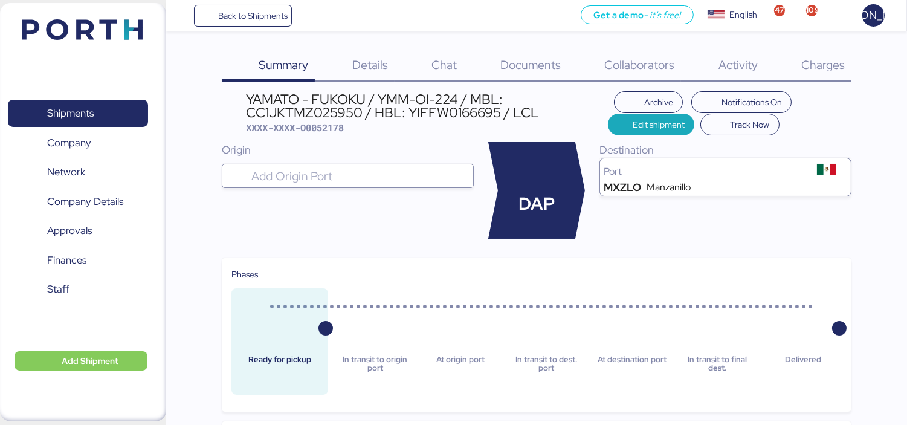
click at [549, 71] on span "Documents" at bounding box center [530, 65] width 60 height 16
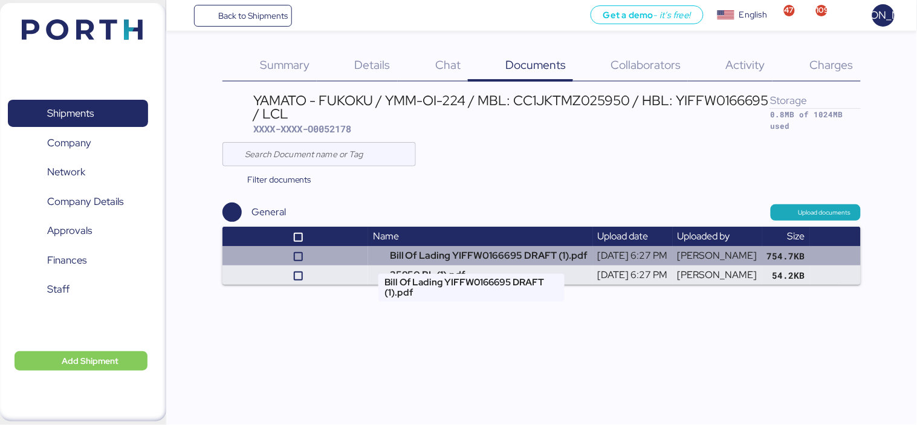
click at [442, 256] on td "Bill Of Lading YIFFW0166695 DRAFT (1).pdf" at bounding box center [480, 255] width 225 height 19
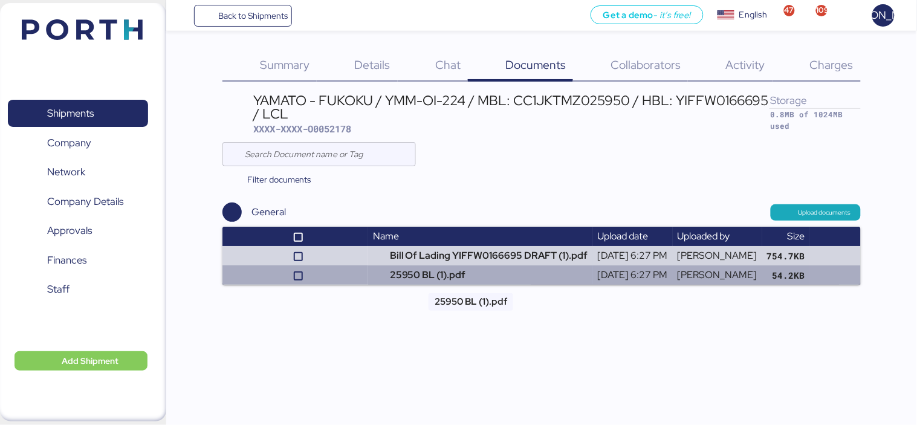
click at [388, 265] on td "25950 BL (1).pdf" at bounding box center [480, 274] width 225 height 19
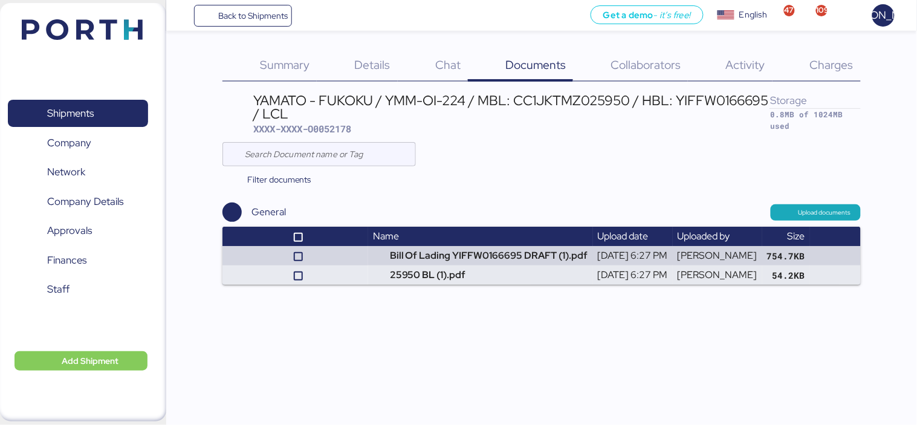
click at [843, 65] on span "Charges" at bounding box center [832, 65] width 44 height 16
